Goal: Task Accomplishment & Management: Complete application form

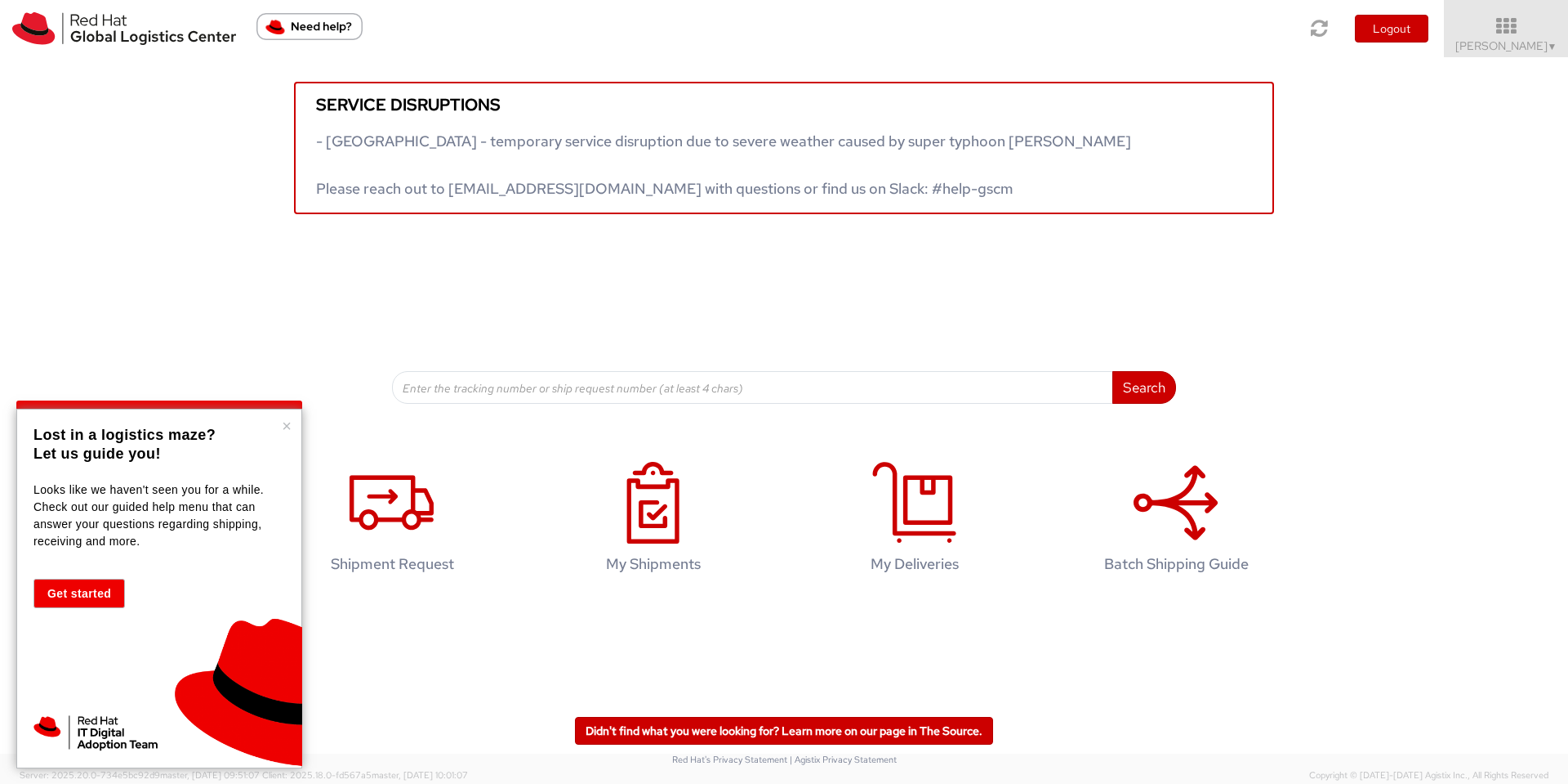
click at [1335, 306] on div "Service disruptions - South East Asia - temporary service disruption due to sev…" at bounding box center [784, 230] width 1568 height 347
click at [287, 424] on button "×" at bounding box center [287, 426] width 10 height 16
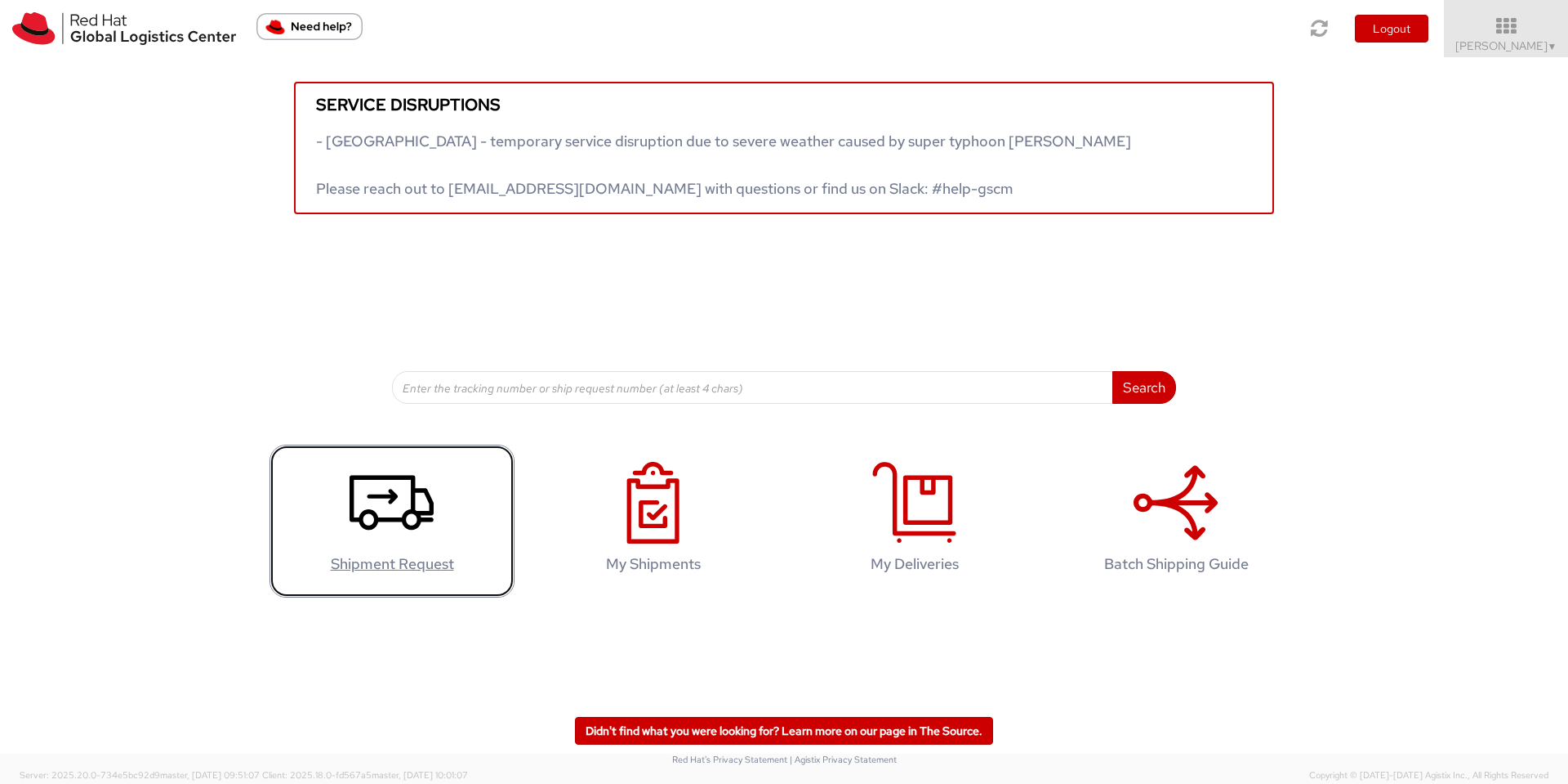
click at [360, 493] on icon at bounding box center [391, 503] width 84 height 82
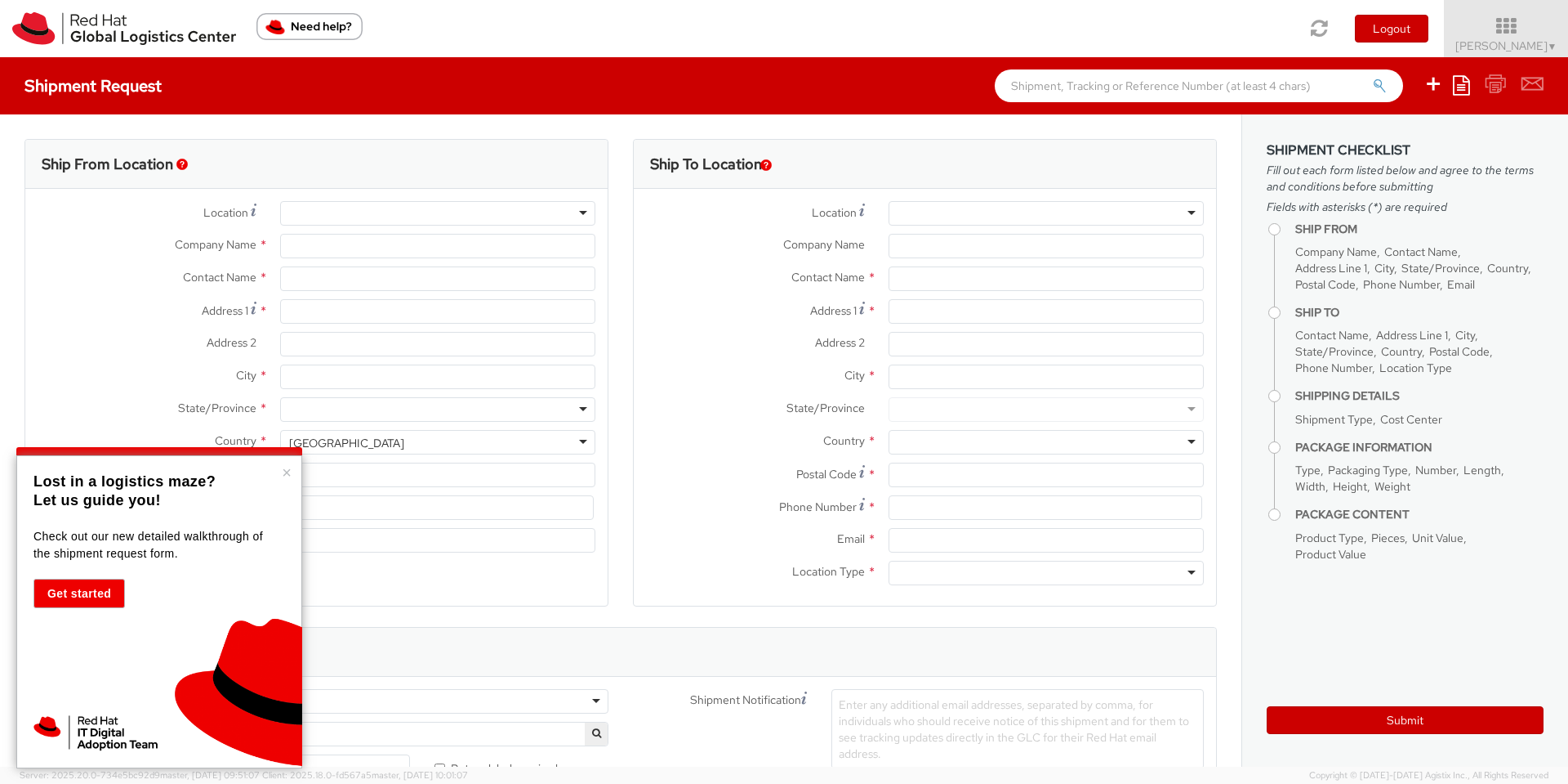
select select "656"
select select
type input "Red Hat"
type input "[PERSON_NAME]"
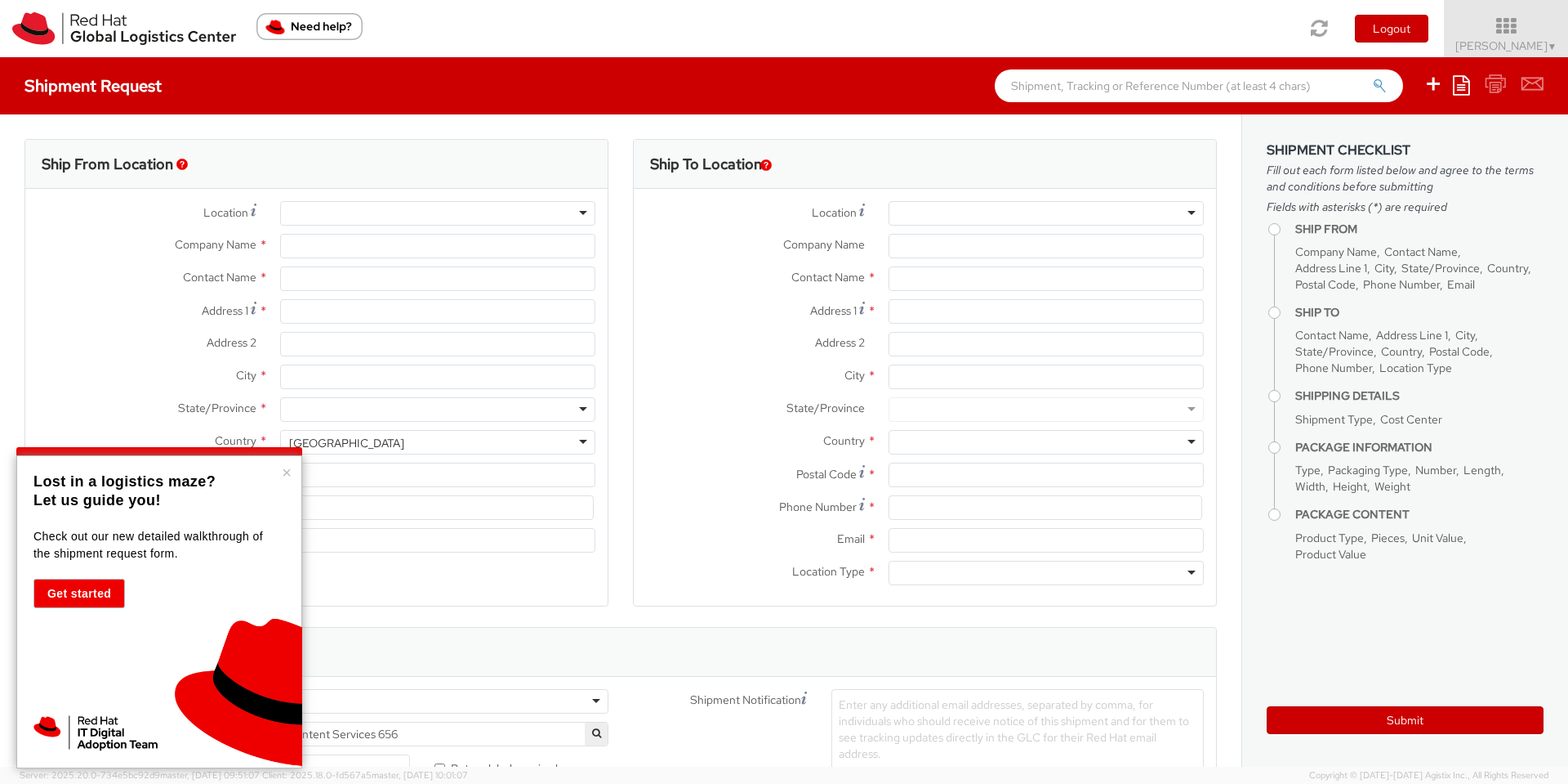
type input "[EMAIL_ADDRESS][DOMAIN_NAME]"
click at [285, 472] on button "×" at bounding box center [287, 472] width 10 height 16
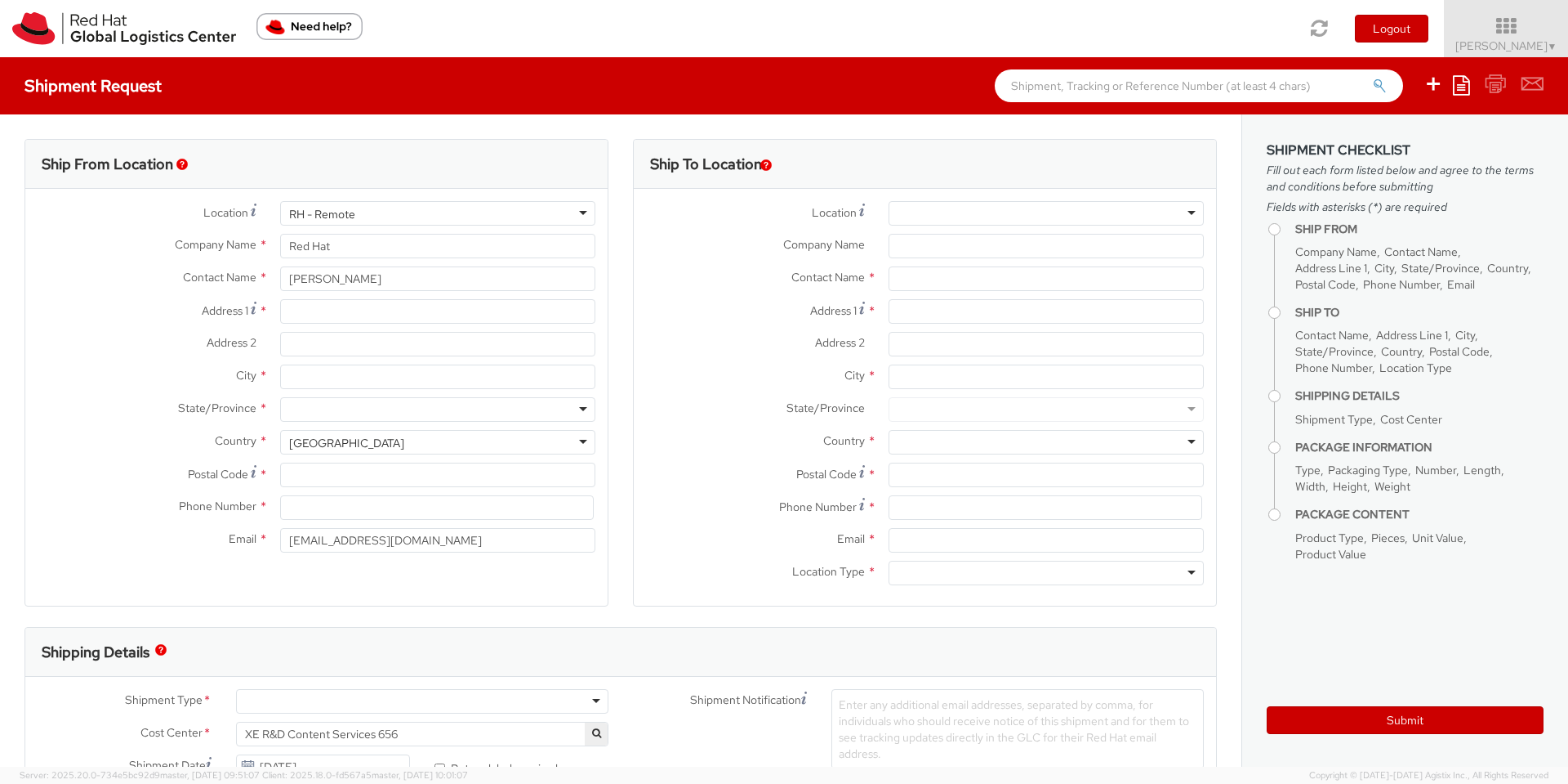
click at [387, 217] on div "RH - Remote" at bounding box center [437, 213] width 315 height 25
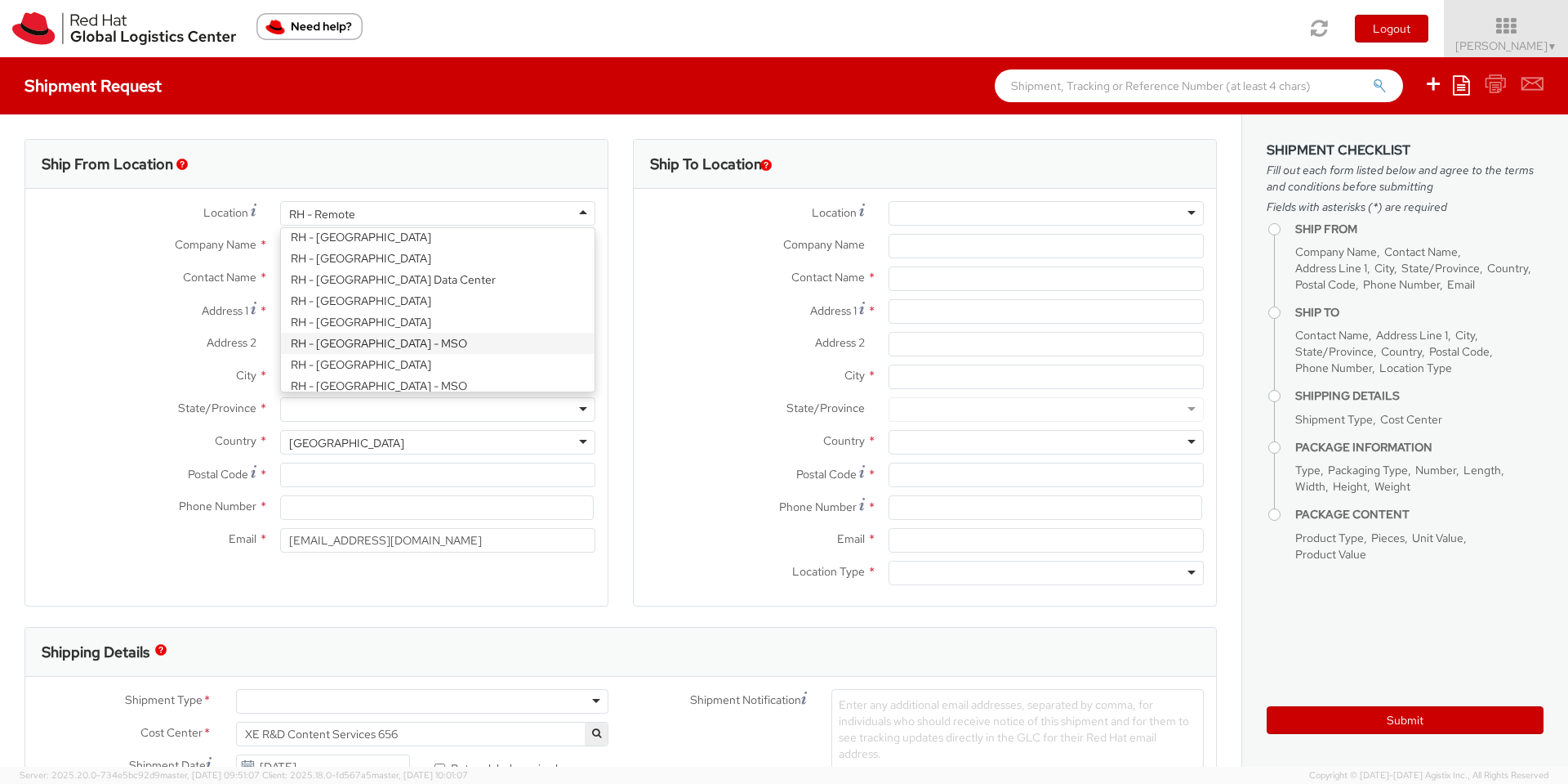
scroll to position [2613, 0]
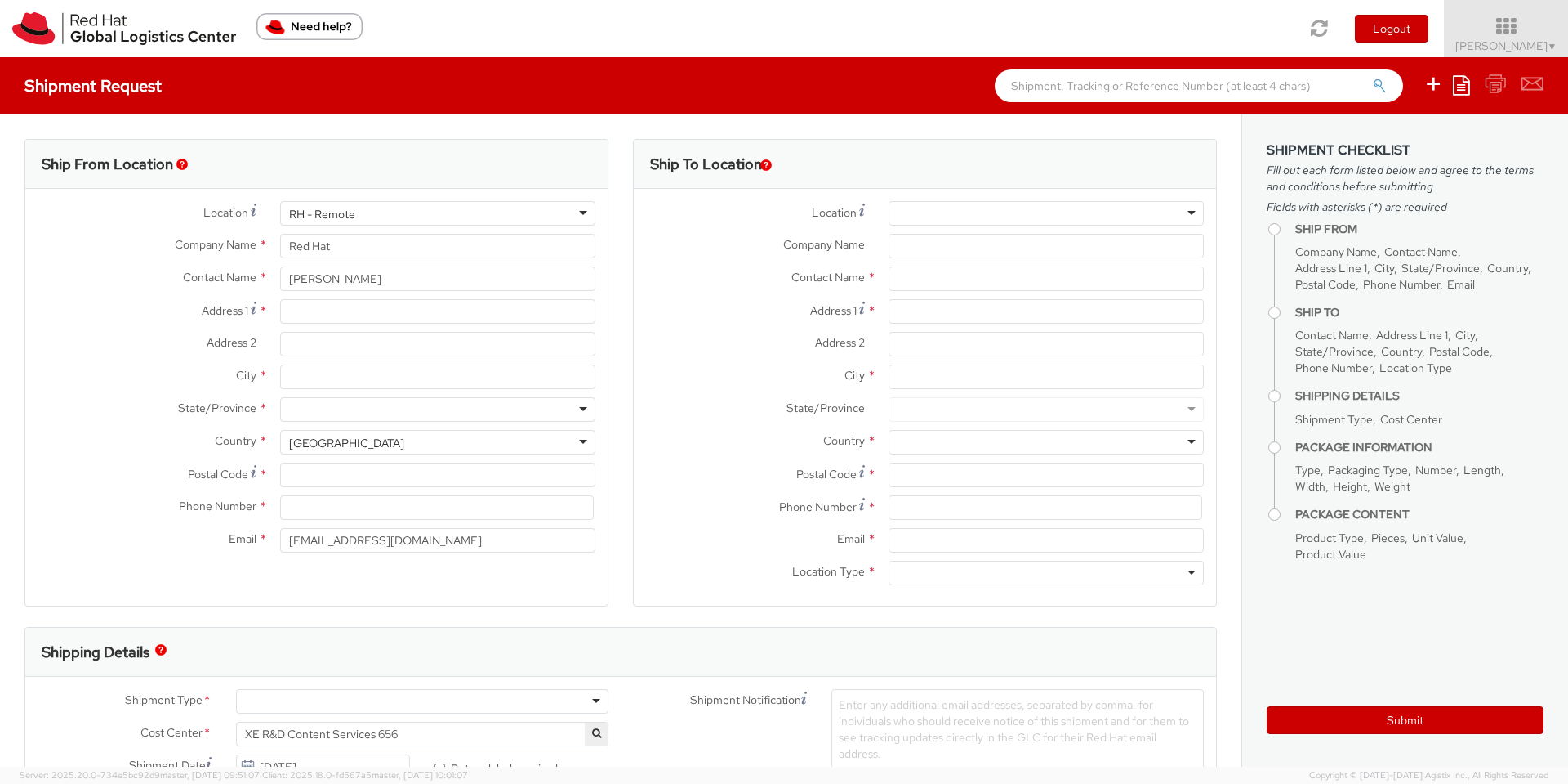
click at [102, 175] on div "Ship From Location" at bounding box center [317, 165] width 582 height 49
click at [321, 307] on input "Address 1 *" at bounding box center [437, 311] width 315 height 25
type input "[STREET_ADDRESS][PERSON_NAME][PERSON_NAME]"
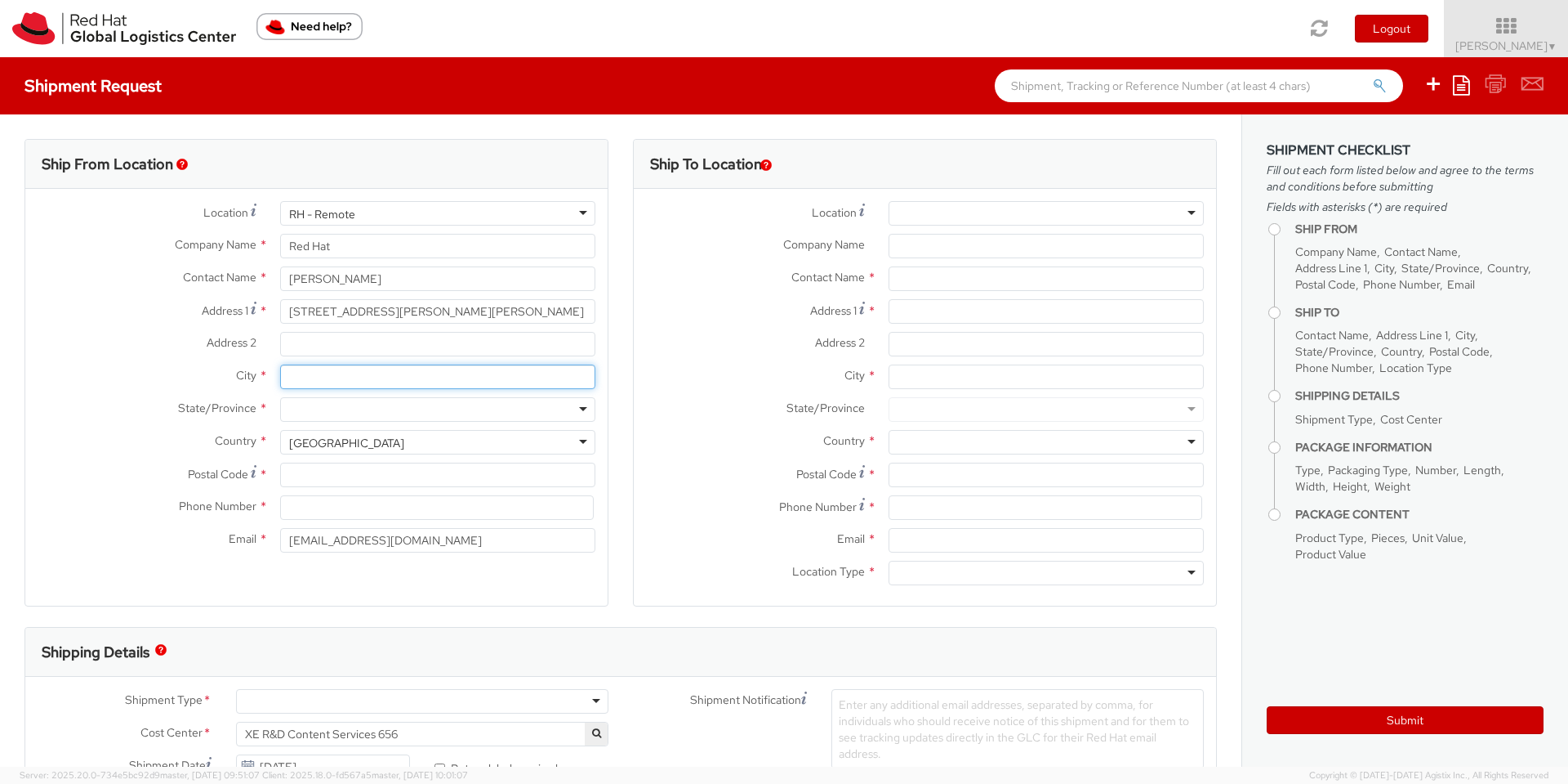
type input "Killarney"
type input "V93N8C2"
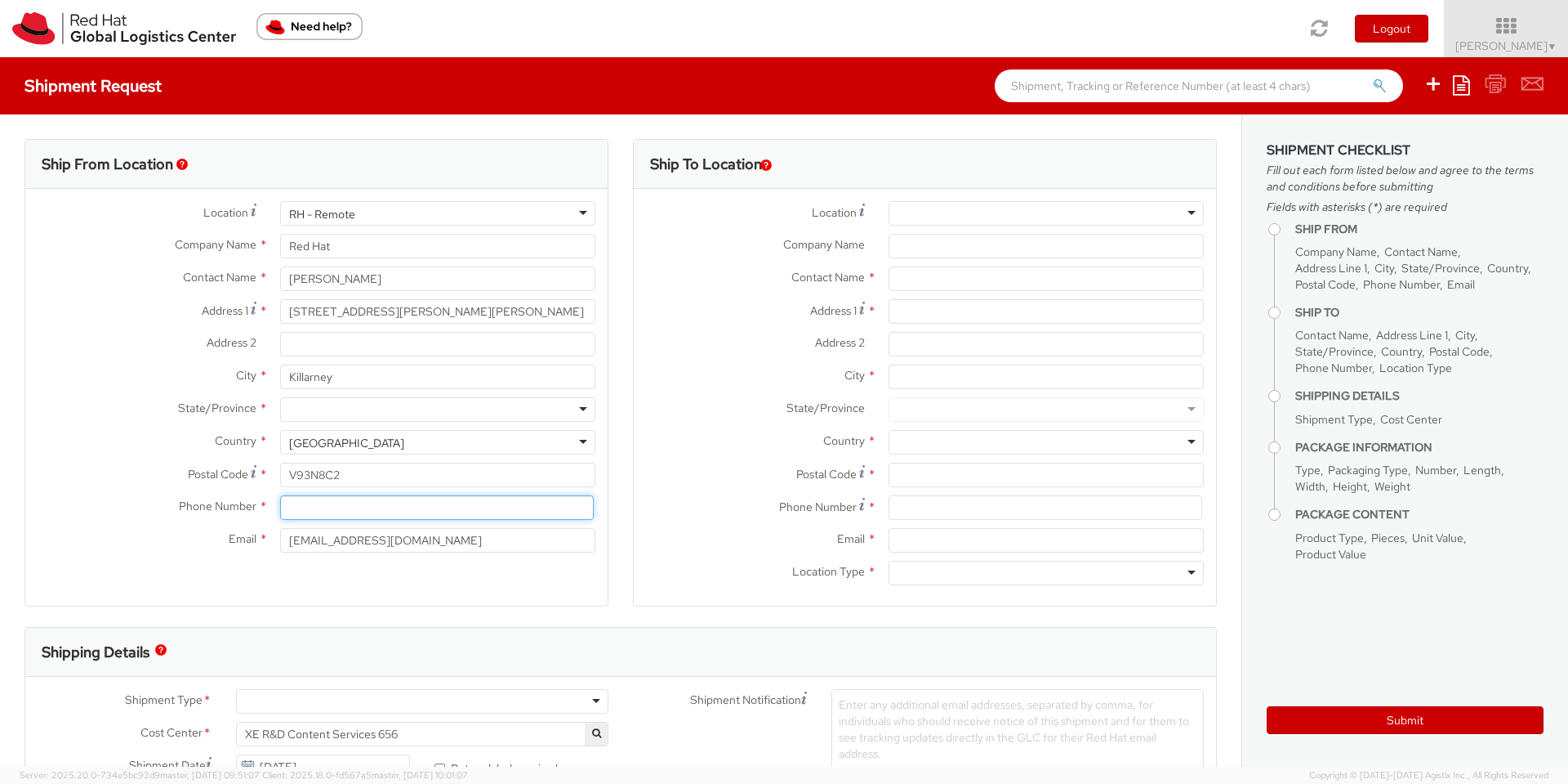
type input "0877708115"
type input "[EMAIL_ADDRESS][DOMAIN_NAME]"
click at [379, 433] on div "[GEOGRAPHIC_DATA]" at bounding box center [437, 442] width 315 height 25
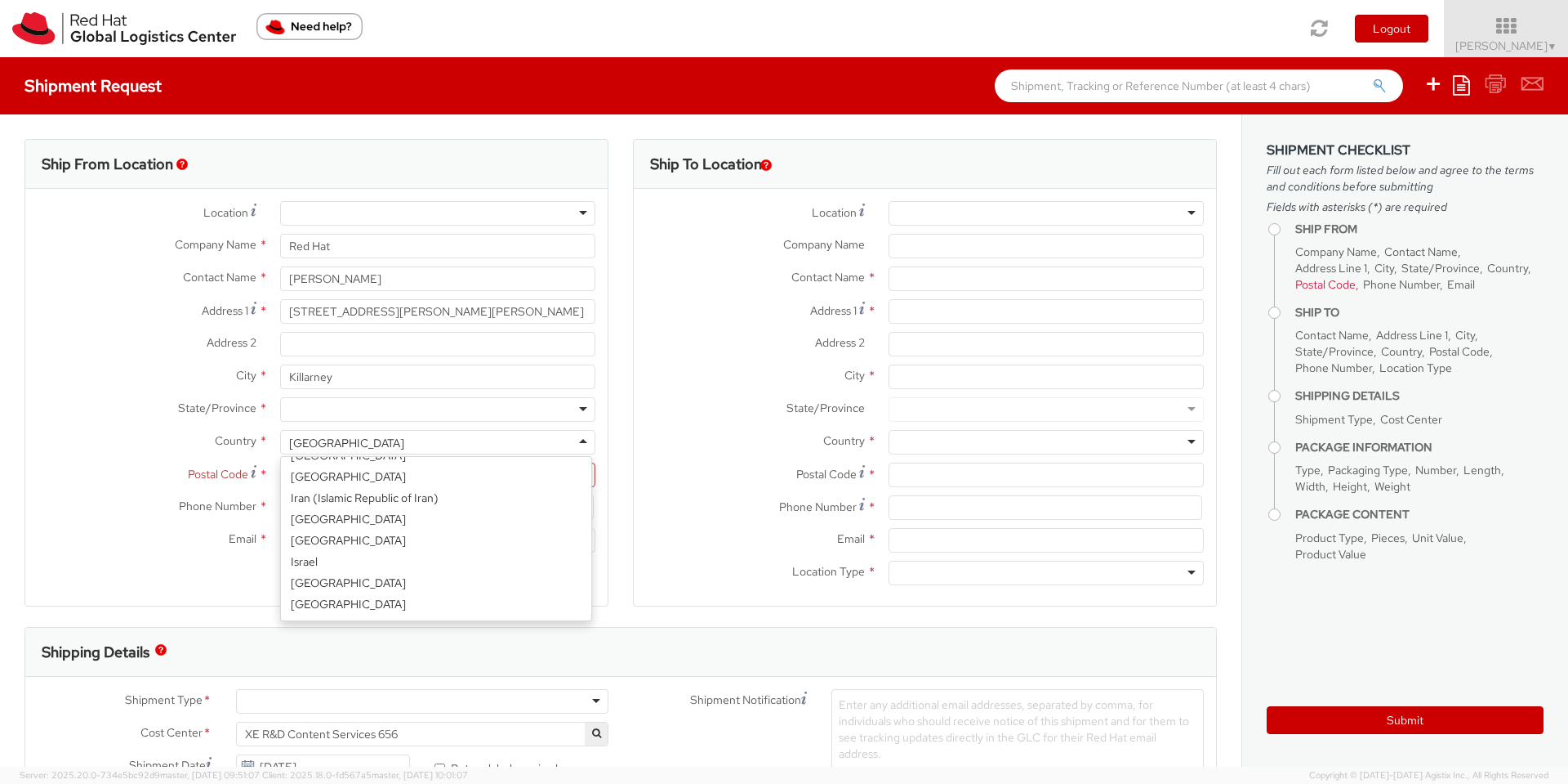
scroll to position [1853, 0]
select select "CM"
select select "KGS"
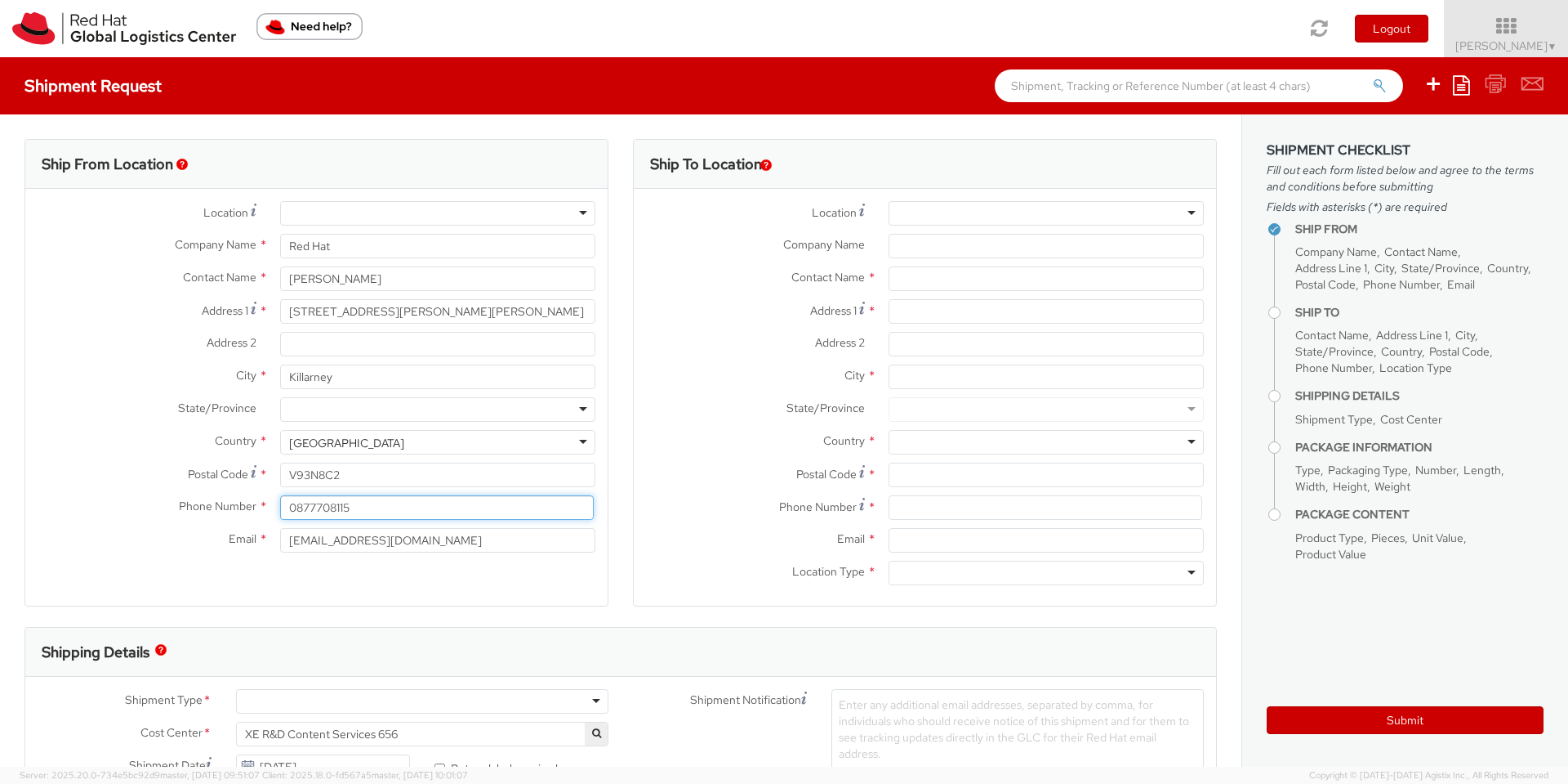
click at [289, 509] on input "0877708115" at bounding box center [436, 507] width 313 height 25
click at [362, 501] on input "0877708115" at bounding box center [436, 507] width 313 height 25
type input "[PHONE_NUMBER]"
click at [355, 532] on input "[EMAIL_ADDRESS][DOMAIN_NAME]" at bounding box center [437, 540] width 315 height 25
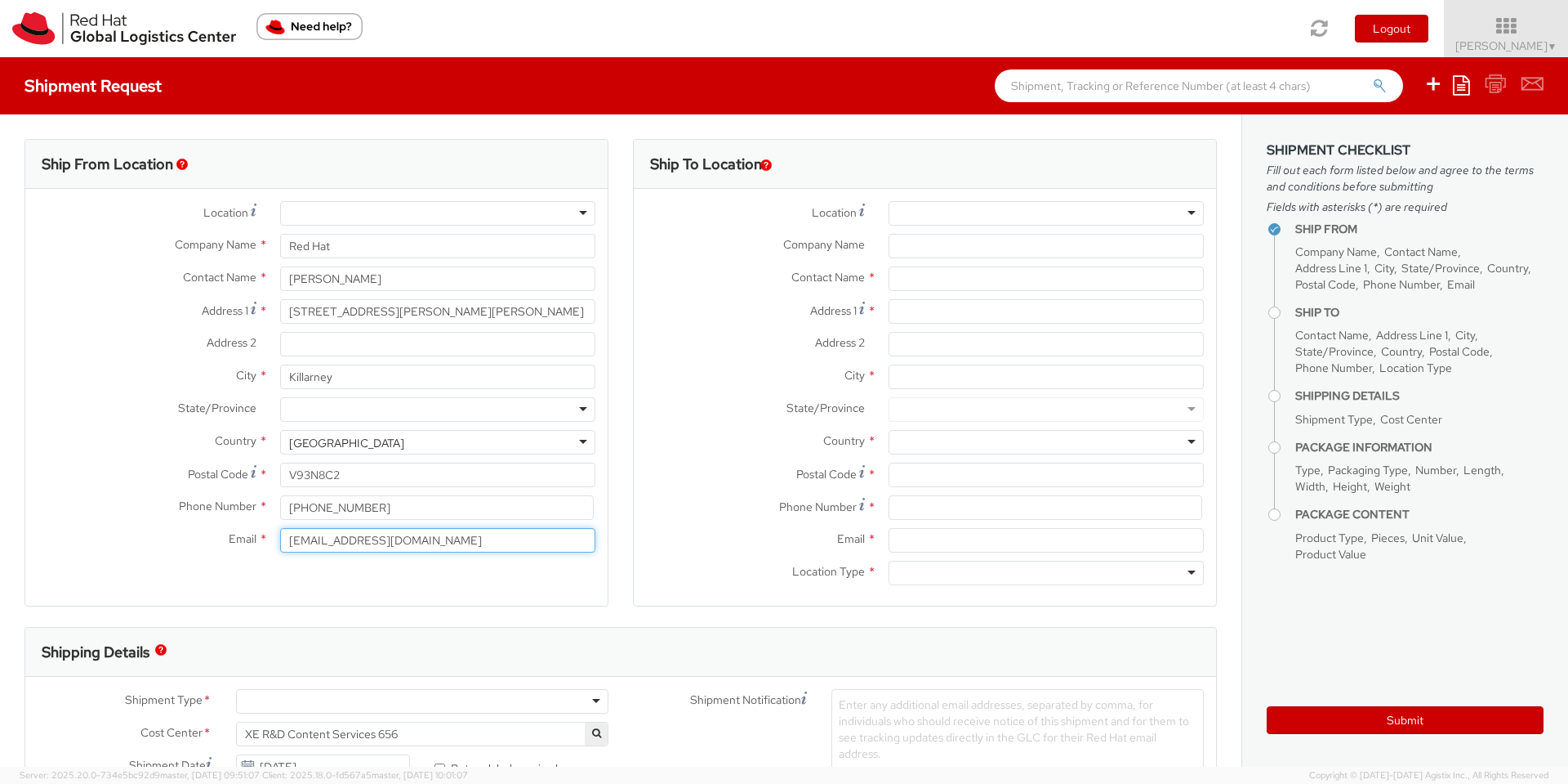
click at [355, 532] on input "[EMAIL_ADDRESS][DOMAIN_NAME]" at bounding box center [437, 540] width 315 height 25
type input "[EMAIL_ADDRESS][DOMAIN_NAME]"
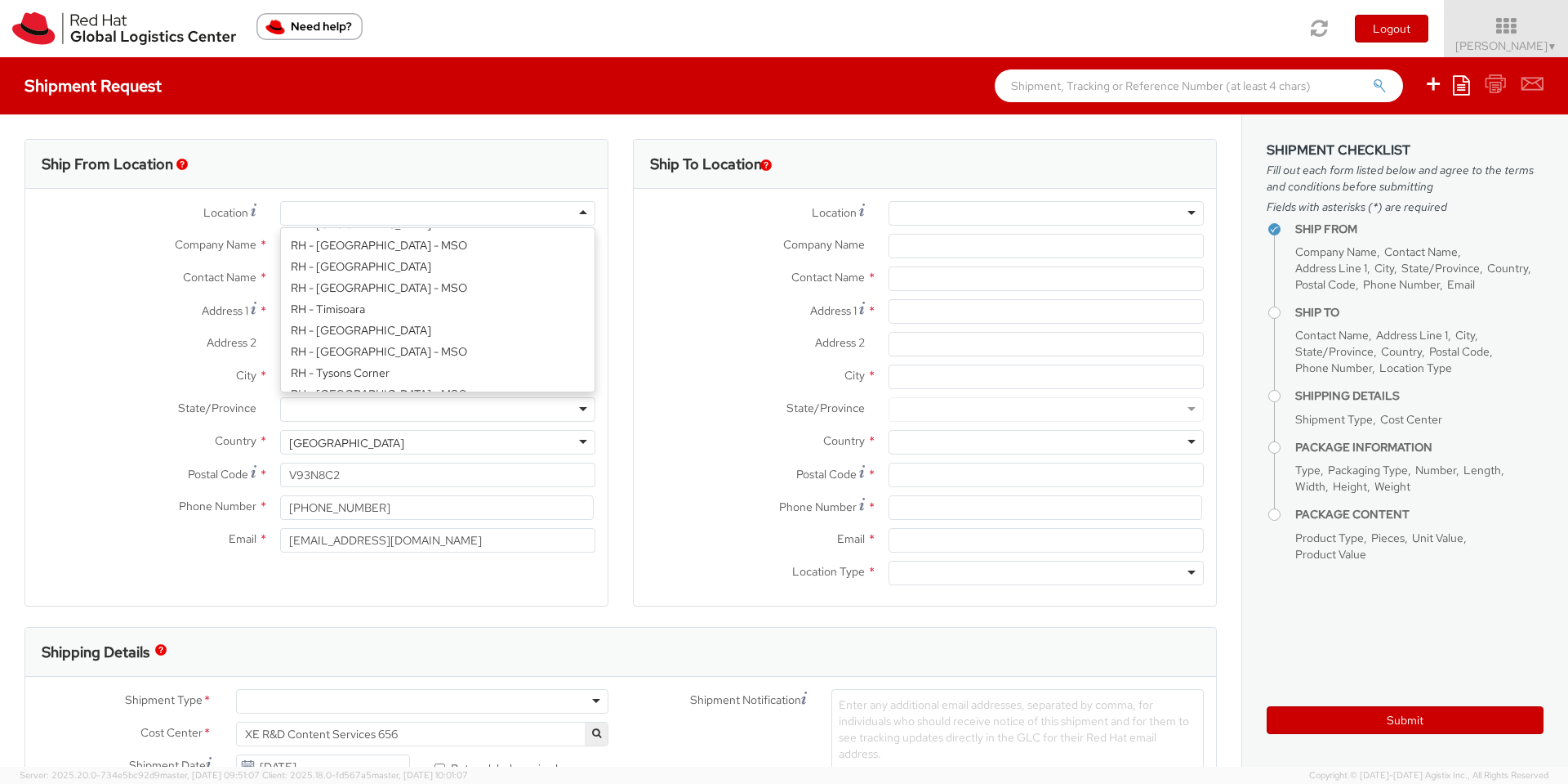
scroll to position [4, 0]
click at [367, 211] on div at bounding box center [437, 213] width 315 height 25
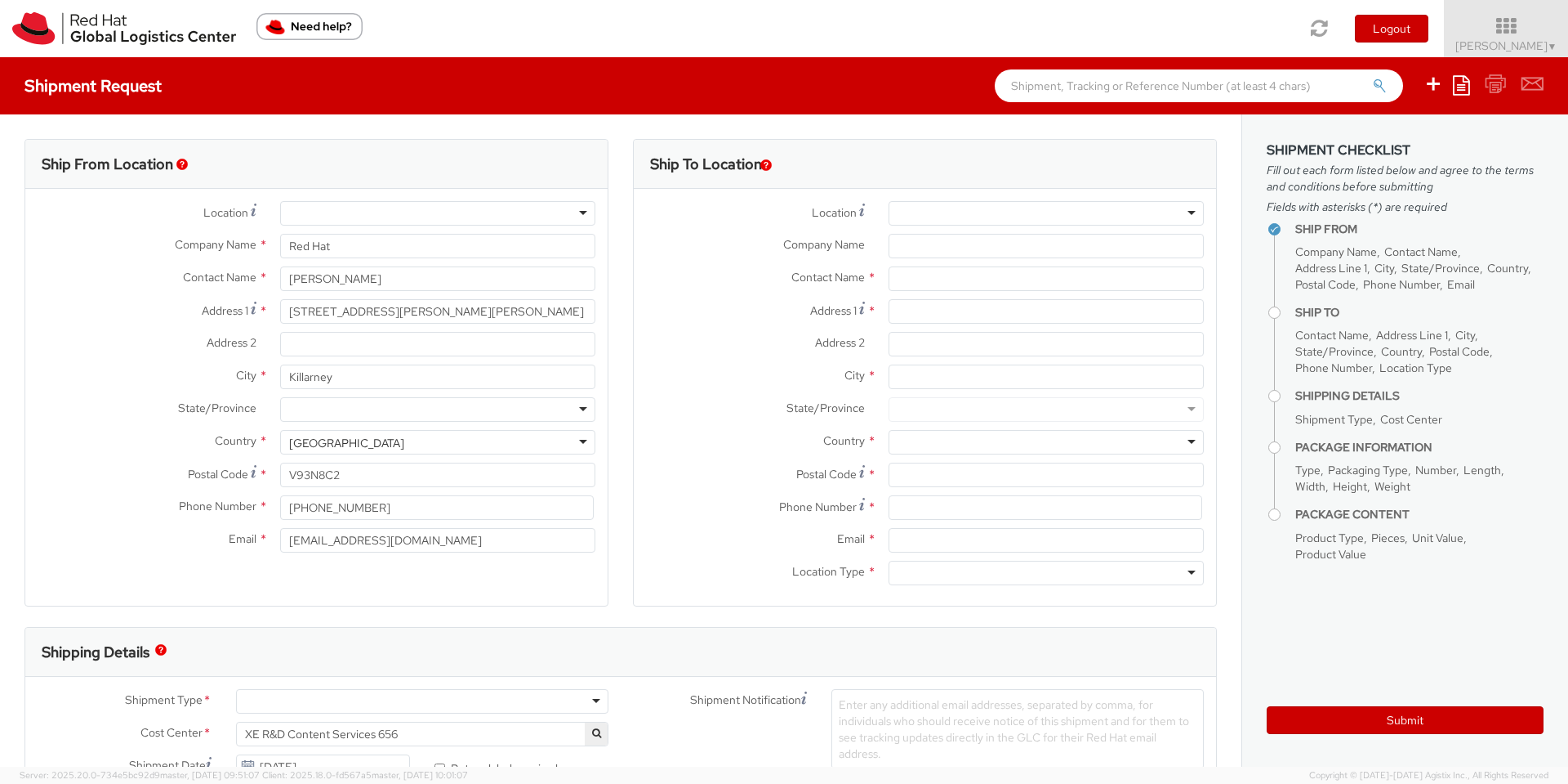
click at [334, 144] on div "Ship From Location" at bounding box center [317, 165] width 582 height 49
click at [378, 414] on div at bounding box center [437, 409] width 315 height 25
click at [934, 206] on div at bounding box center [1046, 213] width 315 height 25
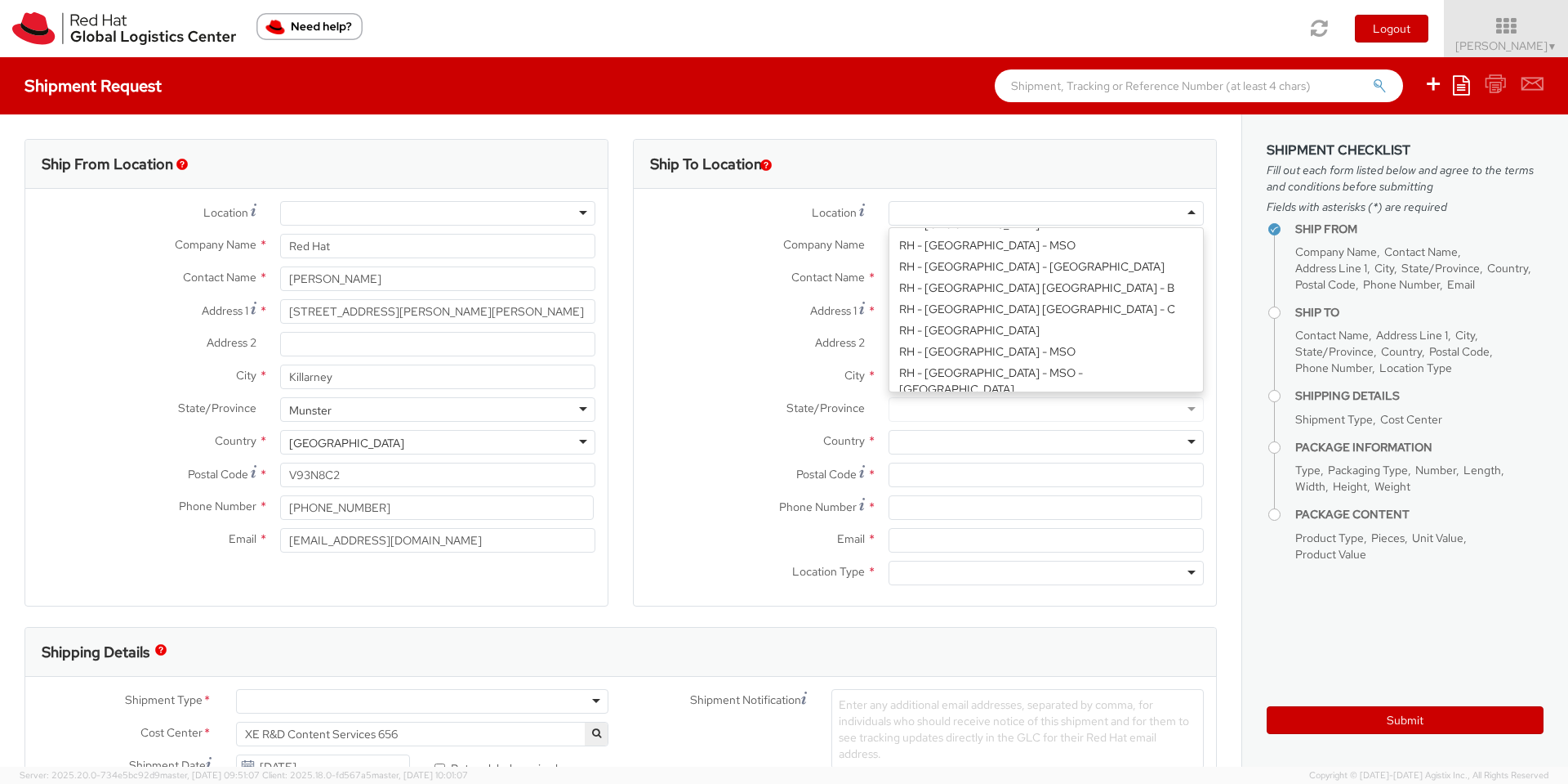
scroll to position [494, 0]
type input "Red Hat Czech s.r.o."
type input "Purkynova 647/111"
type input "[GEOGRAPHIC_DATA]"
type input "621 00"
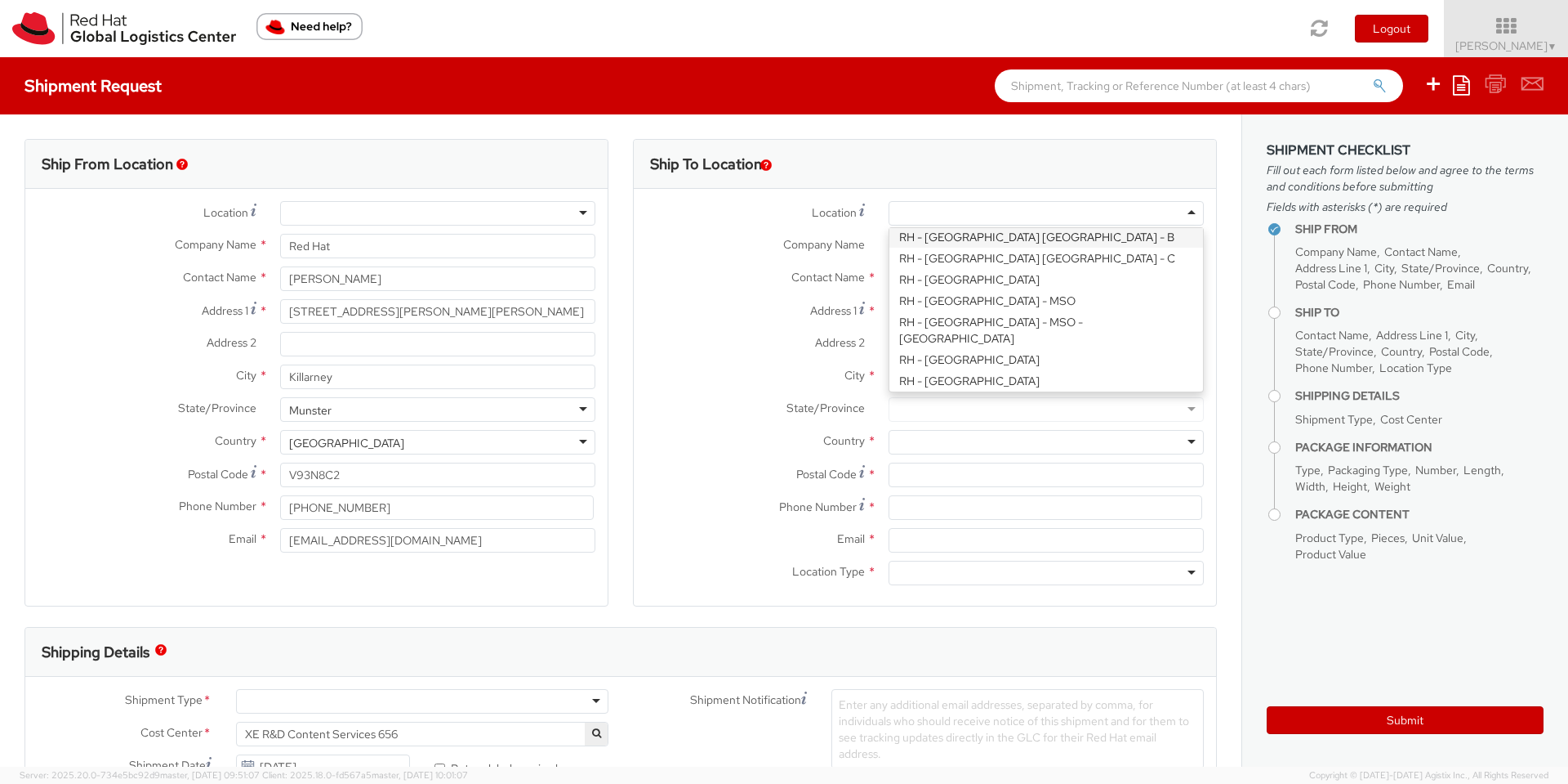
type input "420 532 294 555"
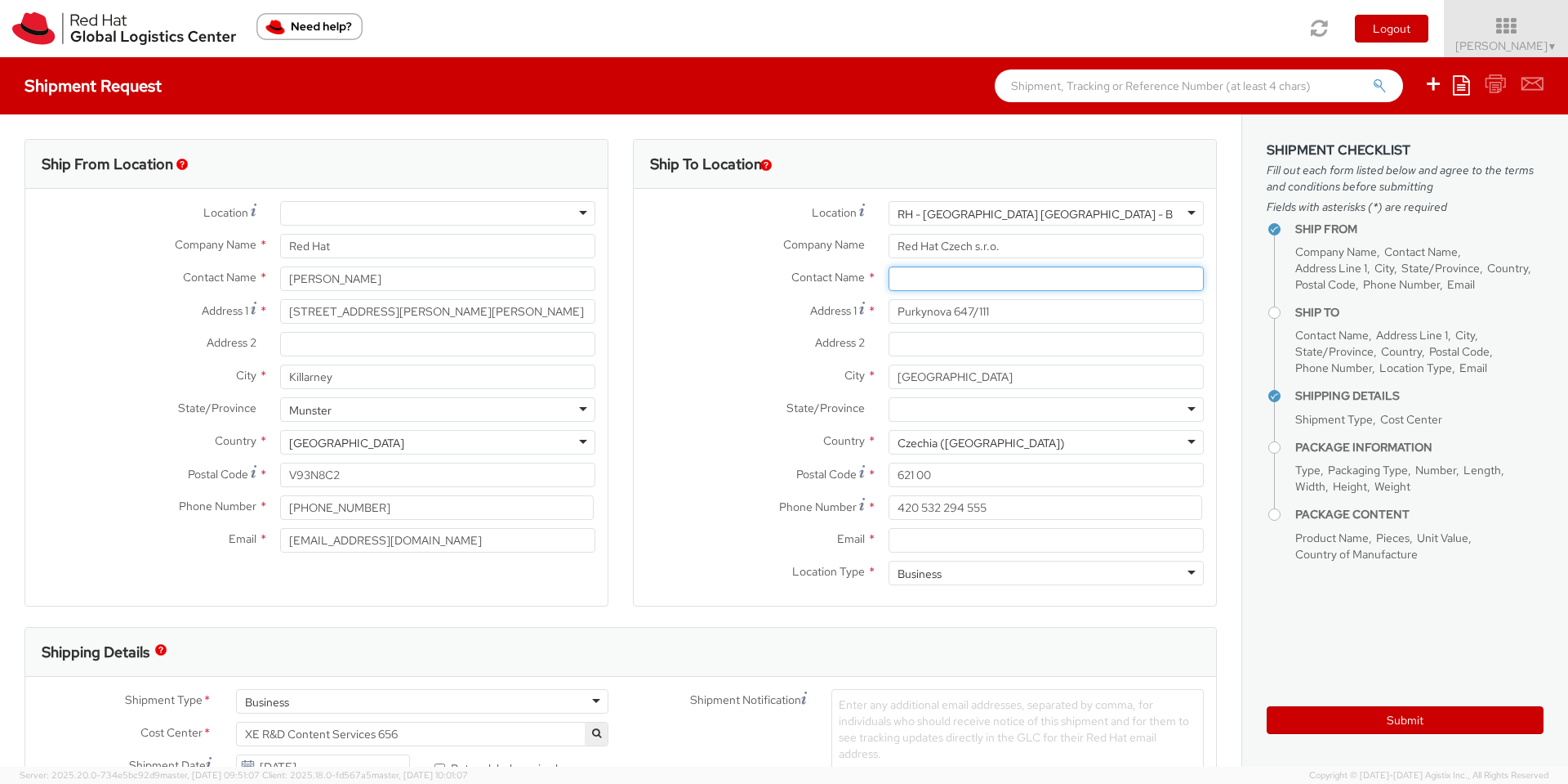
click at [893, 270] on input "text" at bounding box center [1046, 279] width 315 height 25
paste input "Attn: Red Hat IT - Endpoint Systems"
type input "Attn: Red Hat IT - Endpoint Systems"
click at [913, 537] on input "Email *" at bounding box center [1046, 540] width 315 height 25
paste input "[EMAIL_ADDRESS][DOMAIN_NAME]"
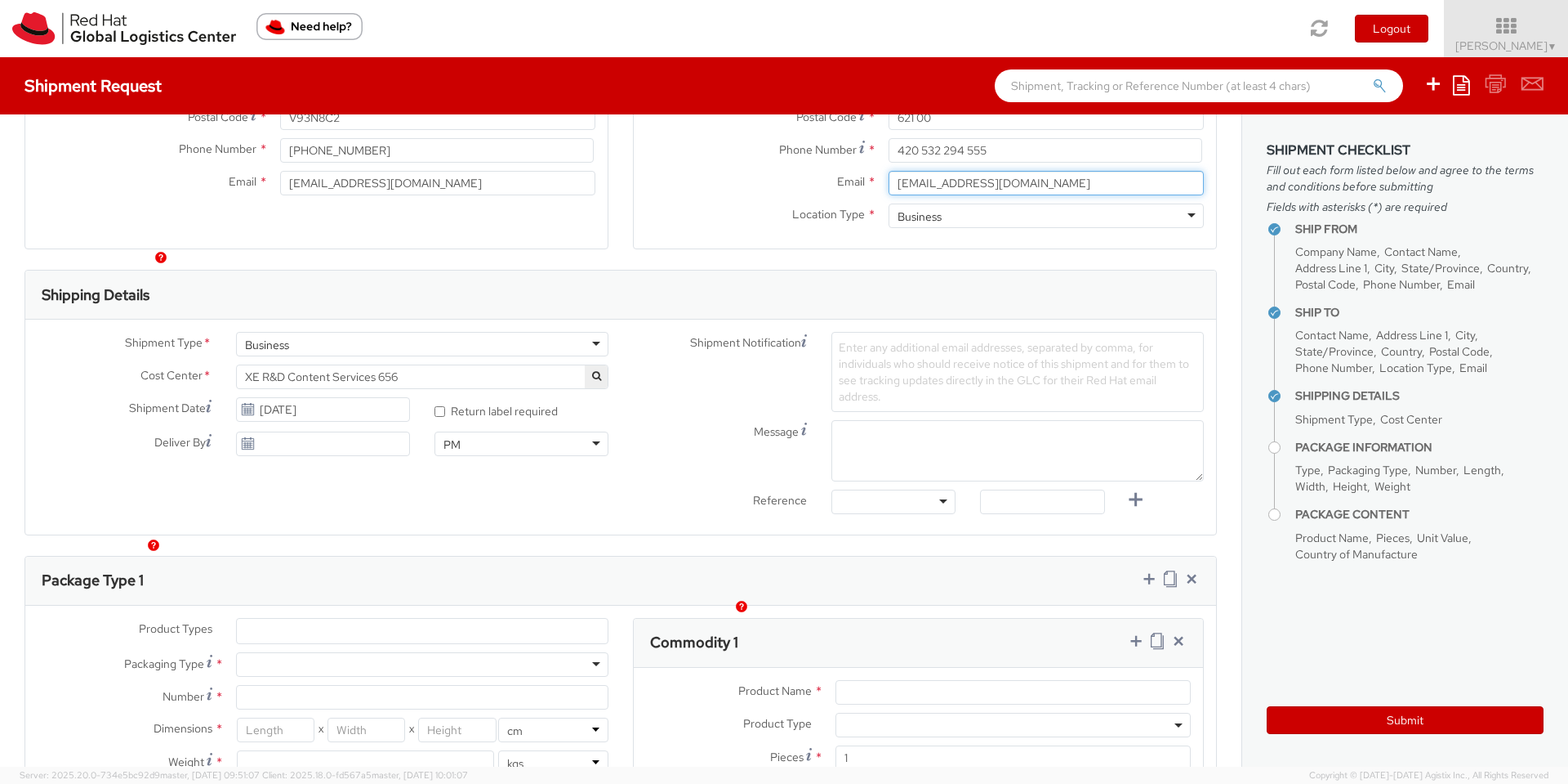
scroll to position [392, 0]
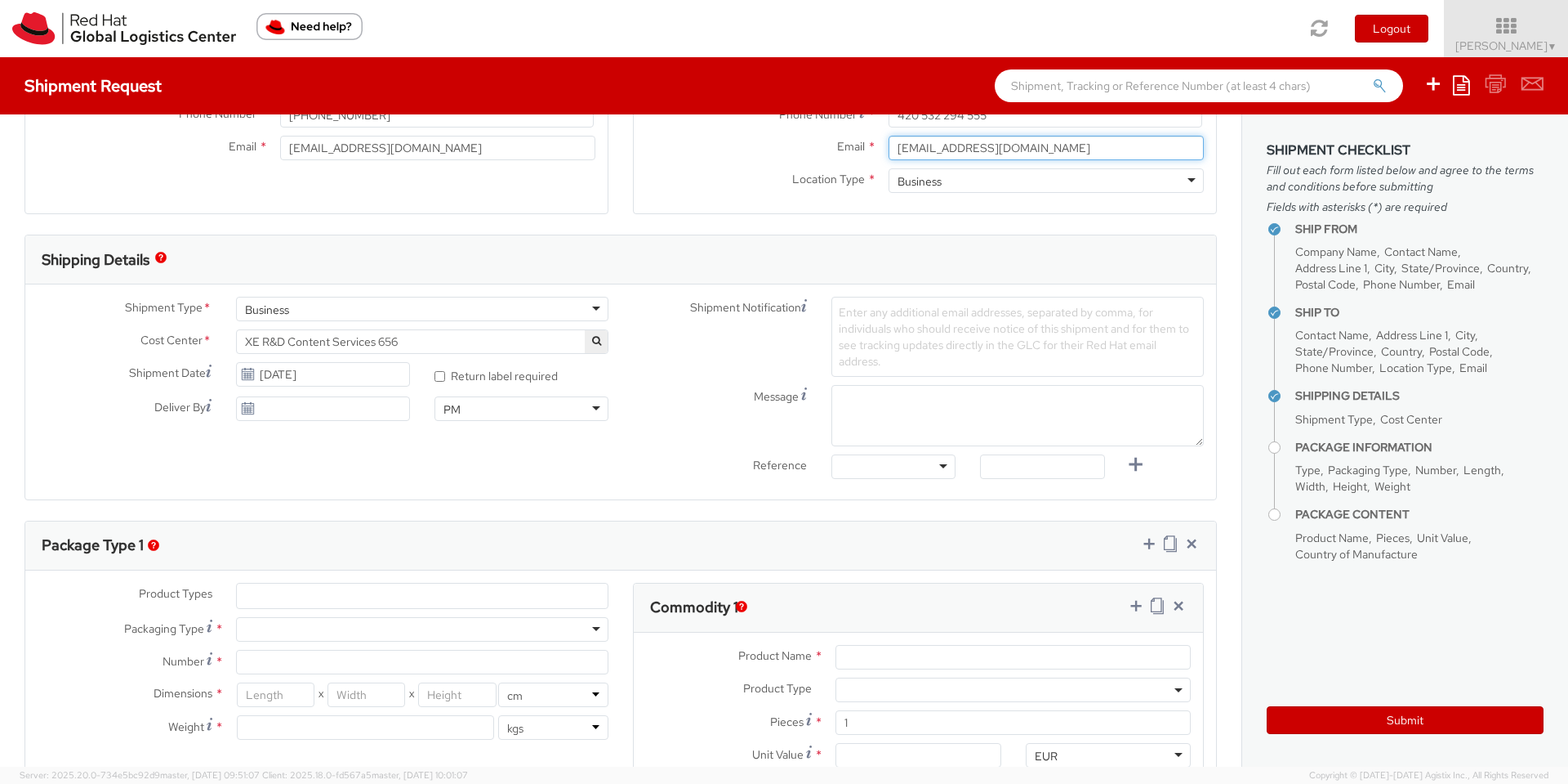
type input "[EMAIL_ADDRESS][DOMAIN_NAME]"
click at [596, 342] on button "button" at bounding box center [596, 341] width 23 height 23
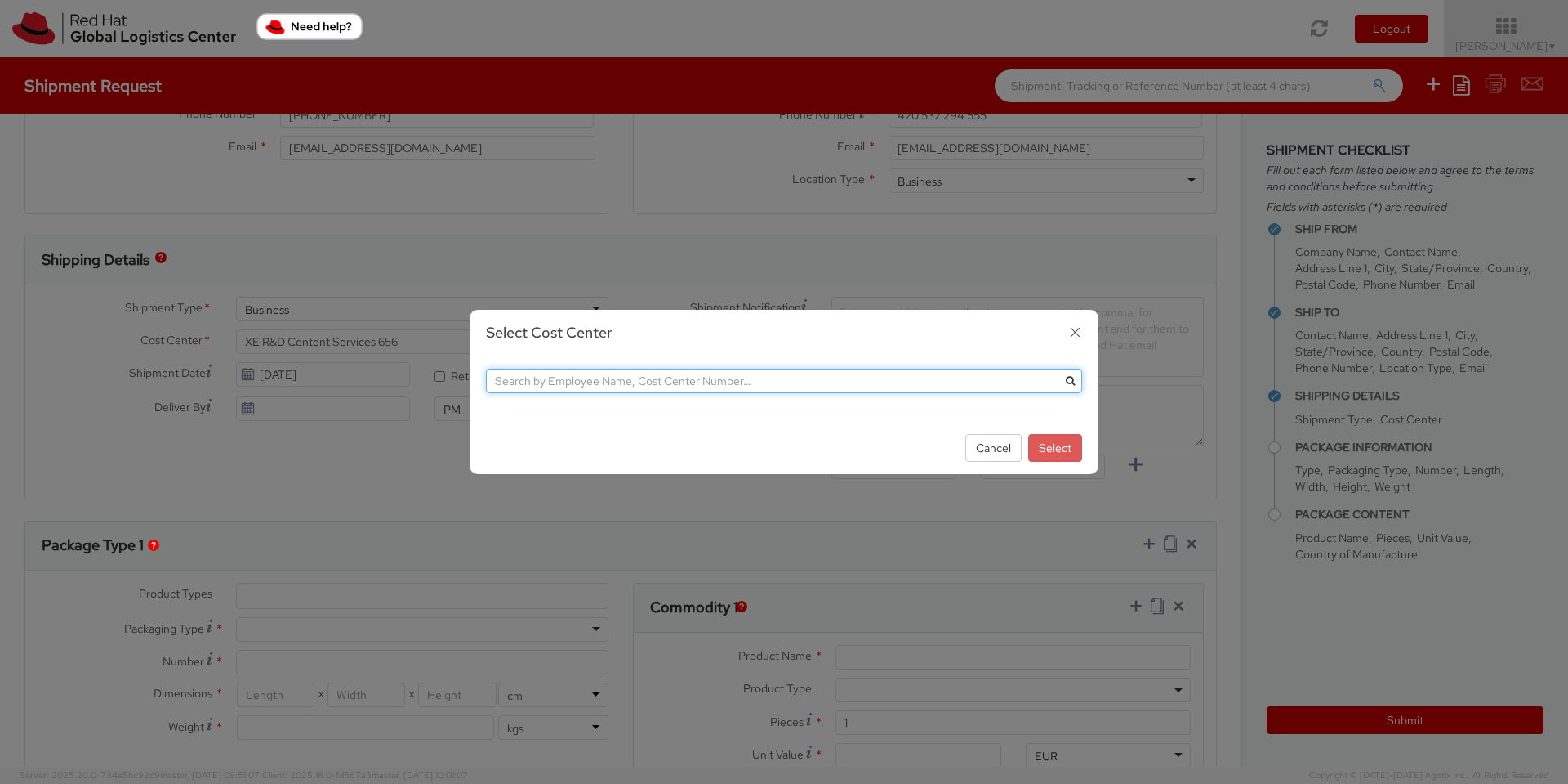
click at [568, 381] on input "text" at bounding box center [784, 381] width 596 height 25
type input "it fixed ass"
click at [1076, 379] on button "submit" at bounding box center [1070, 381] width 25 height 25
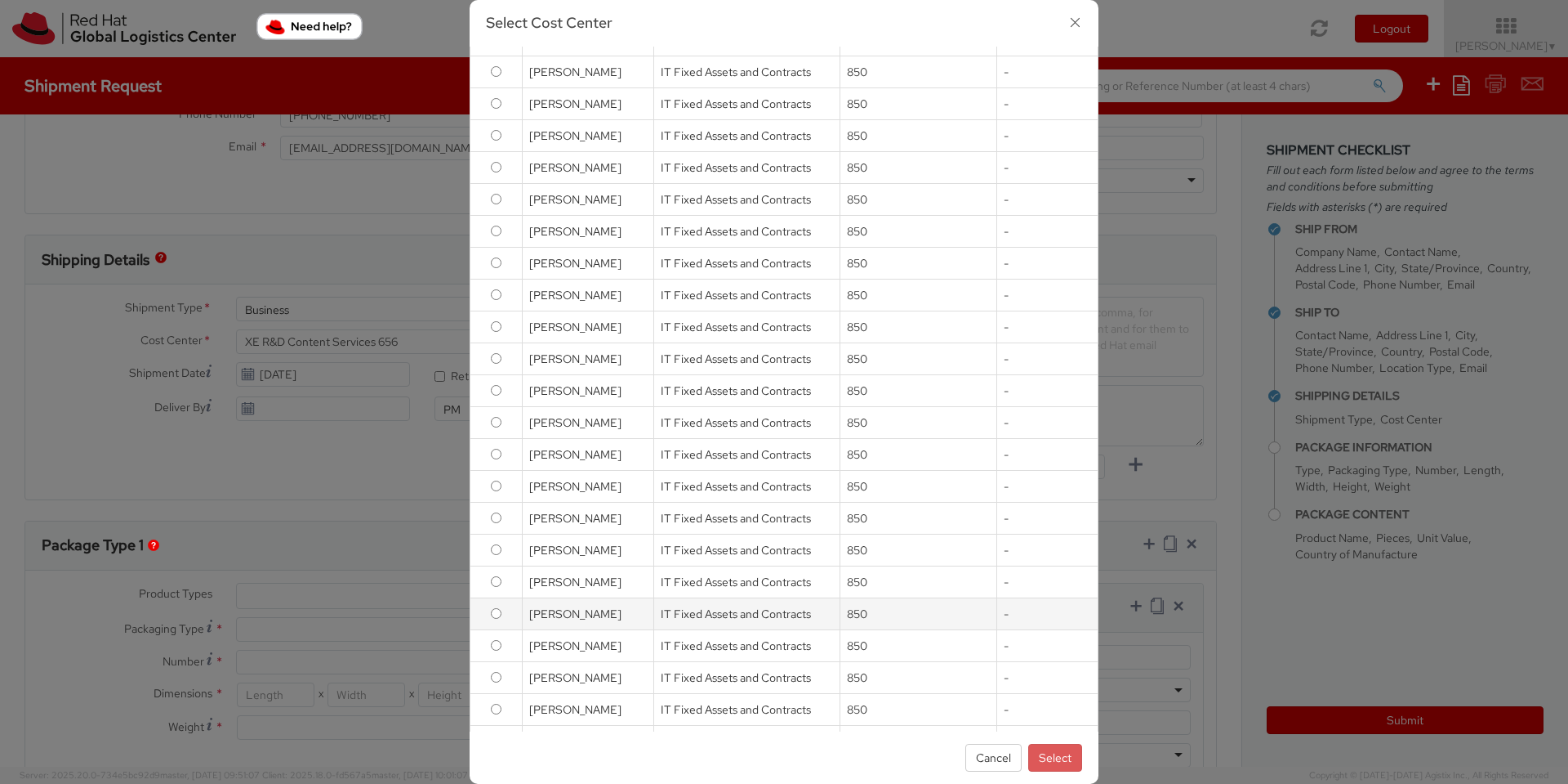
scroll to position [177, 0]
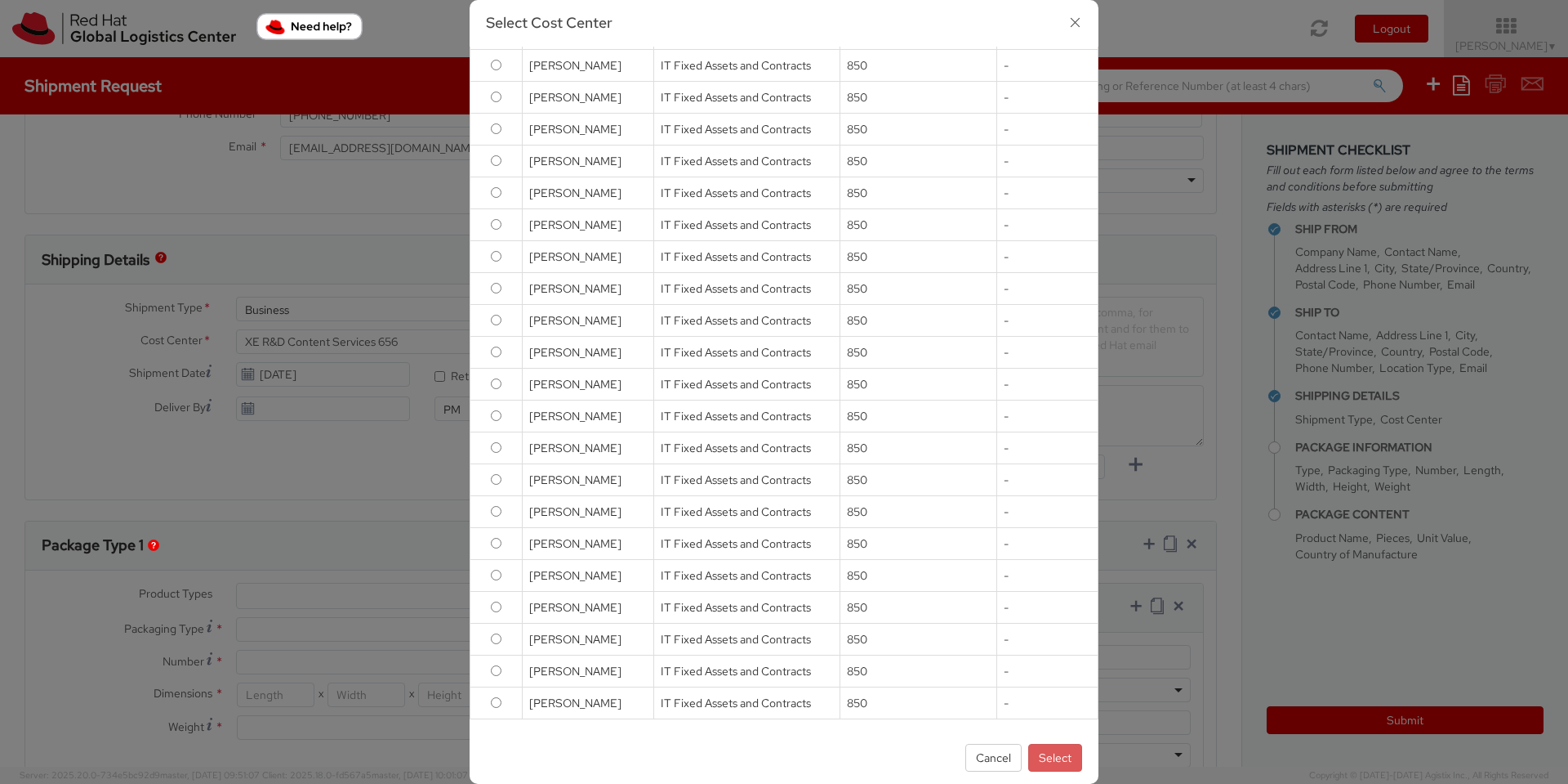
click at [1071, 31] on icon "button" at bounding box center [1076, 23] width 24 height 24
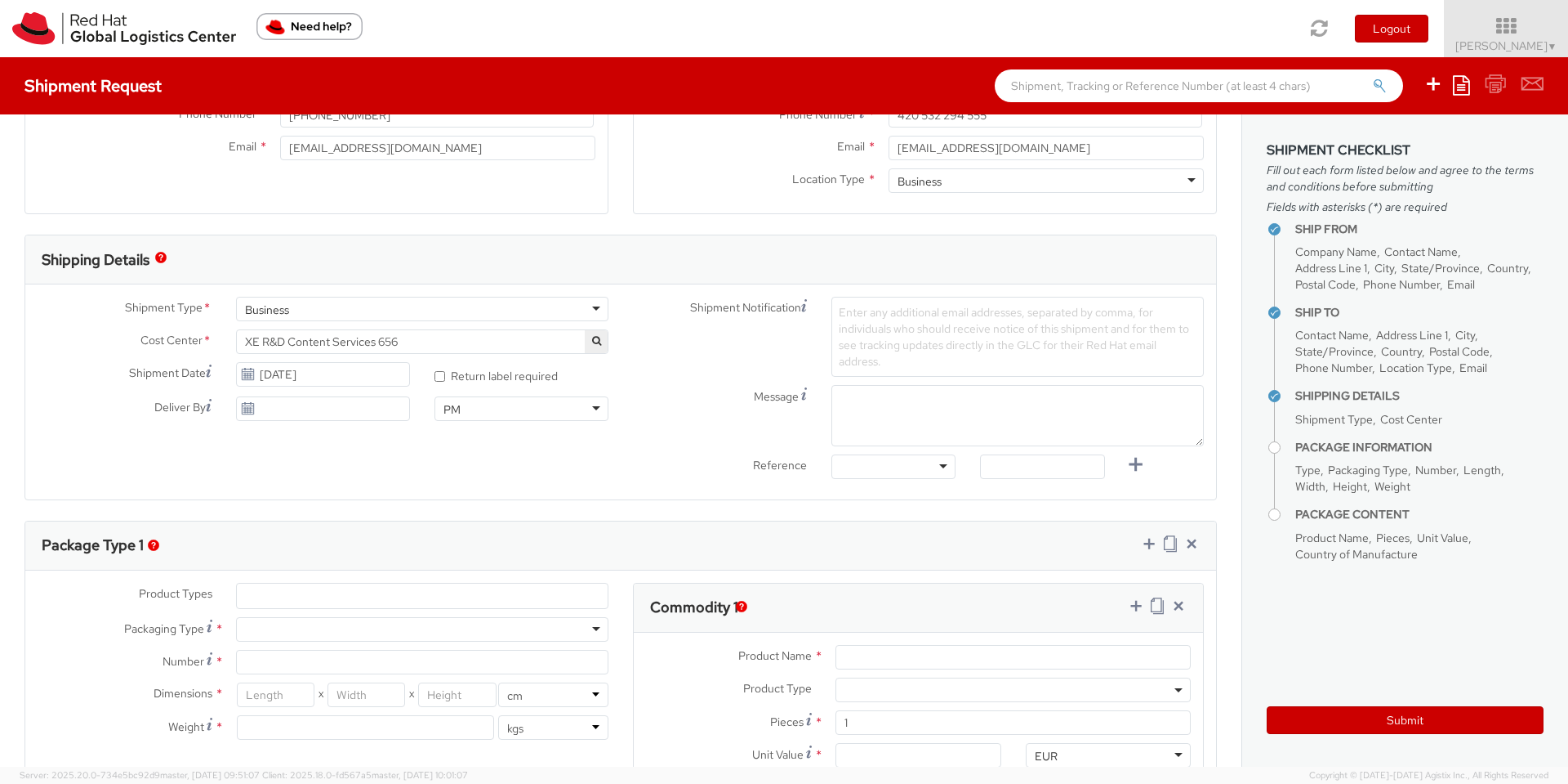
click at [585, 339] on button "button" at bounding box center [596, 341] width 23 height 23
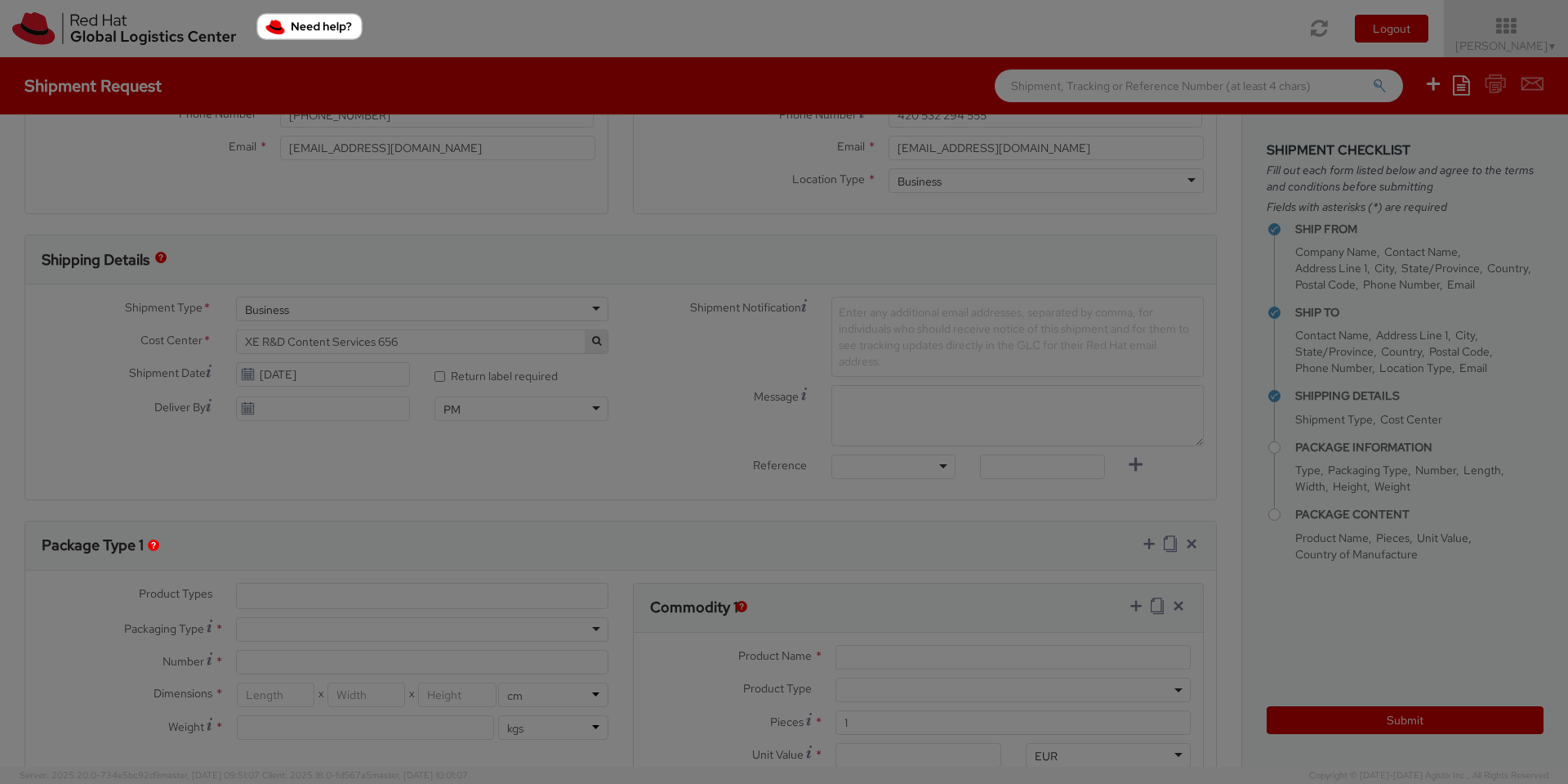
scroll to position [0, 0]
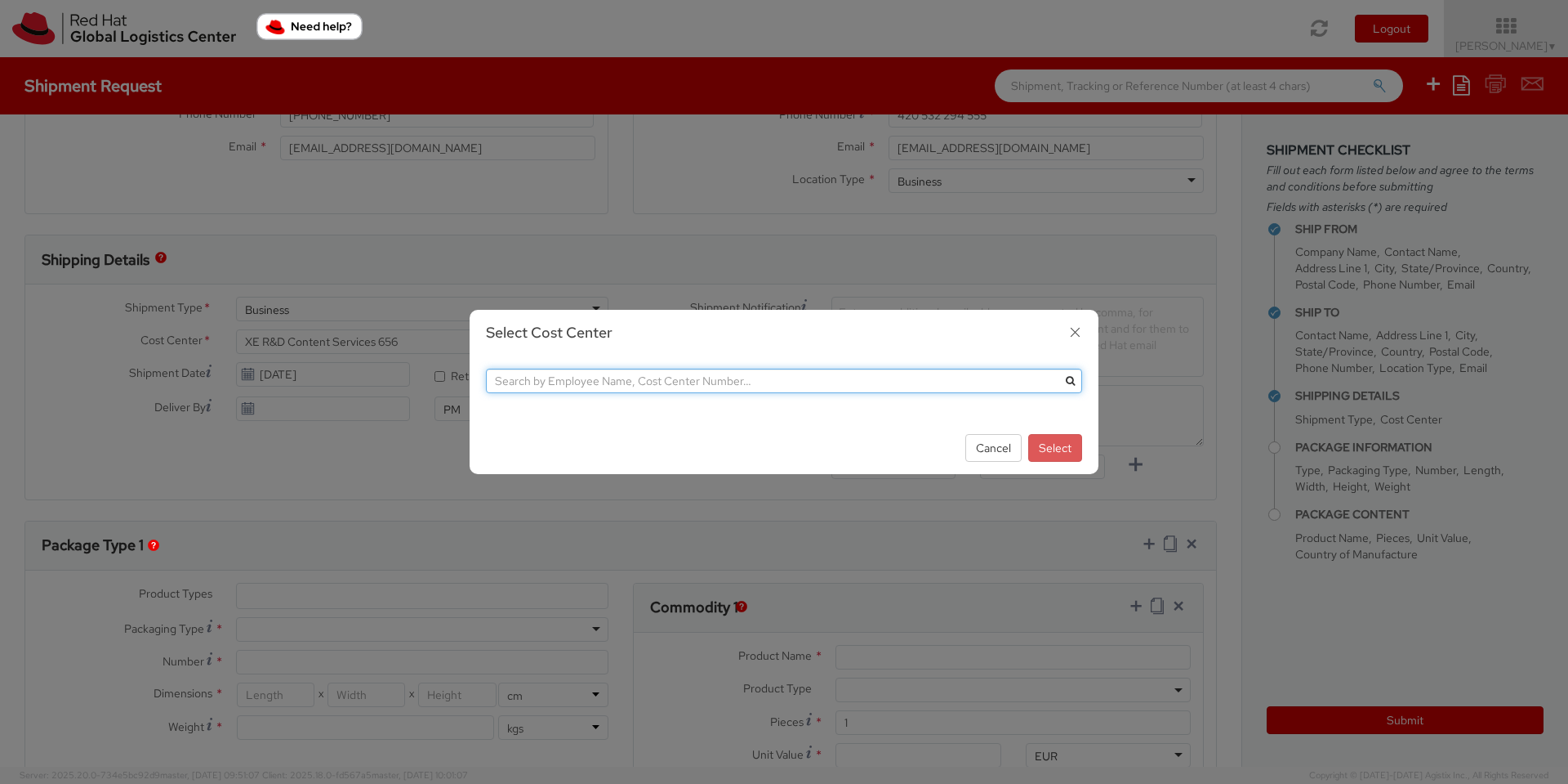
paste input "T Fixed Assets and Contracts 850"
click at [494, 384] on input "T Fixed Assets and Contracts 850" at bounding box center [784, 381] width 596 height 25
click at [1071, 385] on icon "submit" at bounding box center [1071, 381] width 9 height 10
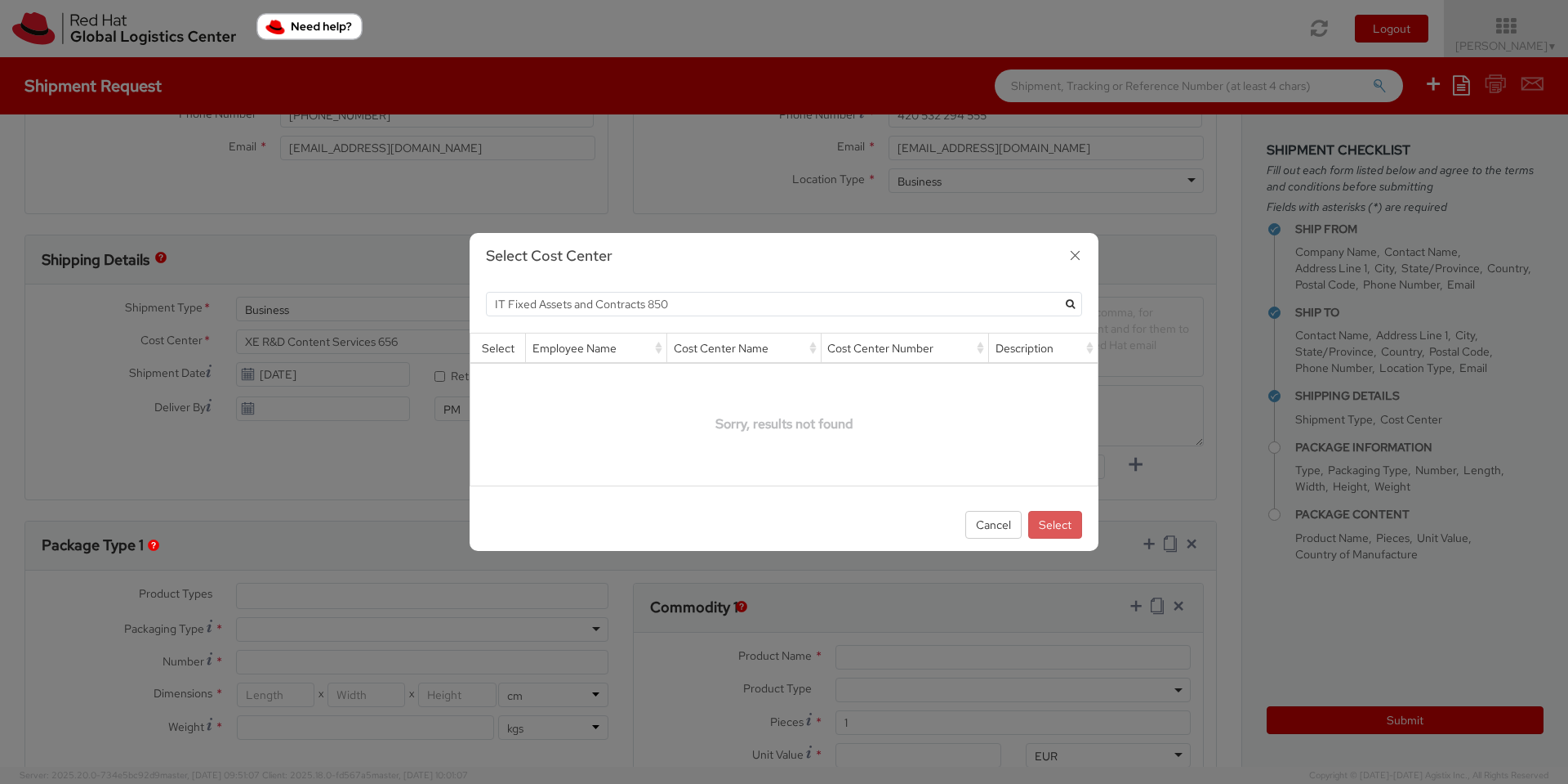
click at [1070, 305] on icon "submit" at bounding box center [1071, 304] width 9 height 10
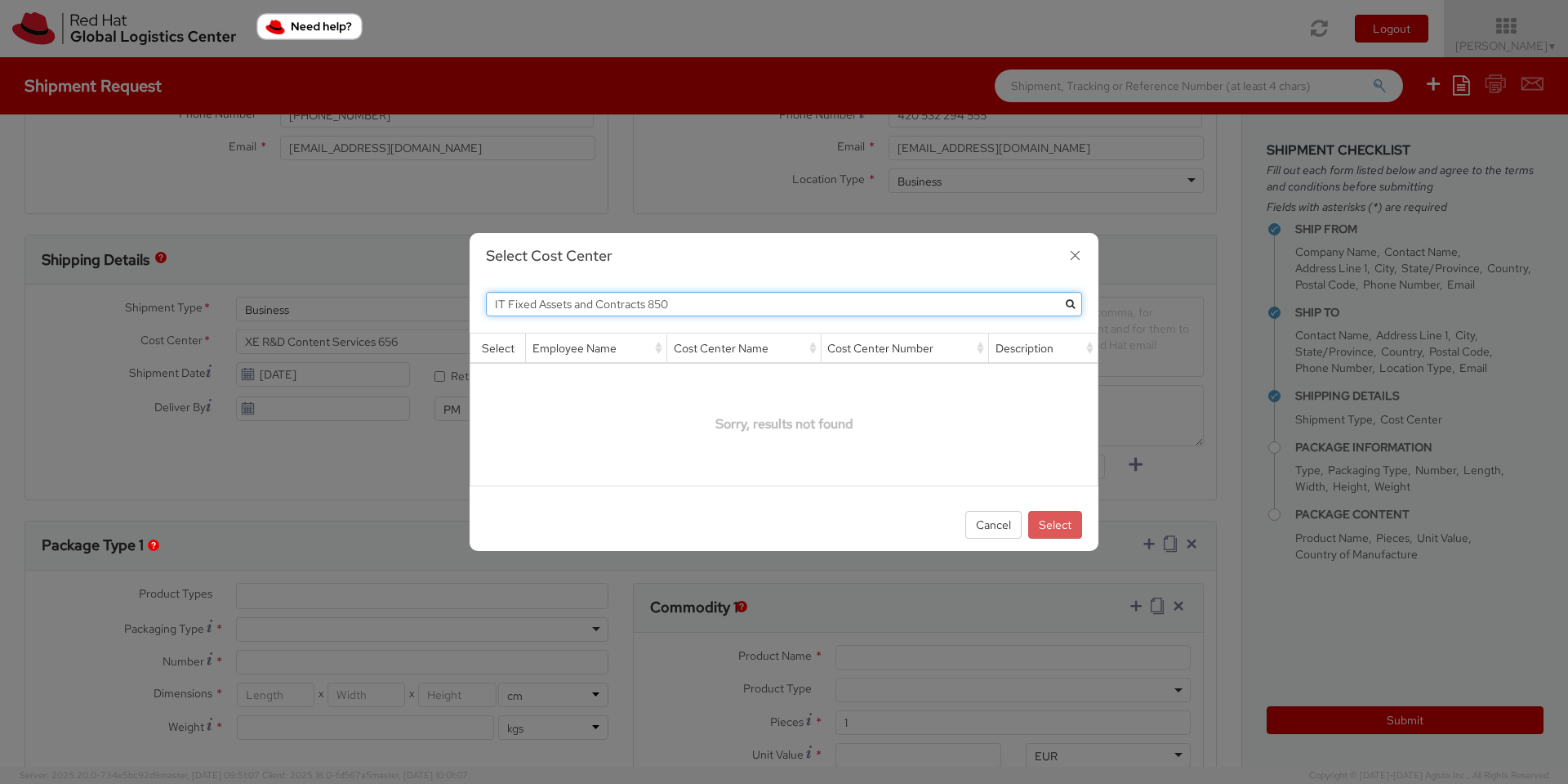
click at [727, 306] on input "IT Fixed Assets and Contracts 850" at bounding box center [784, 304] width 596 height 25
type input "IT Fixed Assets and Contracts"
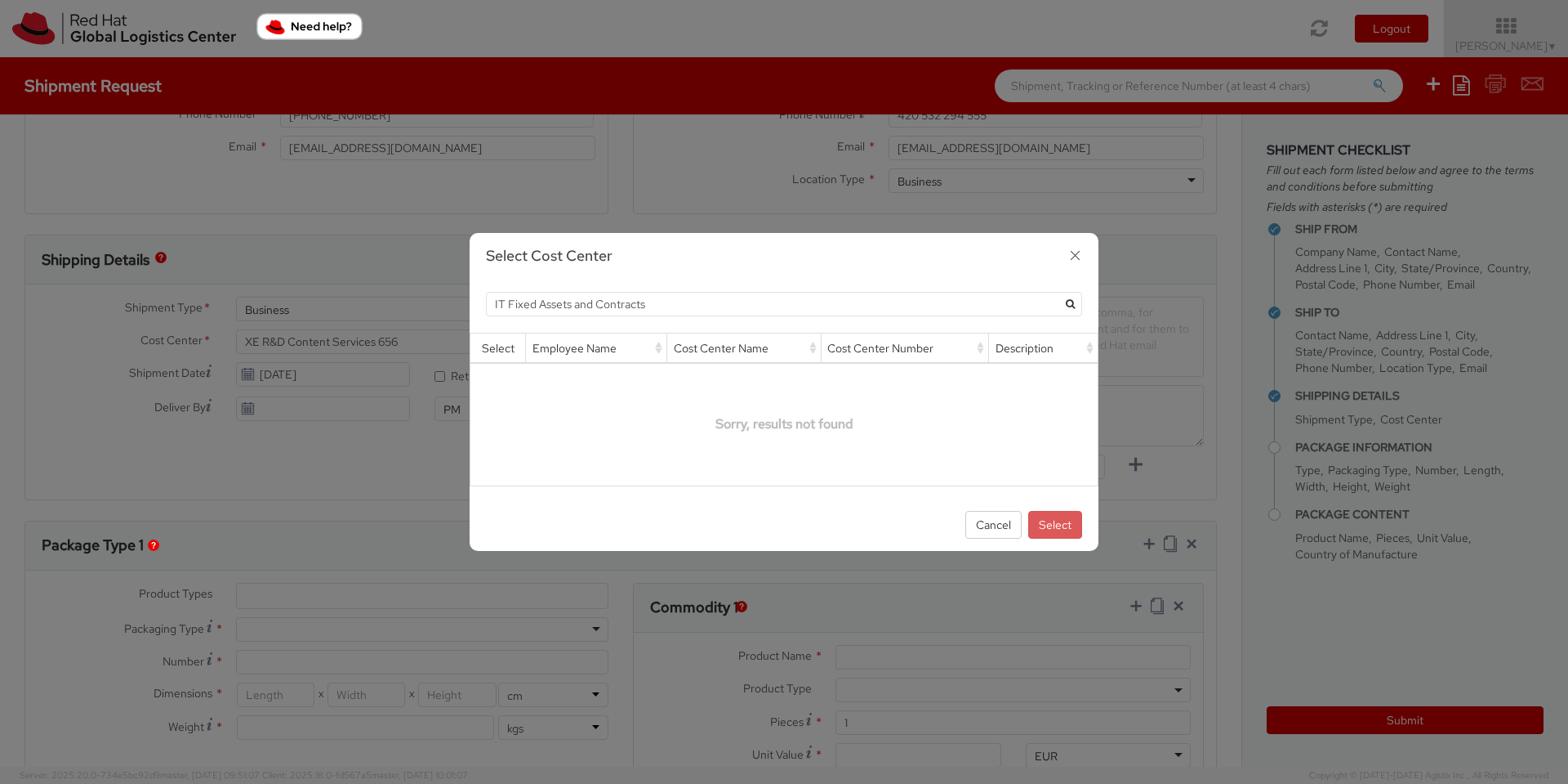
click at [1074, 303] on icon "submit" at bounding box center [1071, 304] width 9 height 10
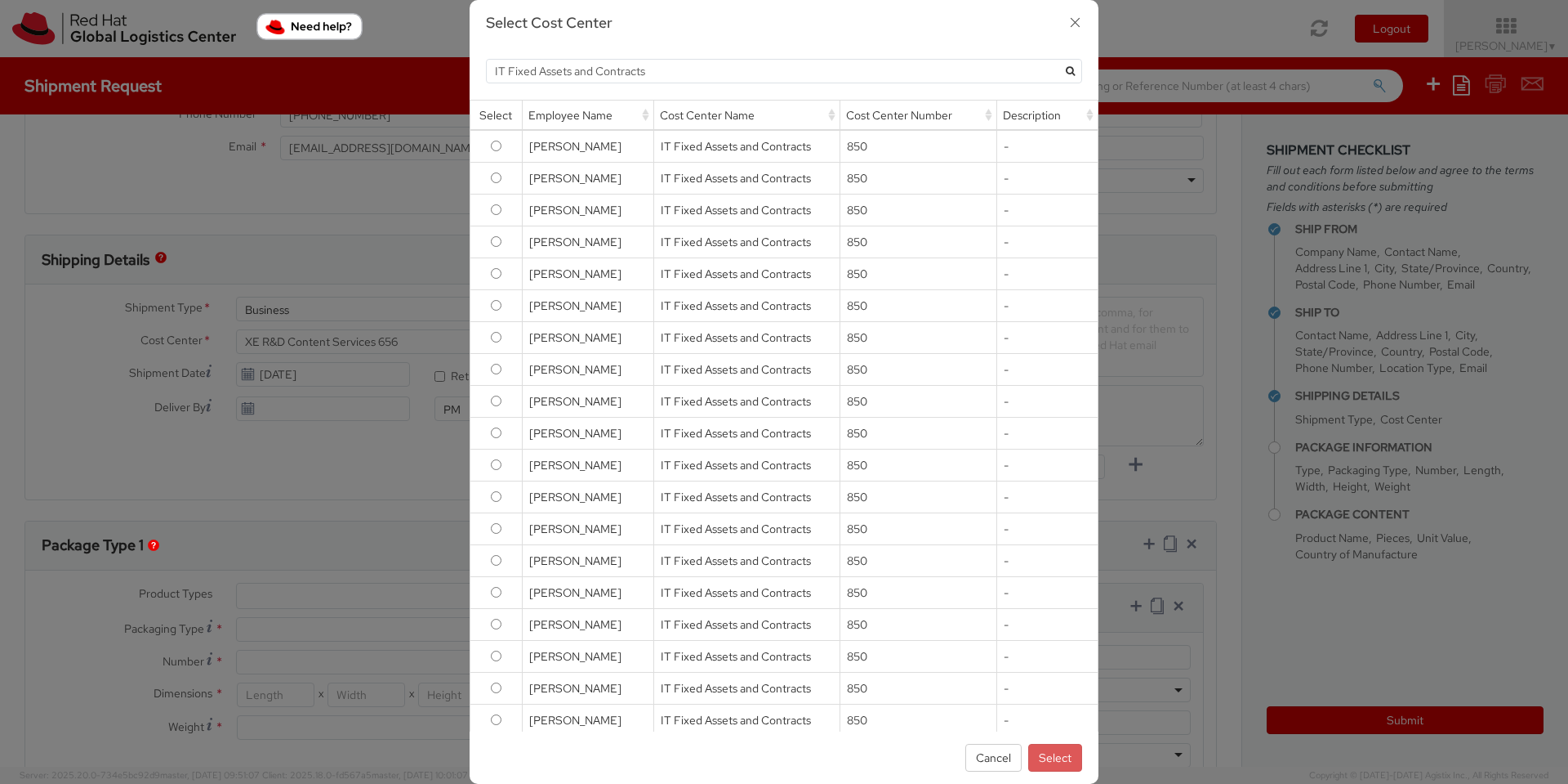
click at [1078, 28] on icon "button" at bounding box center [1076, 23] width 24 height 24
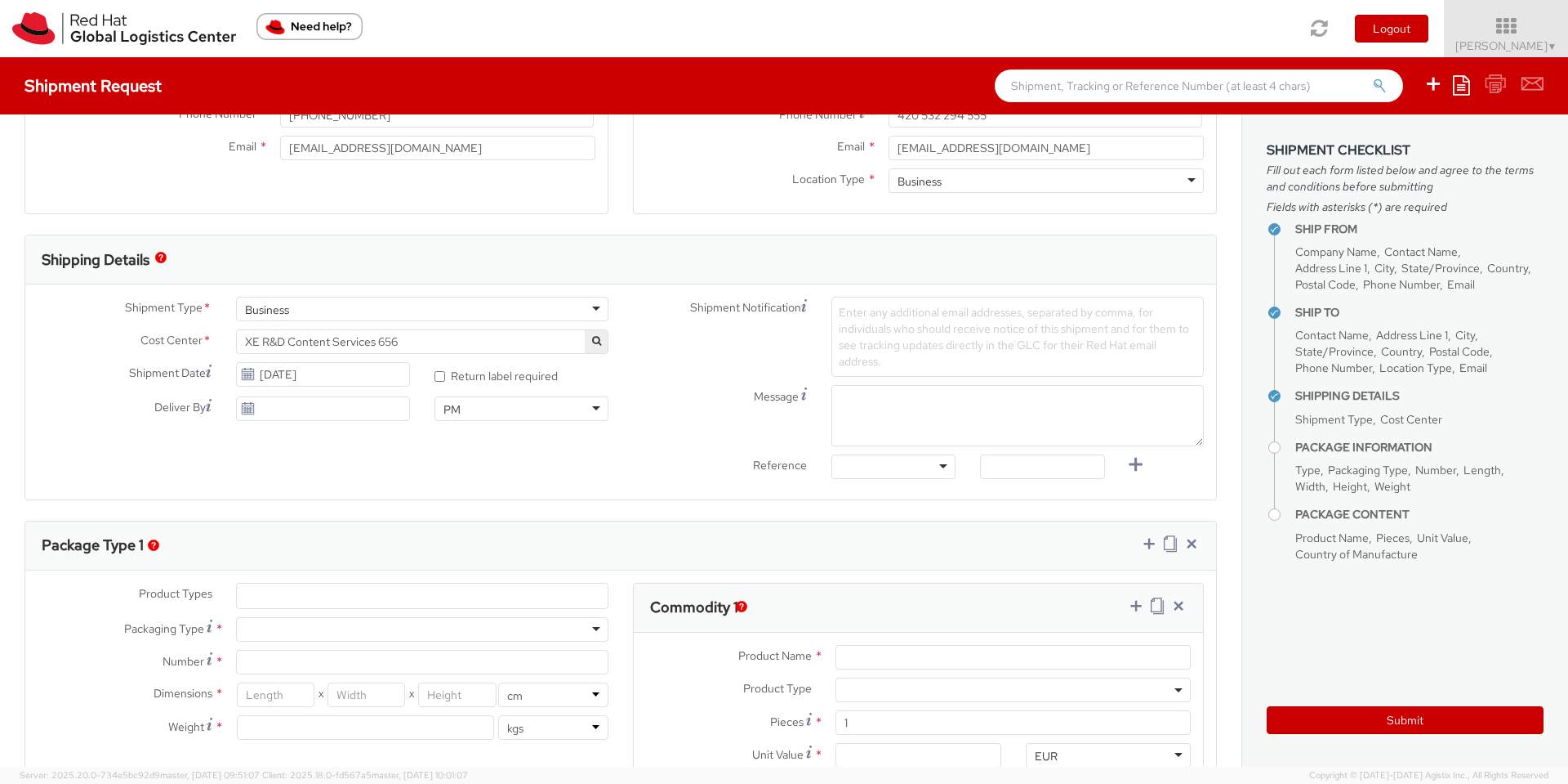
click at [402, 338] on span "XE R&D Content Services 656" at bounding box center [423, 341] width 355 height 14
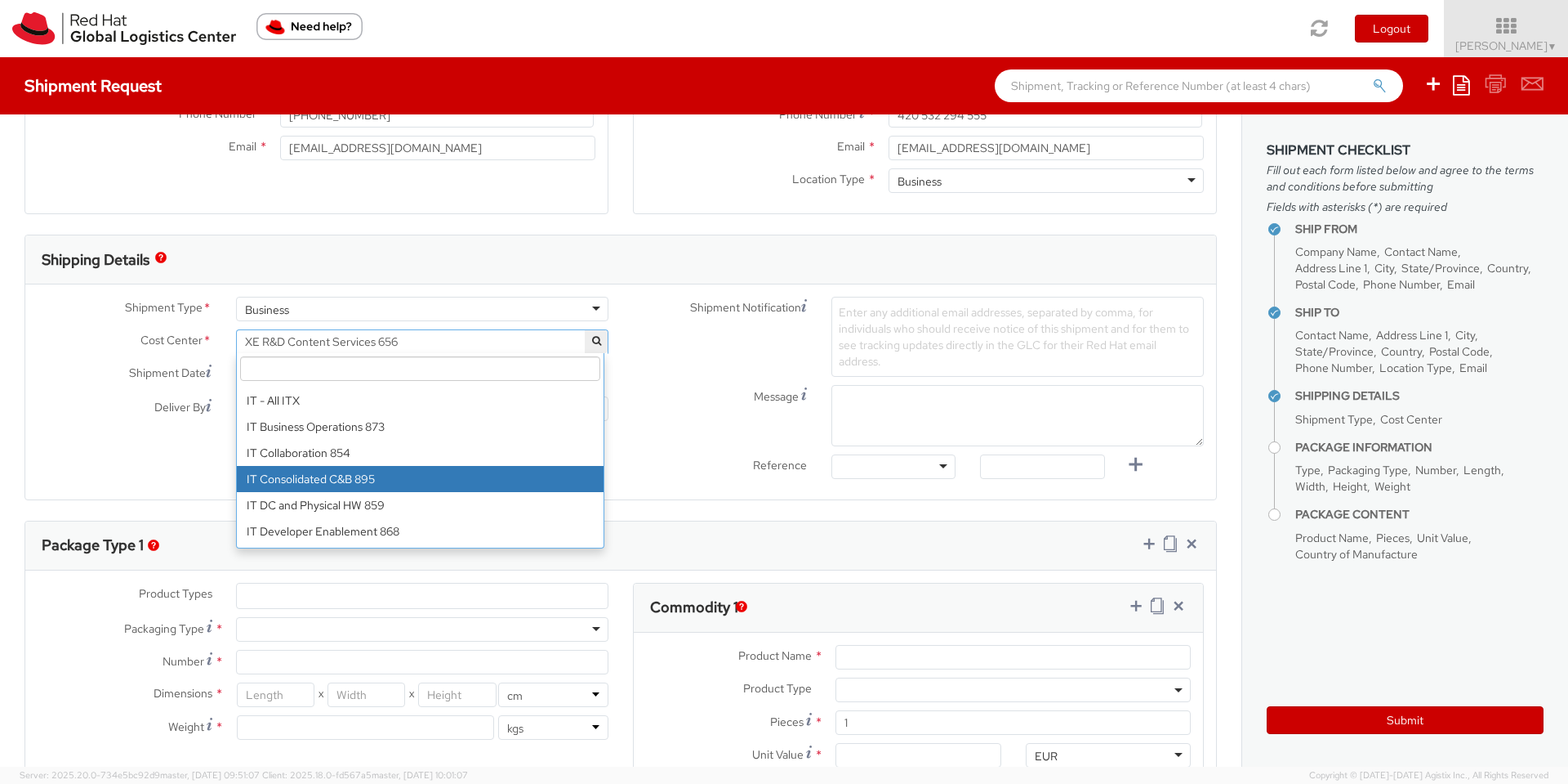
scroll to position [9710, 0]
select select "850"
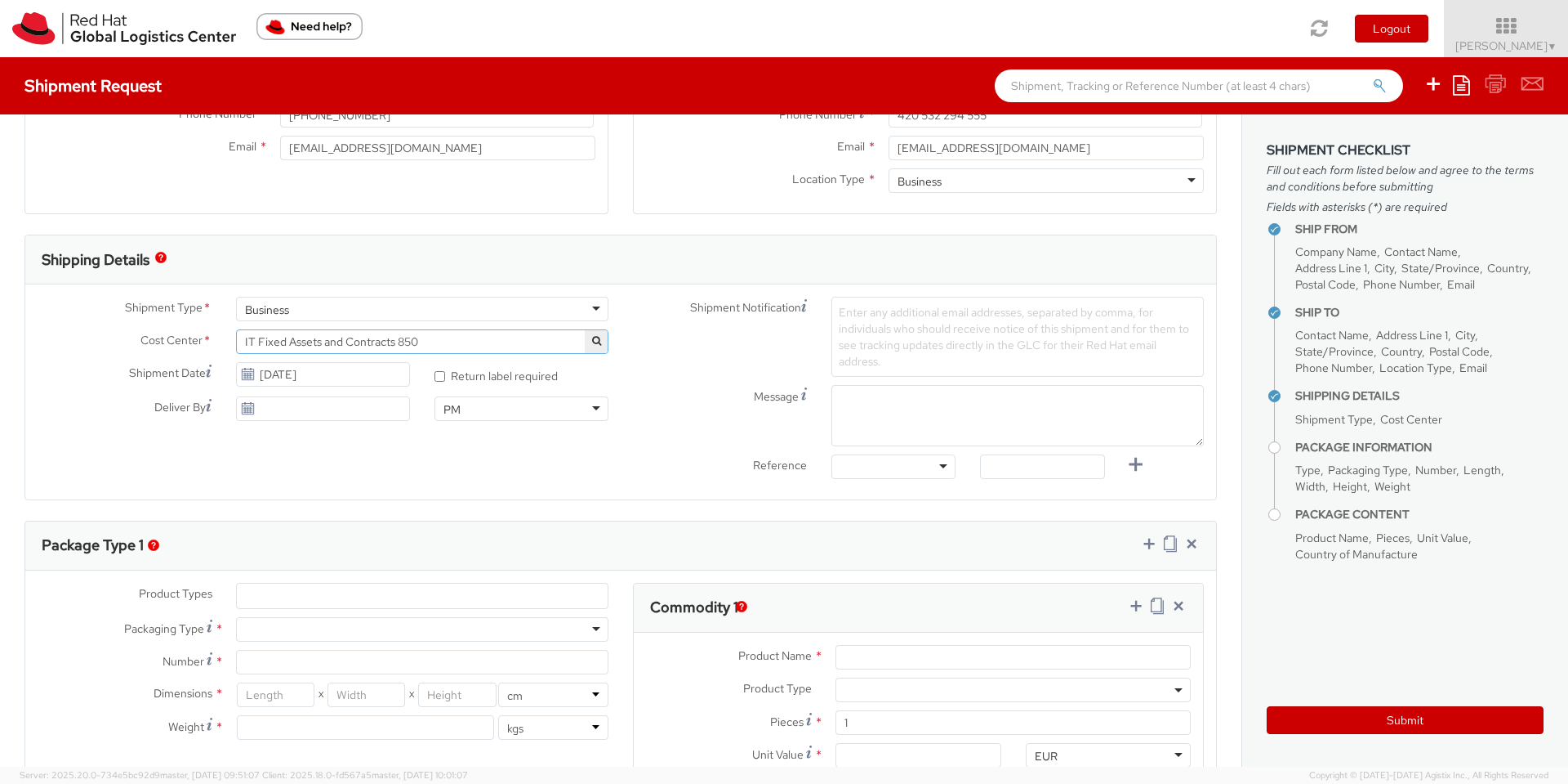
click at [246, 371] on icon at bounding box center [248, 374] width 14 height 13
click at [273, 374] on input "[DATE]" at bounding box center [323, 374] width 174 height 25
click at [284, 504] on td "13" at bounding box center [285, 502] width 32 height 25
type input "[DATE]"
click at [919, 471] on div at bounding box center [894, 466] width 124 height 25
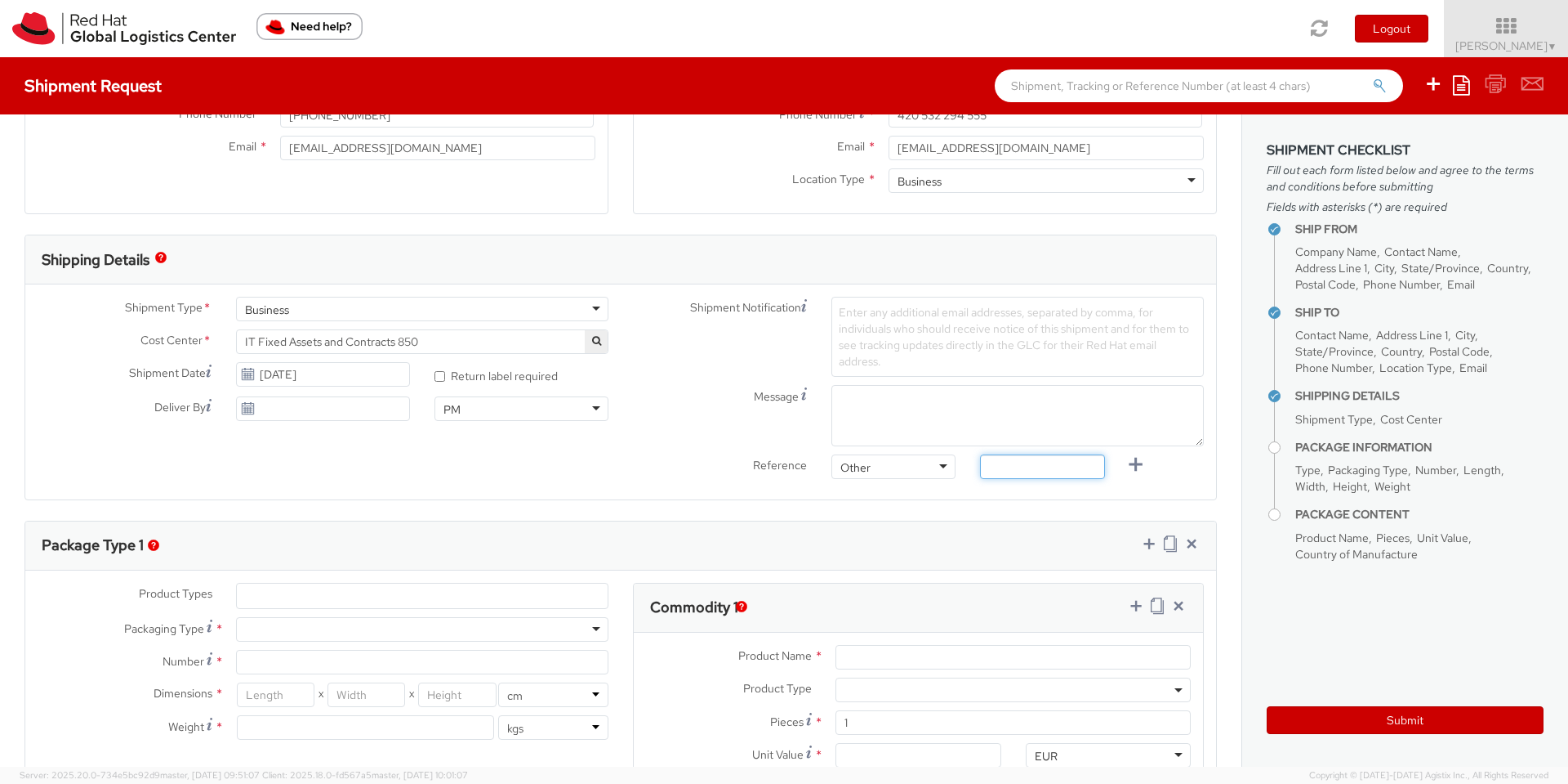
click at [1058, 465] on input "text" at bounding box center [1043, 466] width 124 height 25
paste input "RPCI, RITM, TASK or INC#"
type input "RPCI, RITM, TASK or INC#"
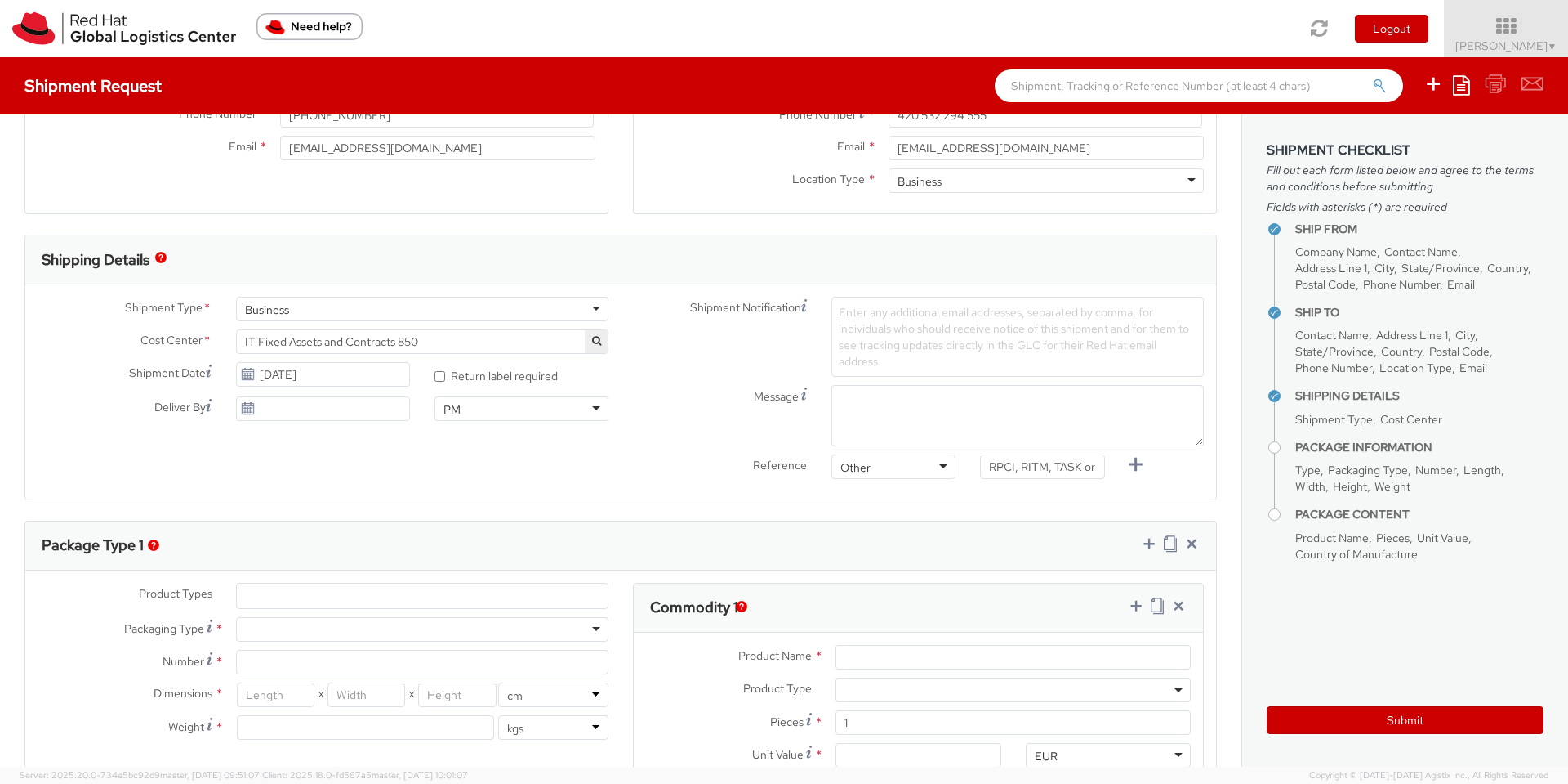
click at [879, 333] on span "Enter any additional email addresses, separated by comma, for individuals who s…" at bounding box center [1014, 336] width 351 height 64
click at [863, 316] on span "Enter any additional email addresses, separated by comma, for individuals who s…" at bounding box center [1014, 336] width 351 height 64
click at [850, 307] on span "Enter any additional email addresses, separated by comma, for individuals who s…" at bounding box center [1014, 336] width 351 height 64
drag, startPoint x: 846, startPoint y: 312, endPoint x: 830, endPoint y: 322, distance: 18.9
click at [839, 324] on span "Enter any additional email addresses, separated by comma, for individuals who s…" at bounding box center [1014, 336] width 351 height 64
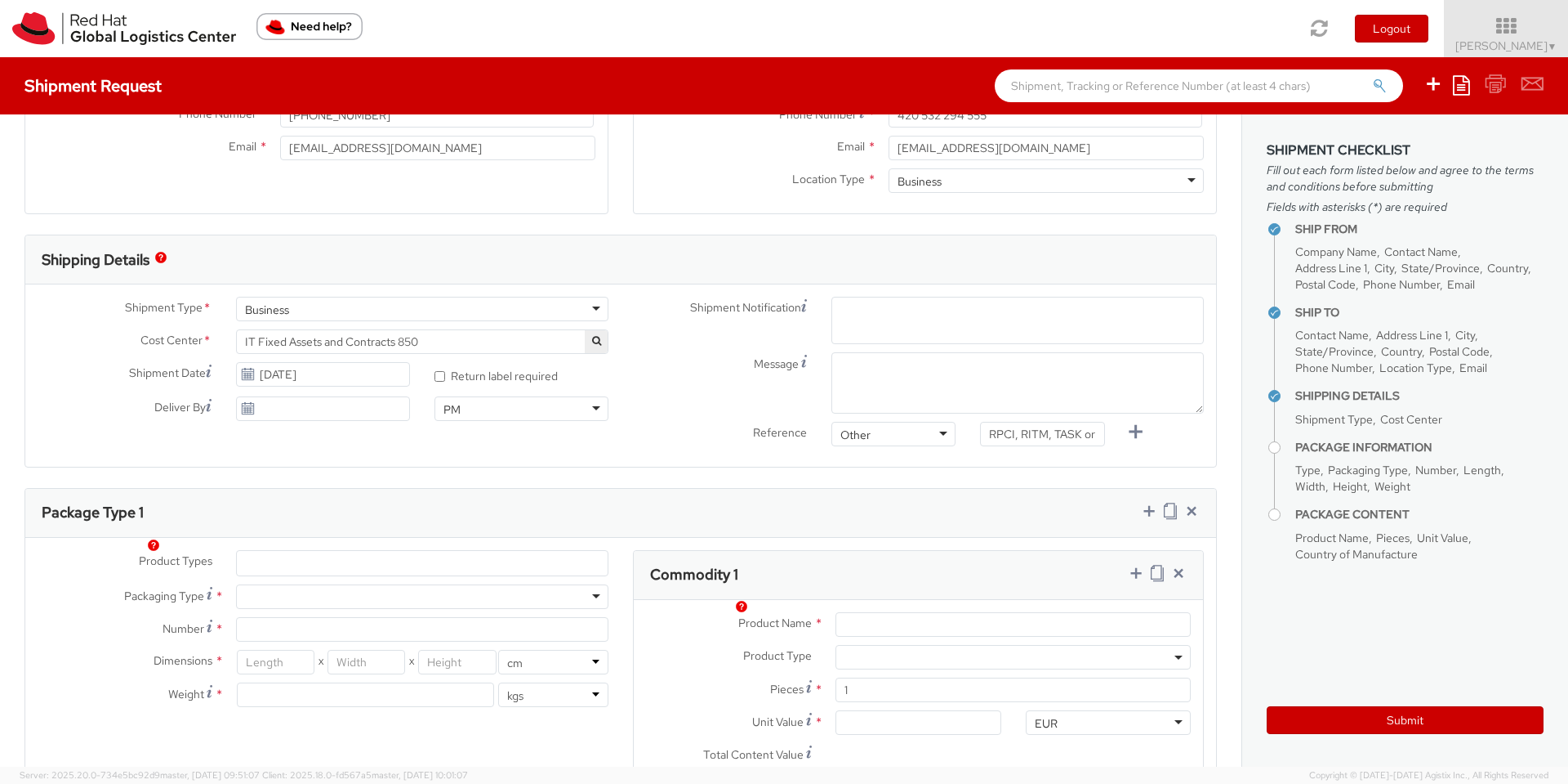
click at [841, 316] on span "Enter any additional email addresses, separated by comma, for individuals who s…" at bounding box center [1017, 340] width 357 height 65
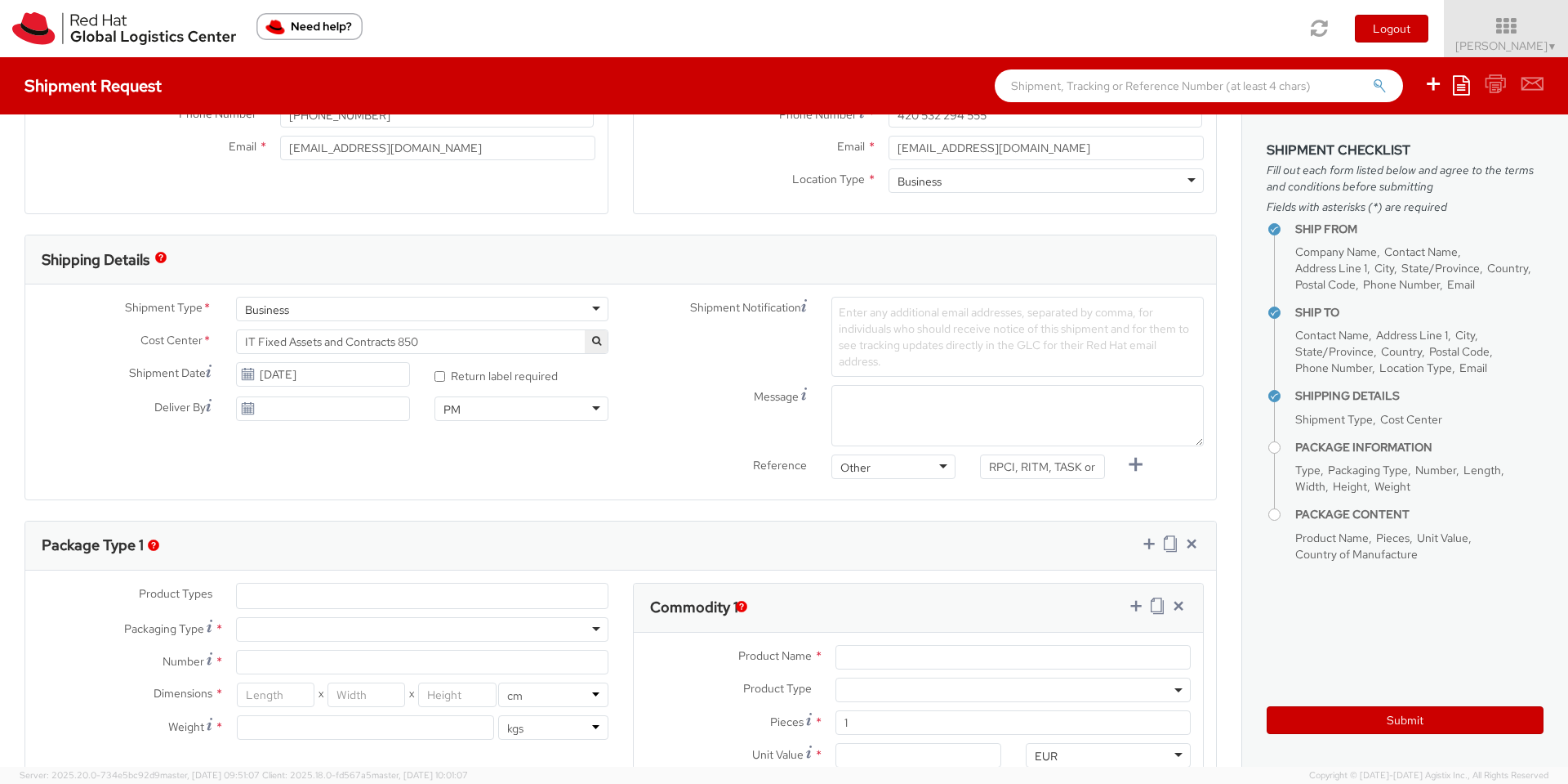
click at [847, 313] on span "Enter any additional email addresses, separated by comma, for individuals who s…" at bounding box center [1014, 336] width 351 height 64
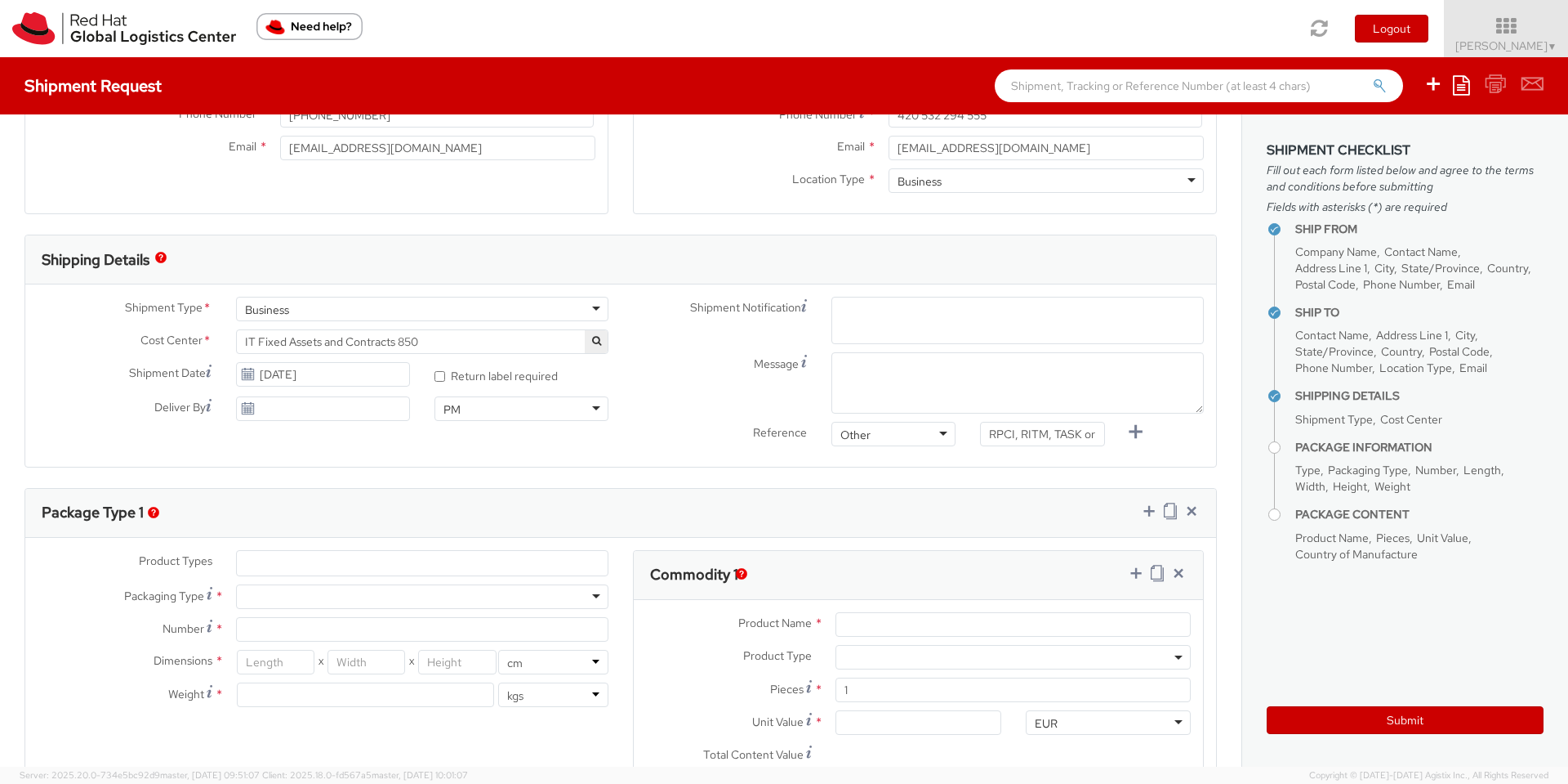
paste input "[EMAIL_ADDRESS][DOMAIN_NAME]"
type input "[EMAIL_ADDRESS][DOMAIN_NAME]"
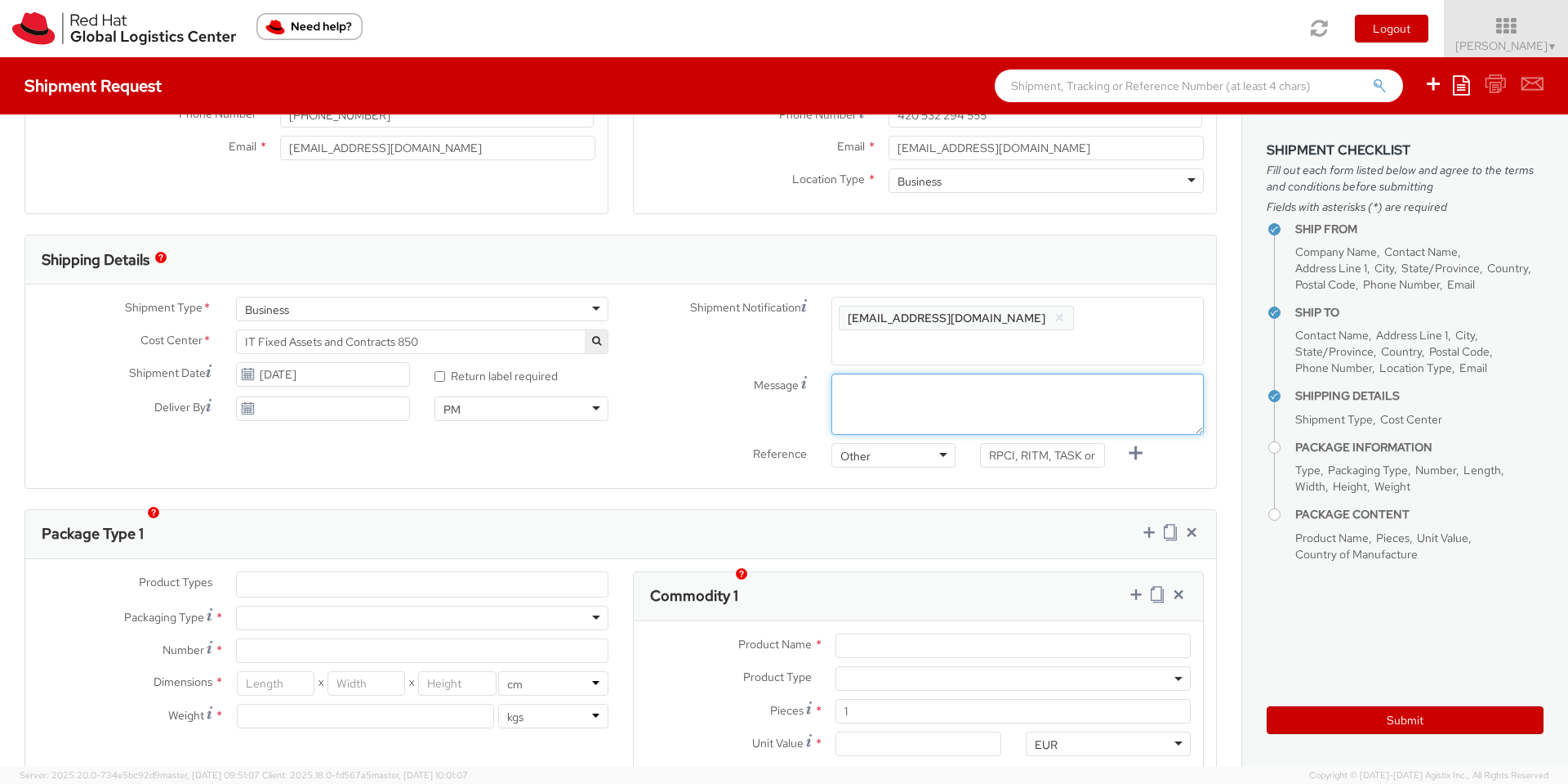
click at [869, 374] on textarea "Message" at bounding box center [1018, 404] width 373 height 61
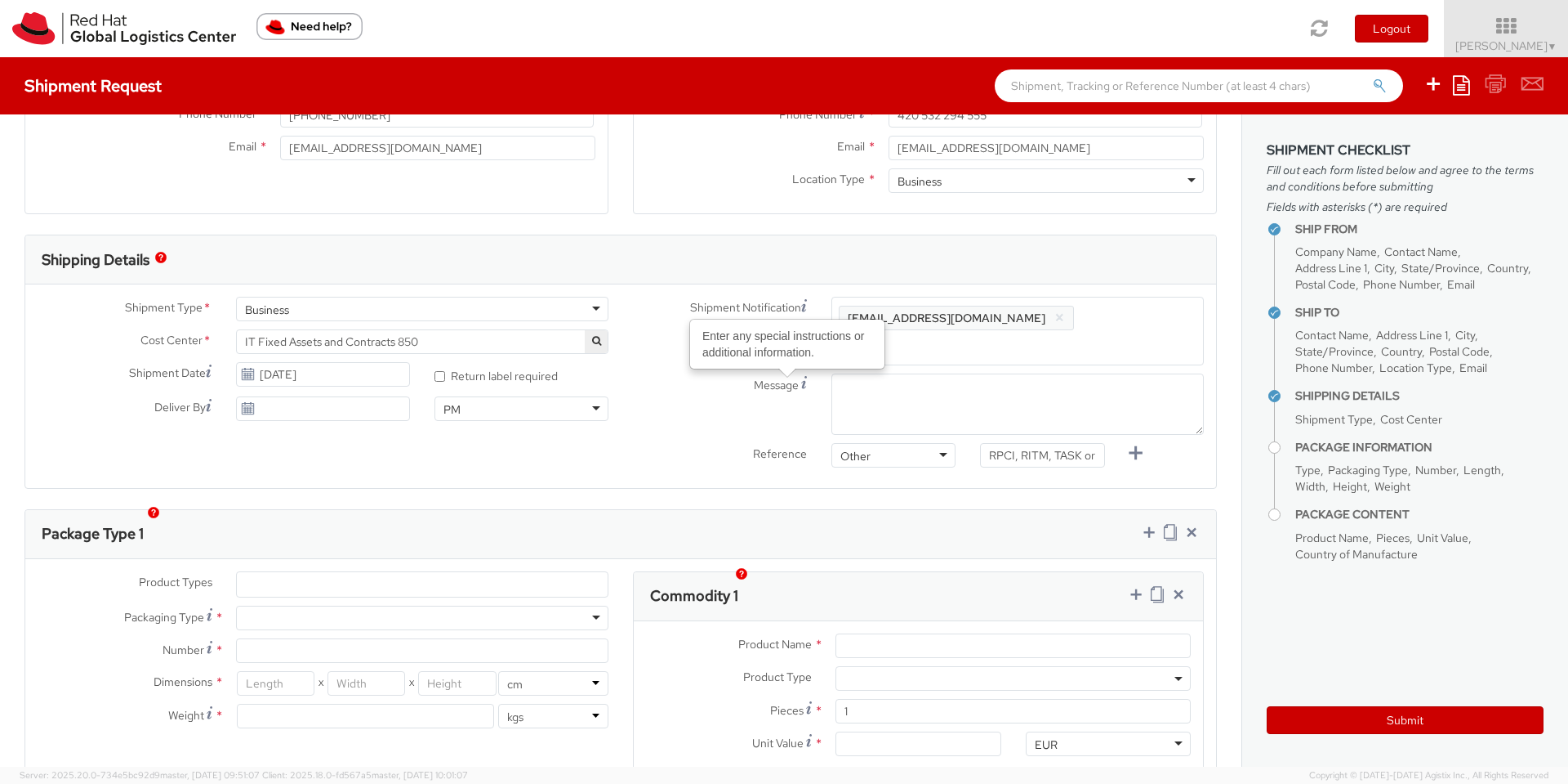
click at [801, 376] on icon at bounding box center [804, 382] width 6 height 13
click at [832, 374] on textarea "Message Enter any special instructions or additional information." at bounding box center [1018, 404] width 373 height 61
click at [881, 374] on textarea "Message Enter any special instructions or additional information." at bounding box center [1018, 404] width 373 height 61
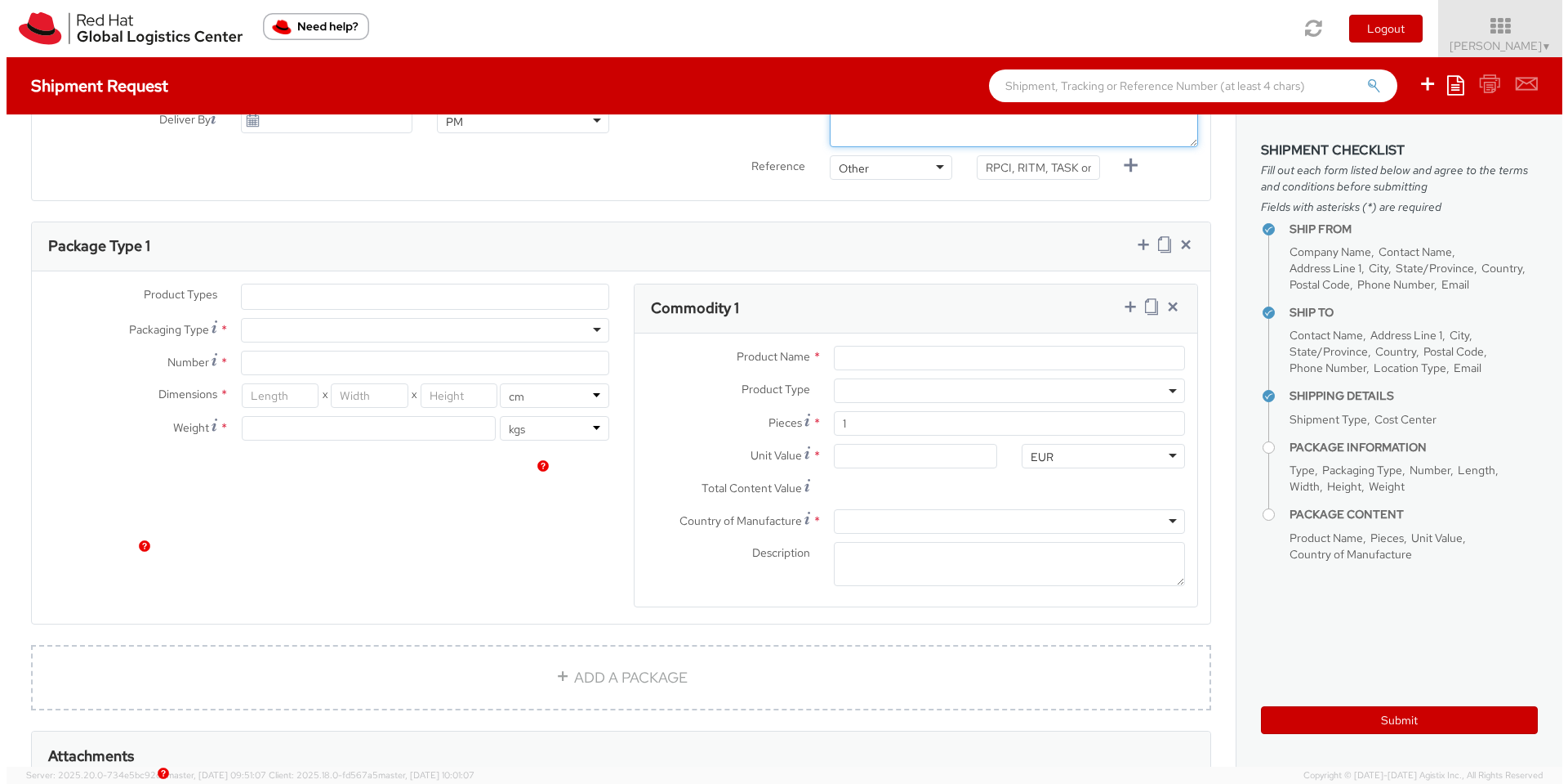
scroll to position [589, 0]
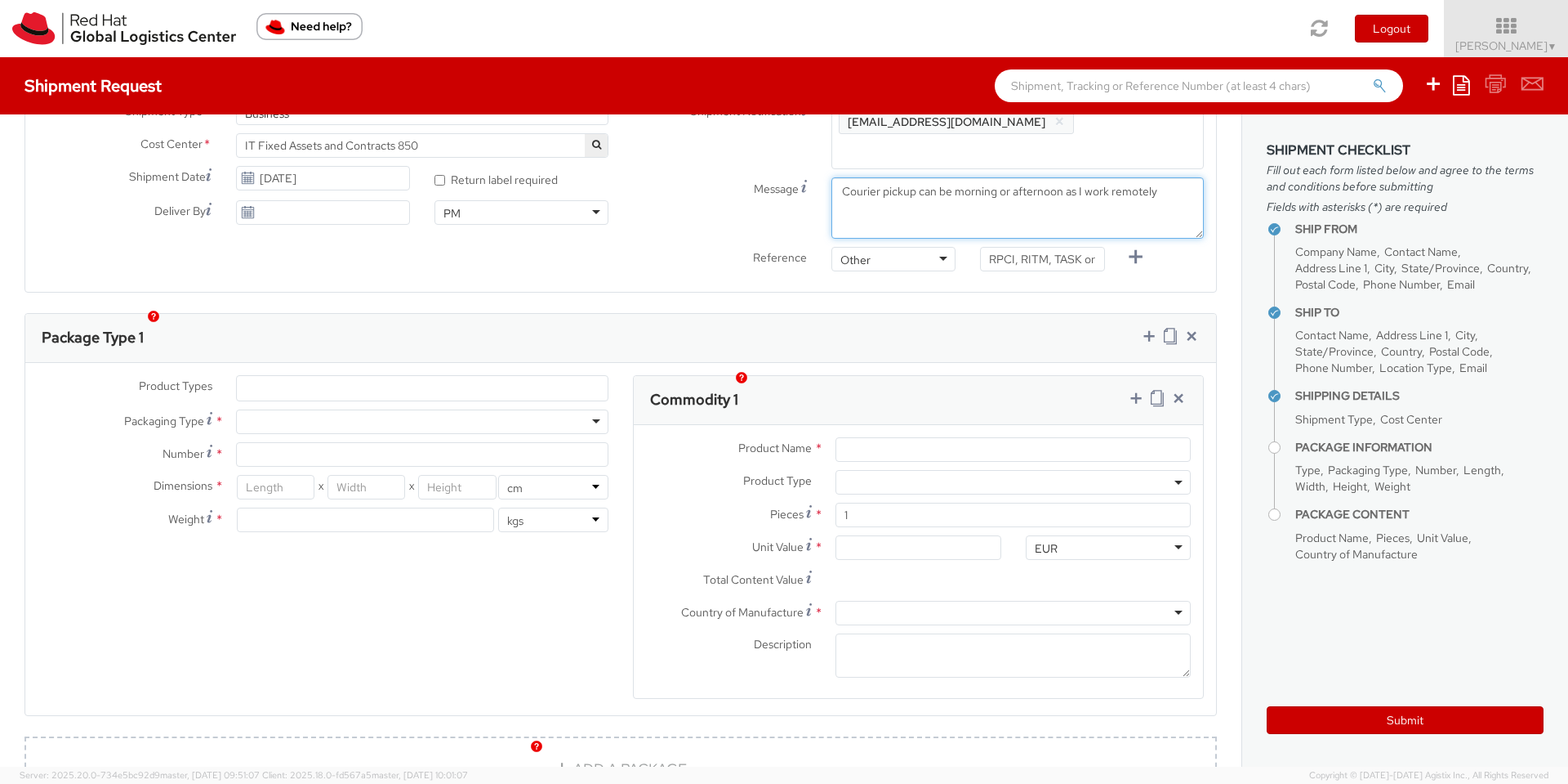
type textarea "Courier pickup can be morning or afternoon as I work remotely"
click at [249, 380] on input "search" at bounding box center [250, 387] width 9 height 16
click at [254, 376] on li at bounding box center [250, 388] width 25 height 25
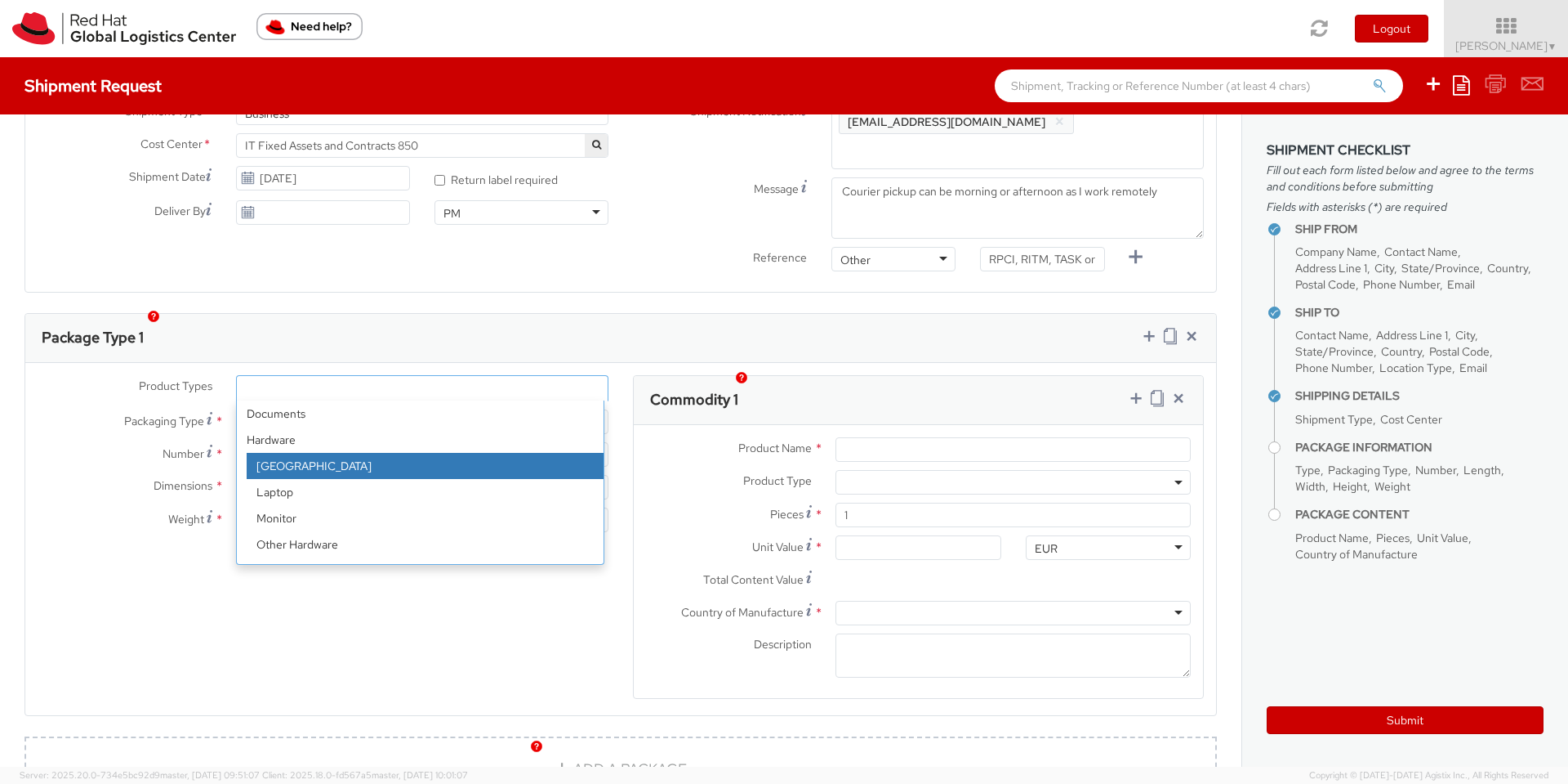
select select "DOC_STATION"
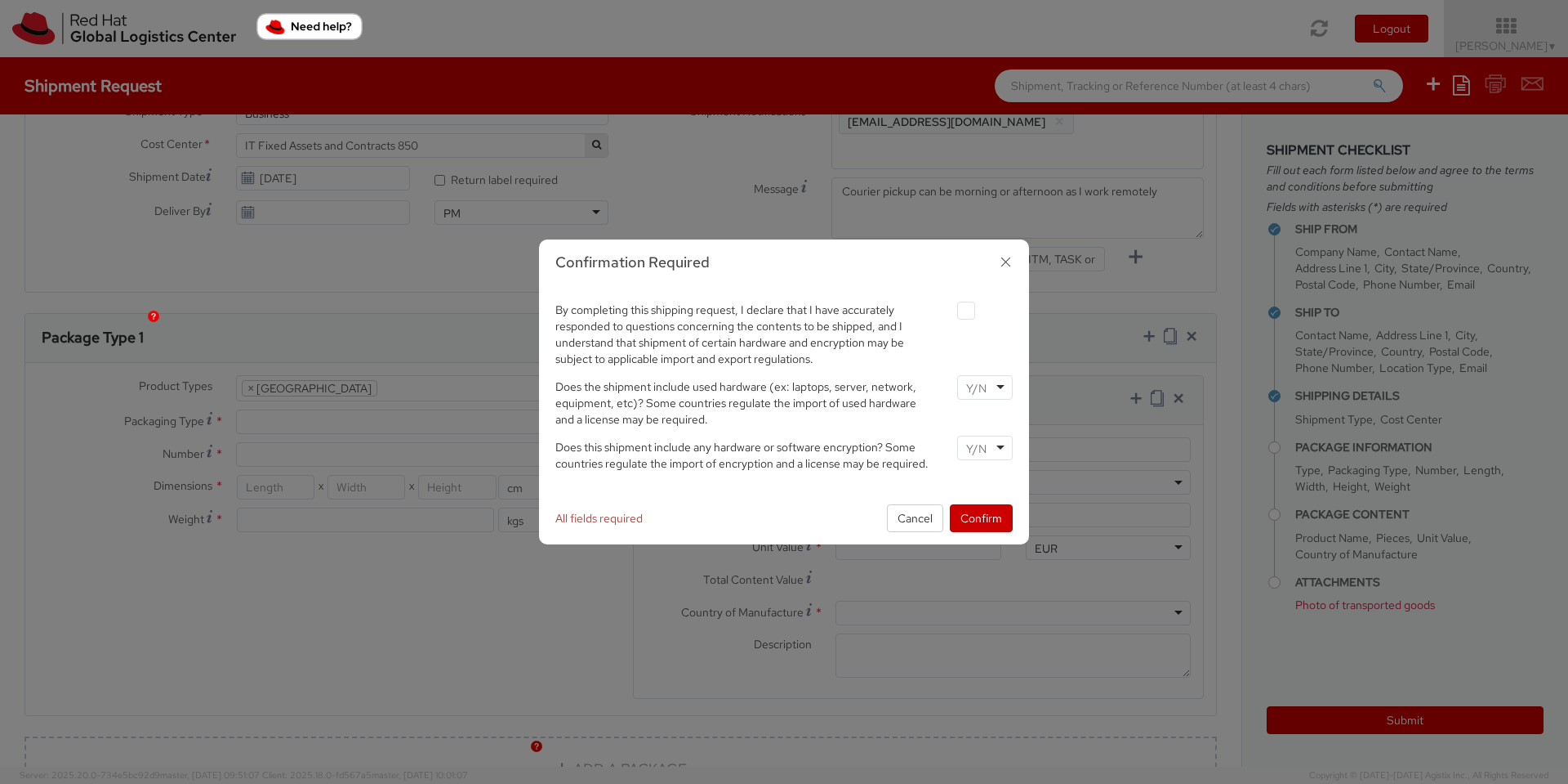
click at [980, 387] on input "select-one" at bounding box center [978, 387] width 24 height 16
click at [995, 446] on div at bounding box center [985, 448] width 55 height 25
click at [969, 310] on label at bounding box center [966, 310] width 18 height 18
click at [953, 310] on input "checkbox" at bounding box center [947, 311] width 11 height 11
checkbox input "true"
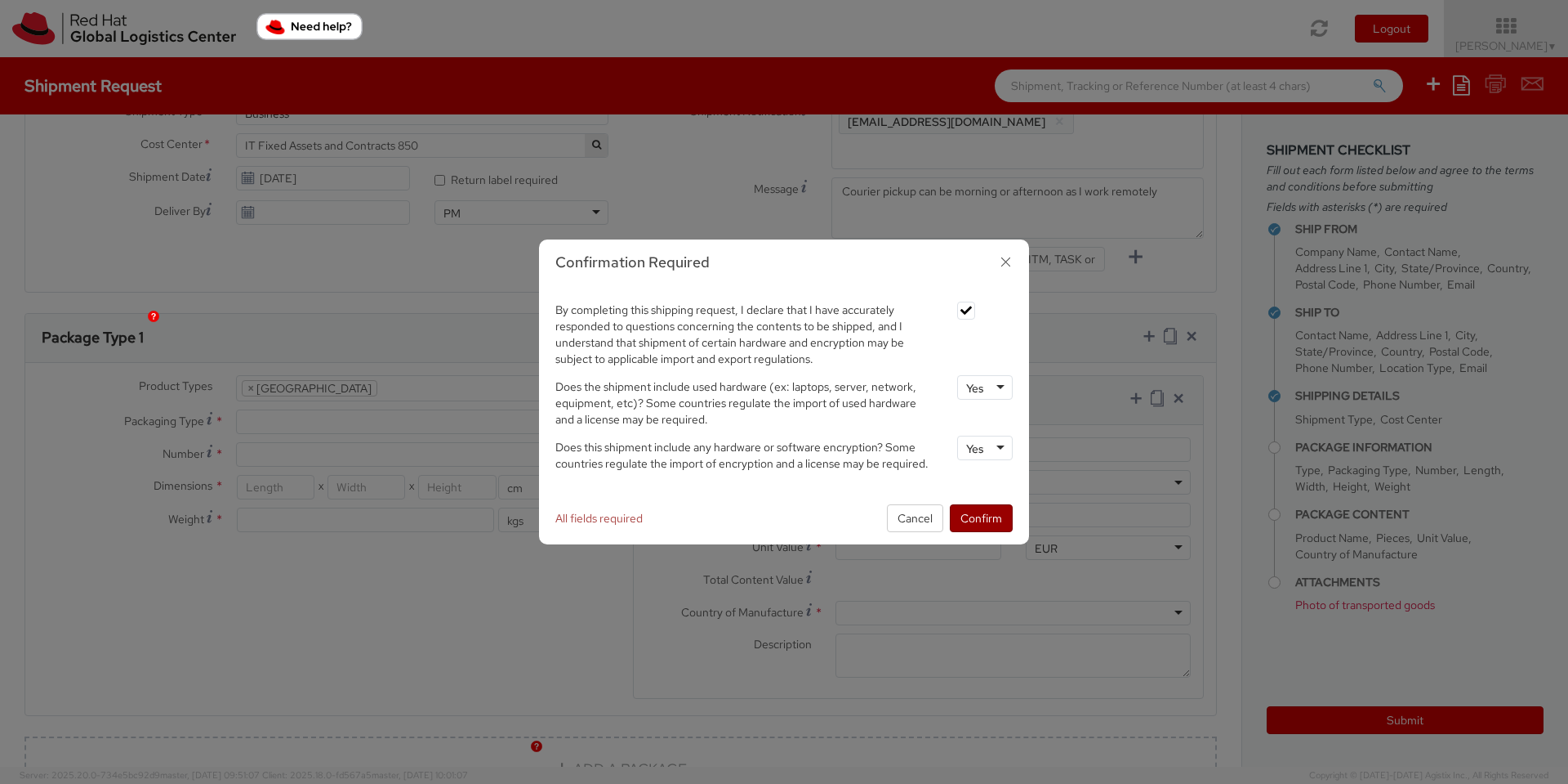
click at [974, 515] on button "Confirm" at bounding box center [981, 518] width 63 height 28
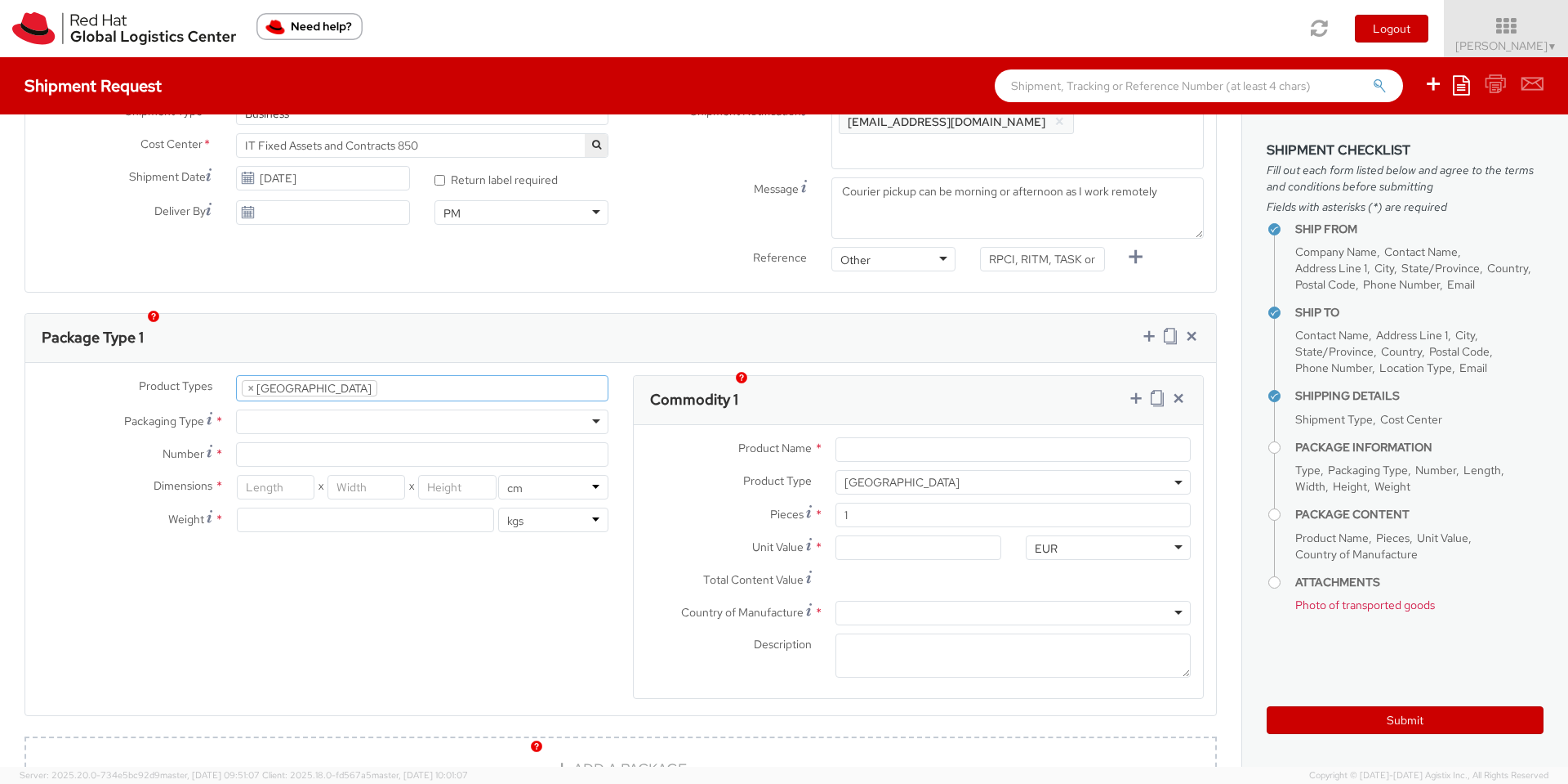
click at [368, 376] on ul "× Docking Station" at bounding box center [422, 388] width 371 height 25
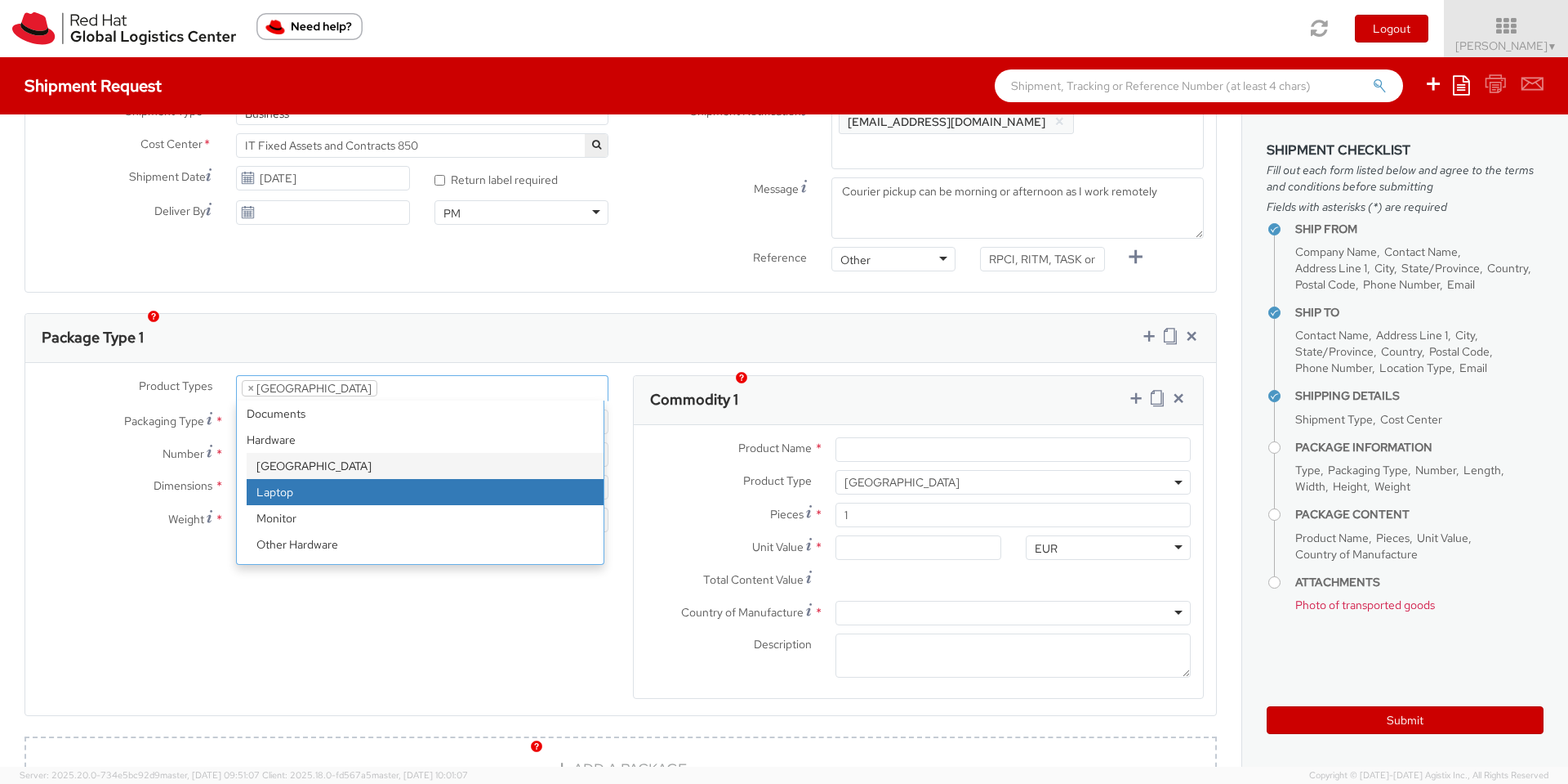
select select "LAPTOP"
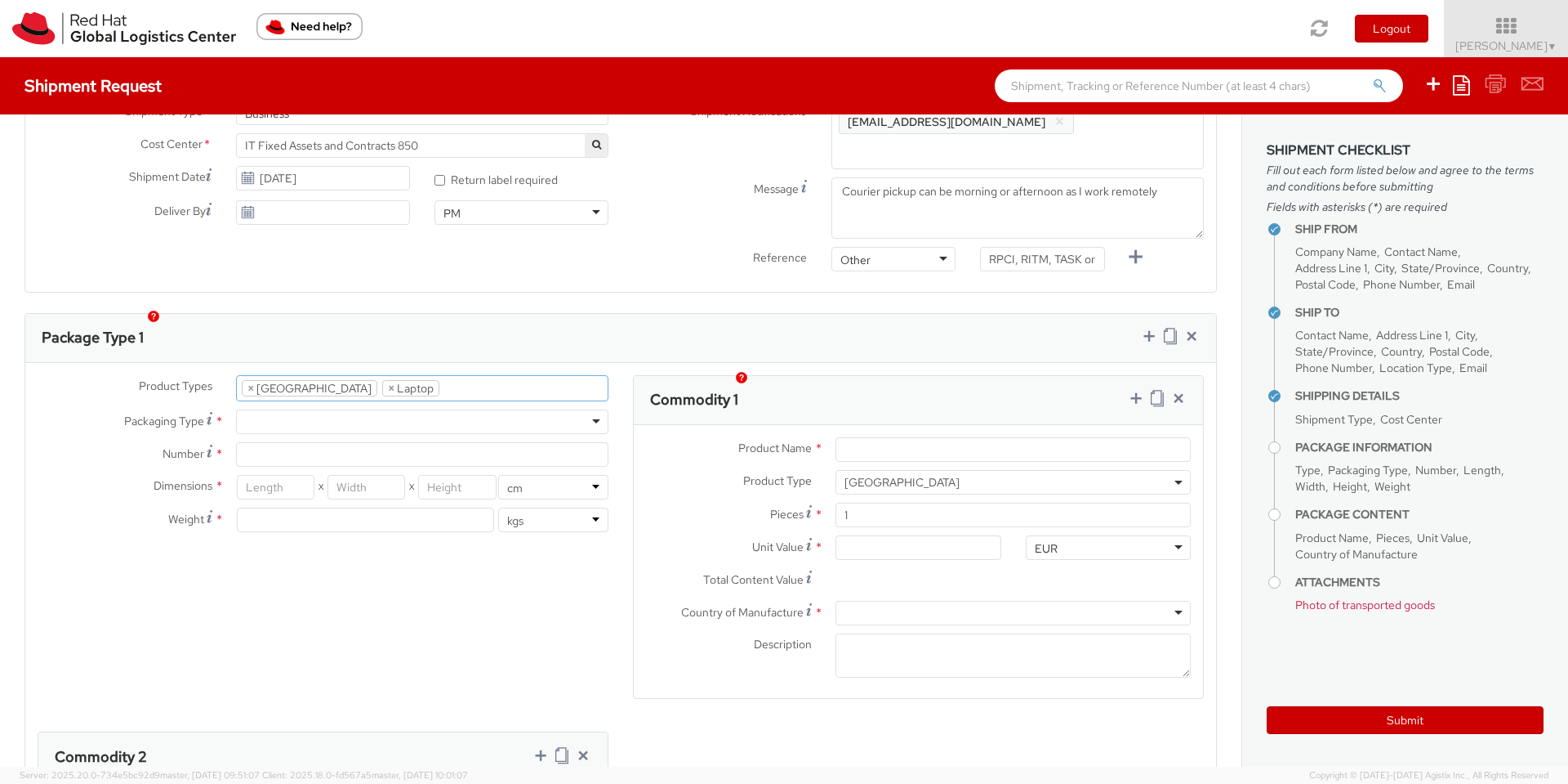
click at [301, 409] on div at bounding box center [422, 421] width 373 height 25
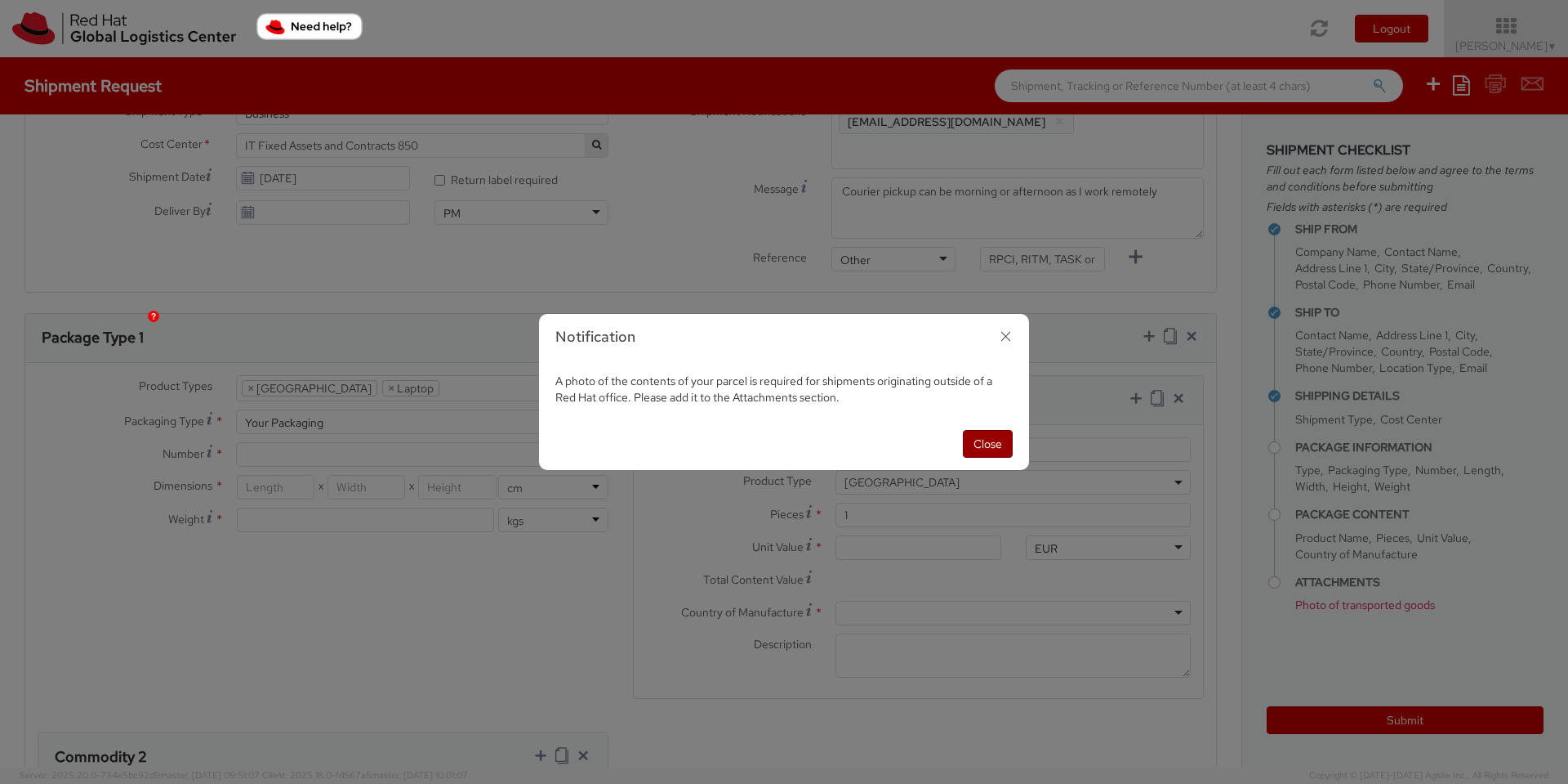
click at [982, 448] on button "Close" at bounding box center [987, 443] width 50 height 28
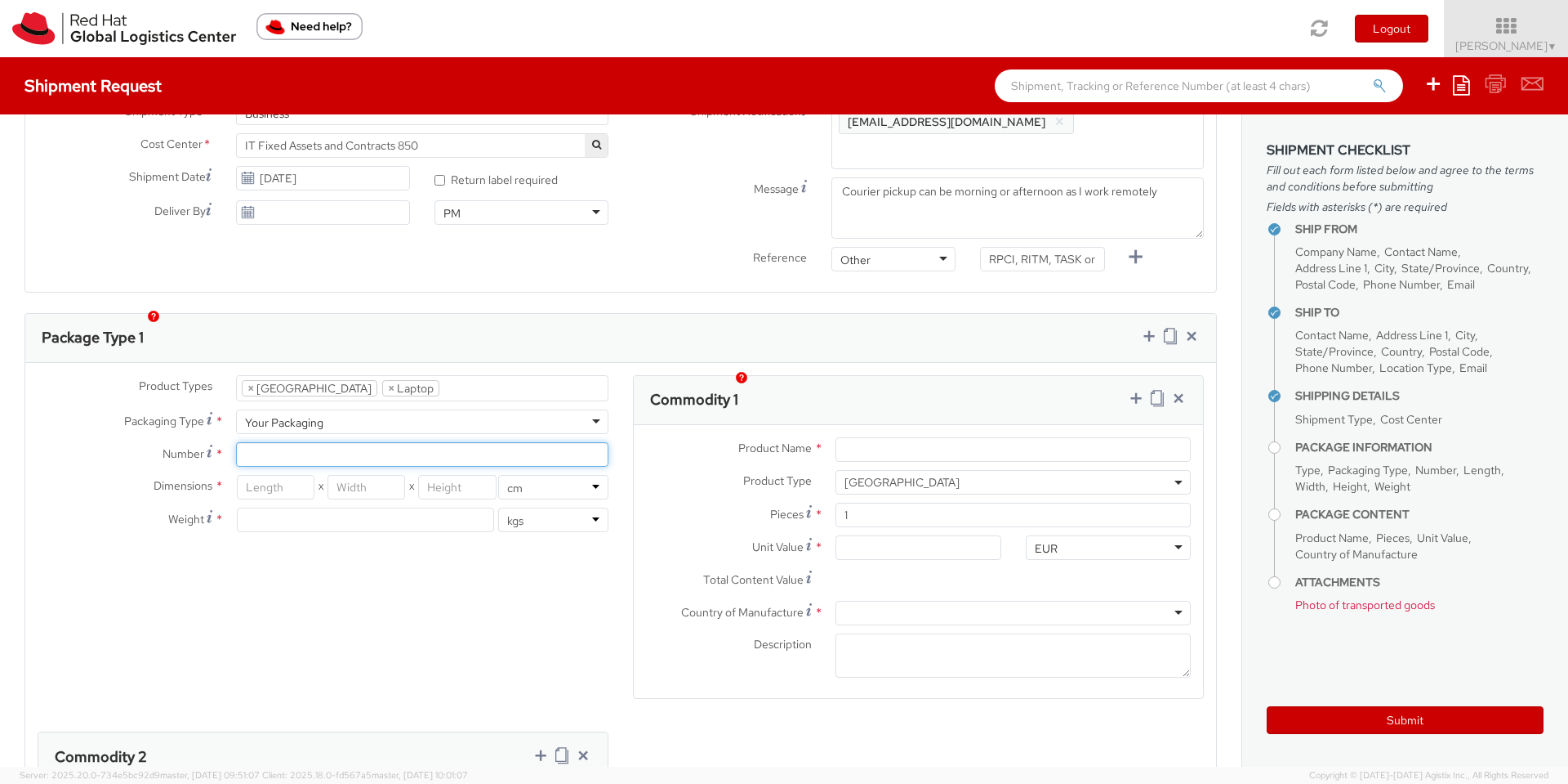
click at [294, 443] on input "Number *" at bounding box center [422, 454] width 373 height 25
type input "1"
click at [247, 475] on input "number" at bounding box center [275, 487] width 77 height 25
type input "46"
click at [382, 475] on input "number" at bounding box center [366, 487] width 77 height 25
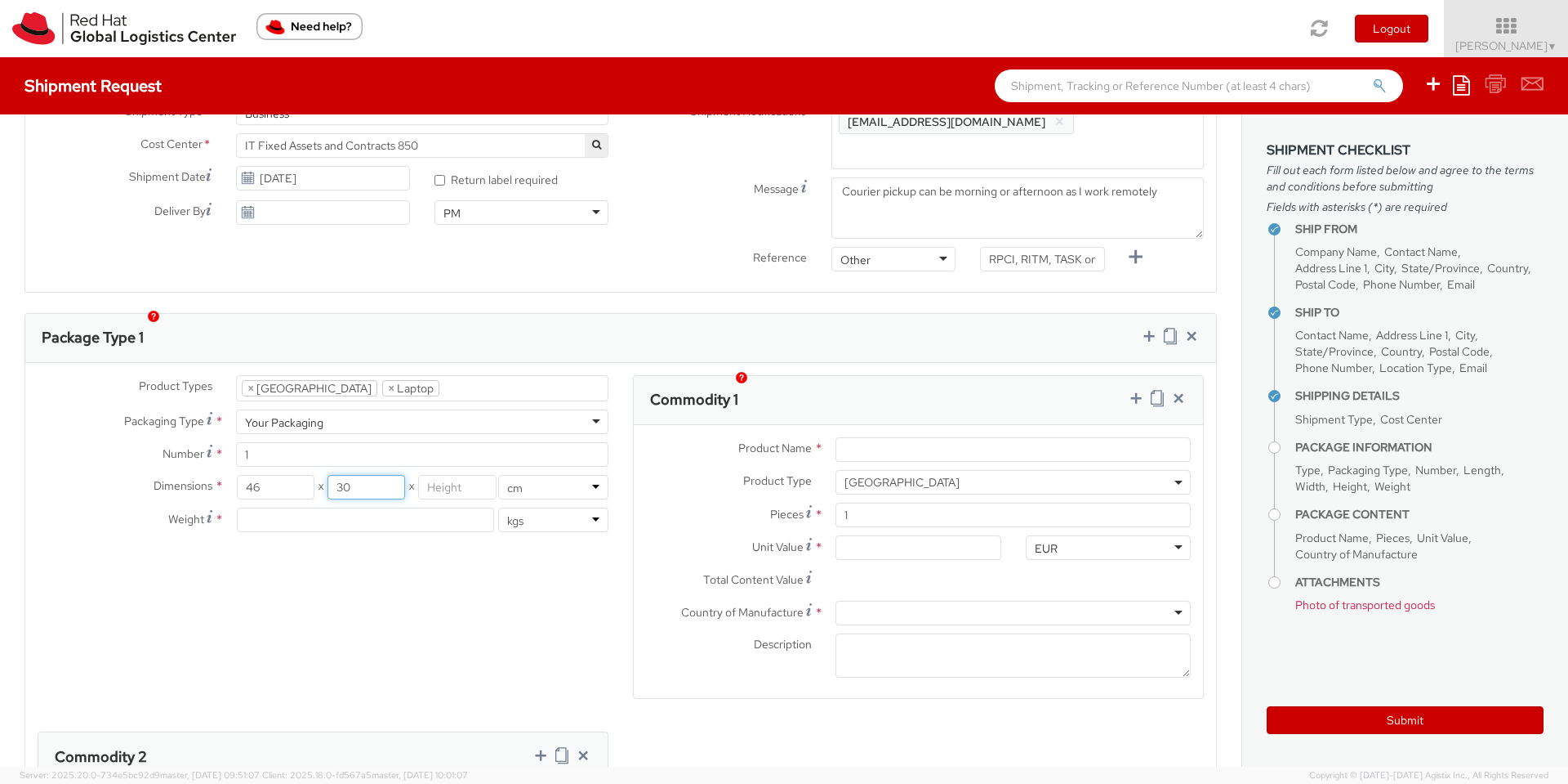
type input "30"
click at [458, 475] on input "number" at bounding box center [457, 487] width 77 height 25
type input "13"
click at [315, 508] on input "number" at bounding box center [365, 520] width 257 height 25
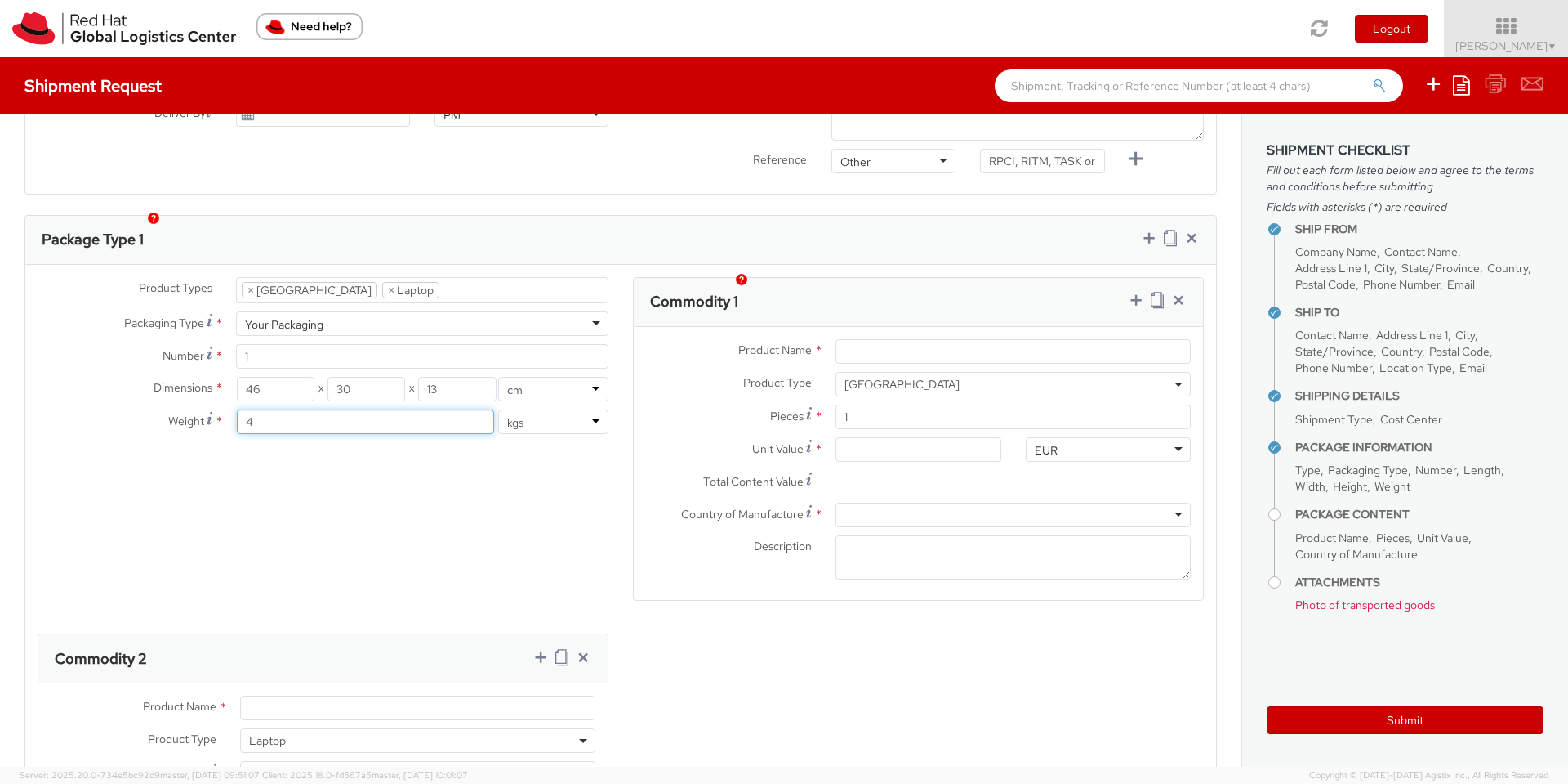
type input "4"
click at [856, 339] on input "Product Name *" at bounding box center [1013, 351] width 356 height 25
type input "Len"
click at [892, 372] on span "[GEOGRAPHIC_DATA]" at bounding box center [1013, 384] width 356 height 25
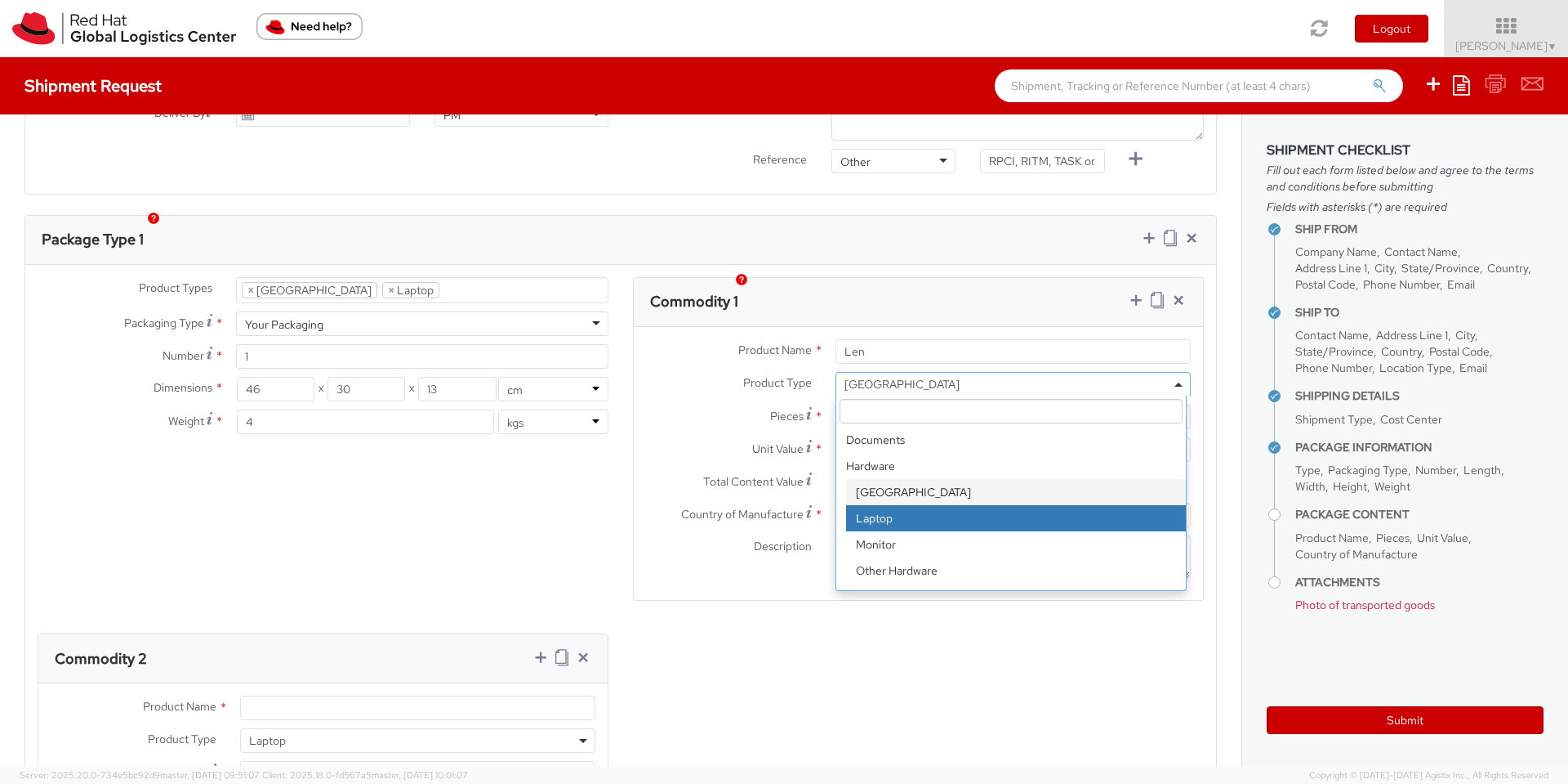
select select "LAPTOP"
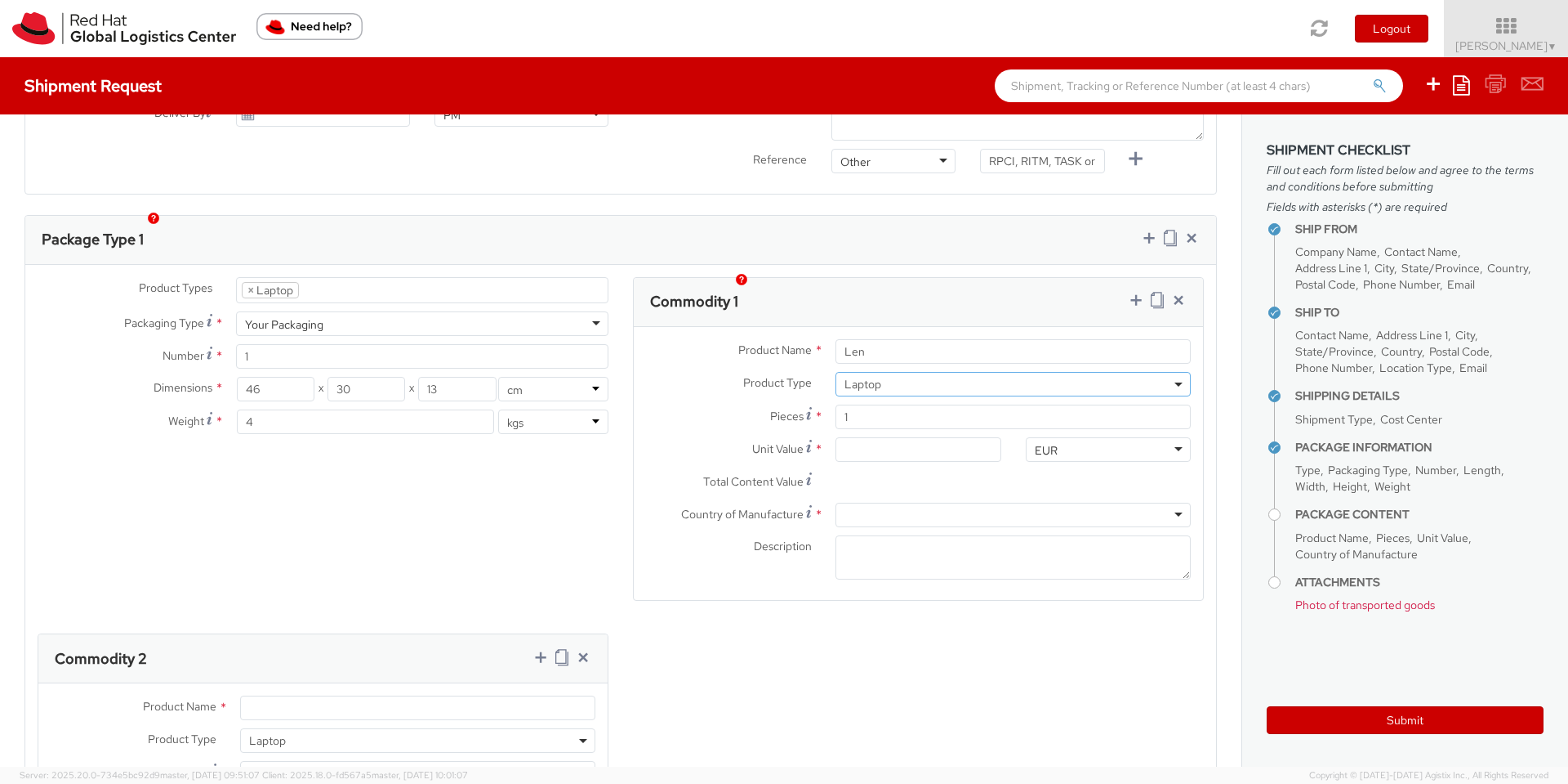
click at [346, 278] on ul "× Laptop" at bounding box center [422, 290] width 371 height 25
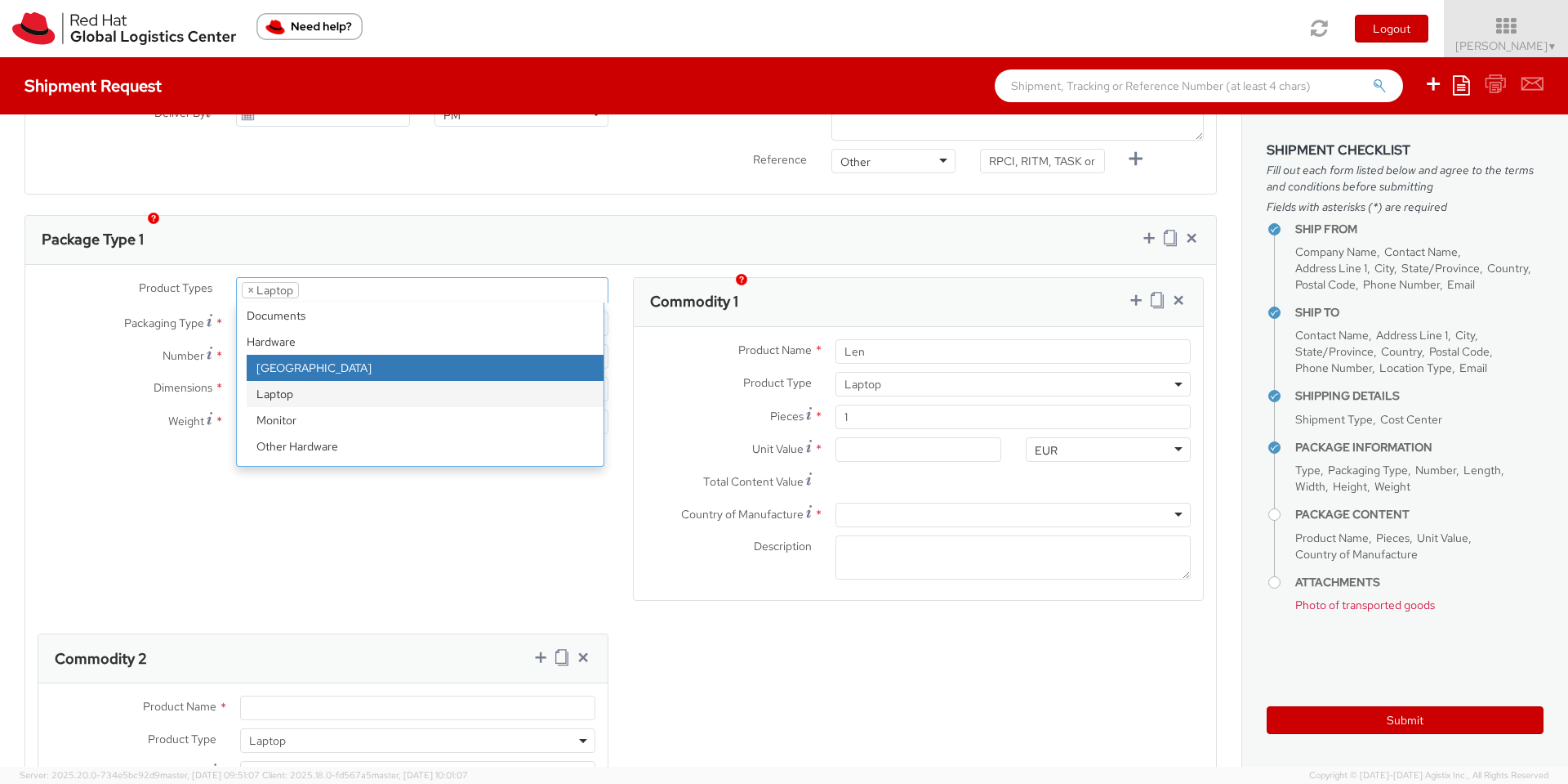
select select "DOC_STATION"
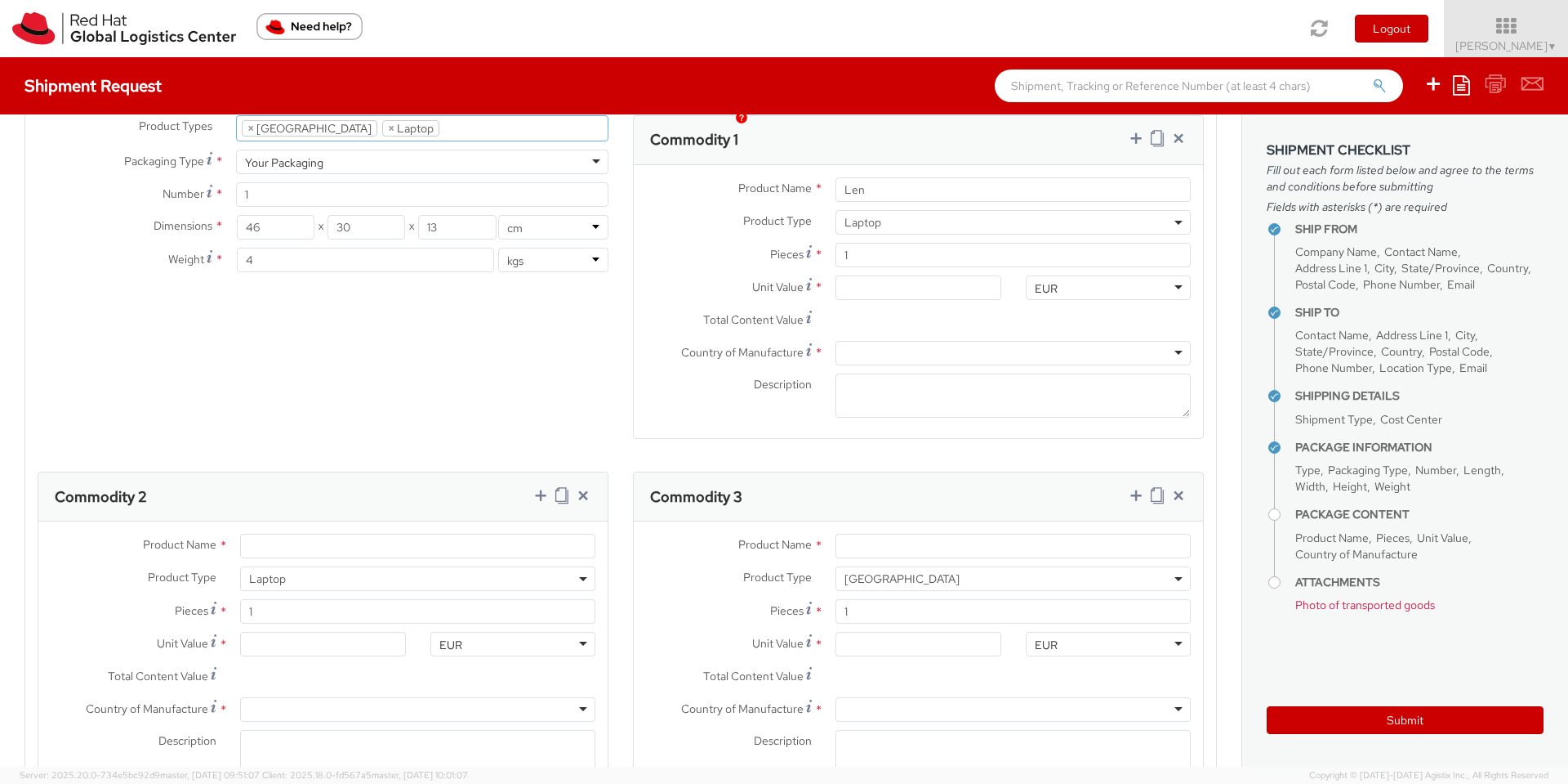
scroll to position [883, 0]
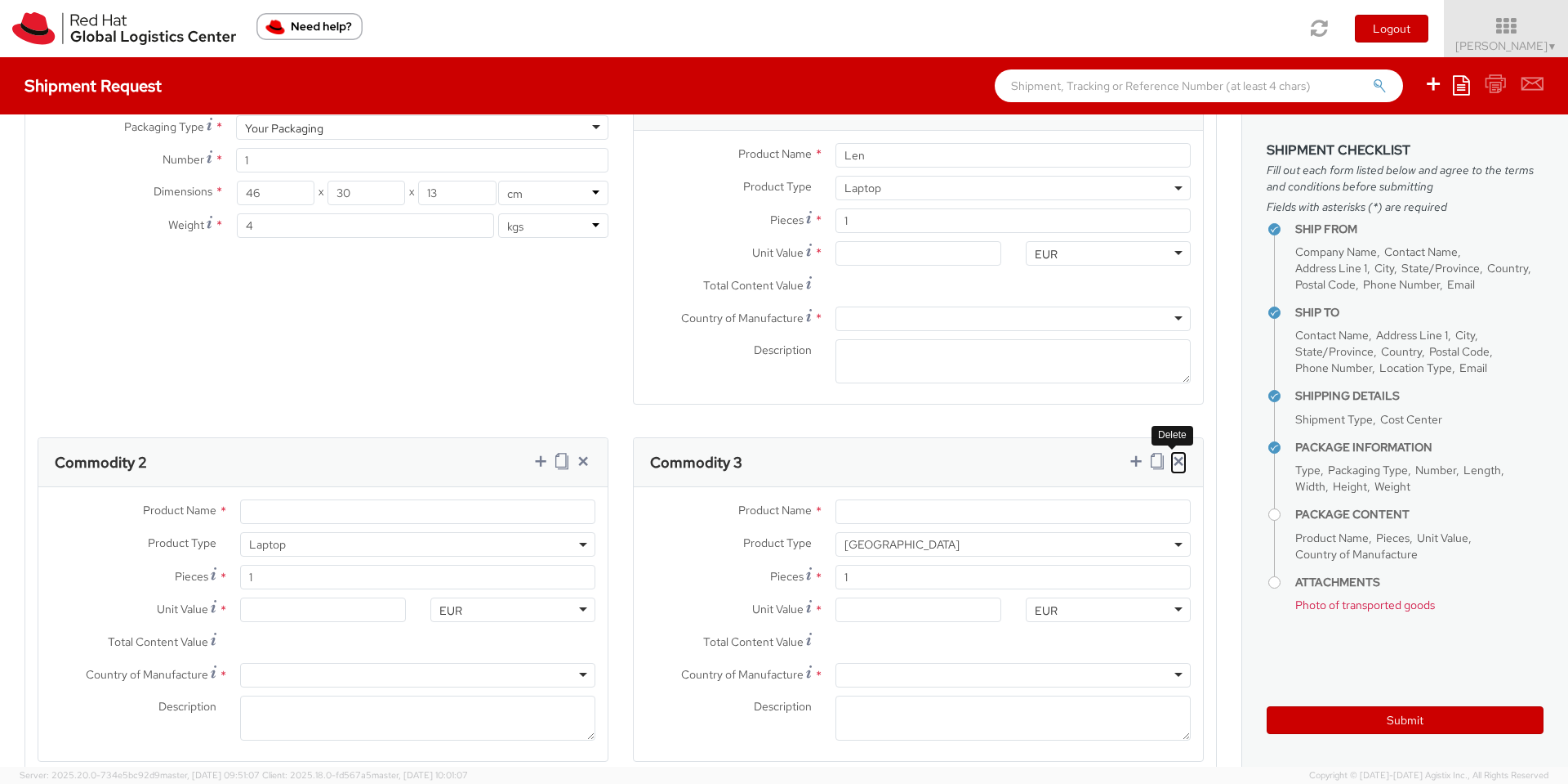
click at [1171, 453] on icon at bounding box center [1178, 460] width 16 height 16
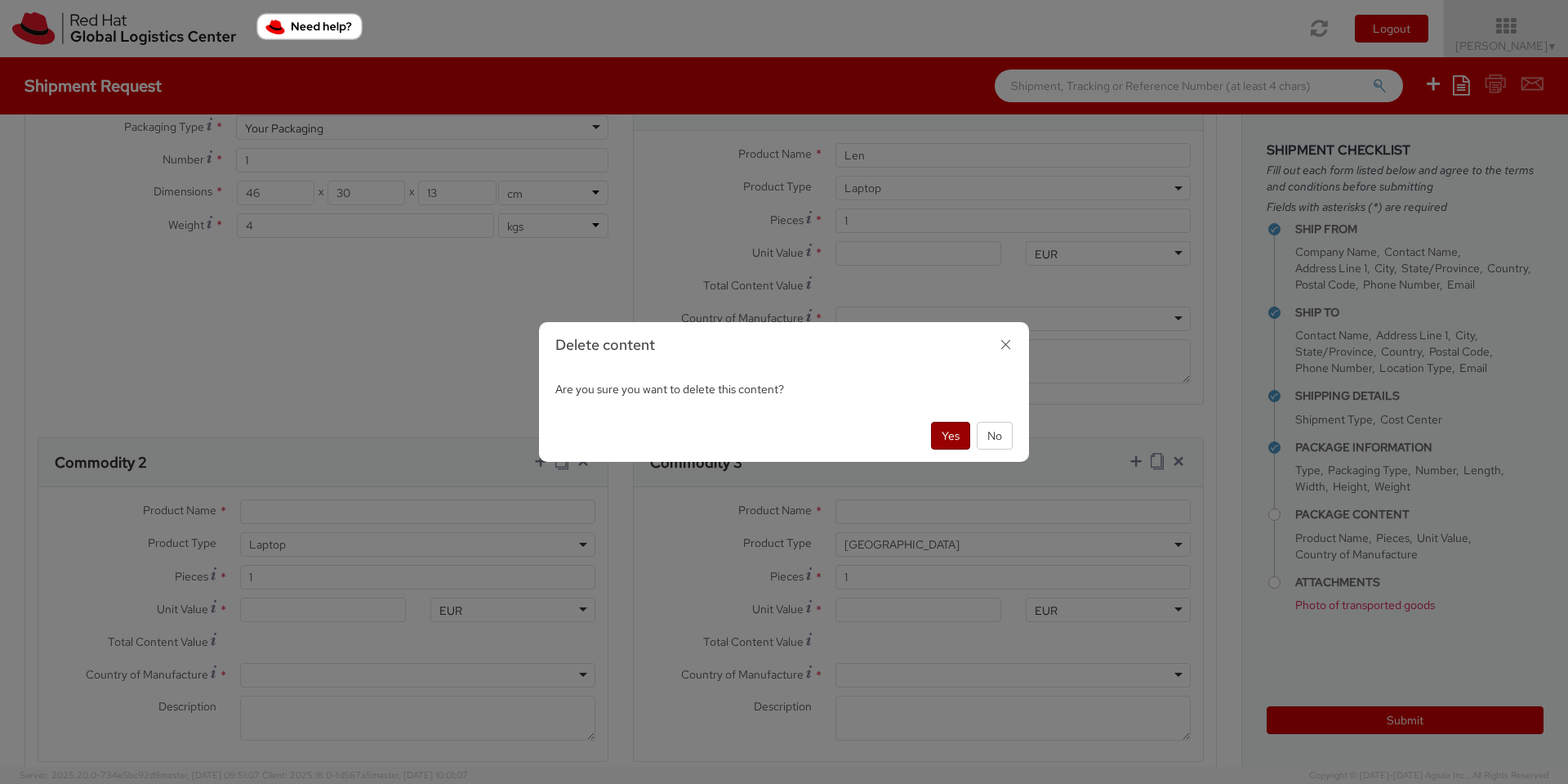
click at [951, 431] on button "Yes" at bounding box center [951, 436] width 39 height 28
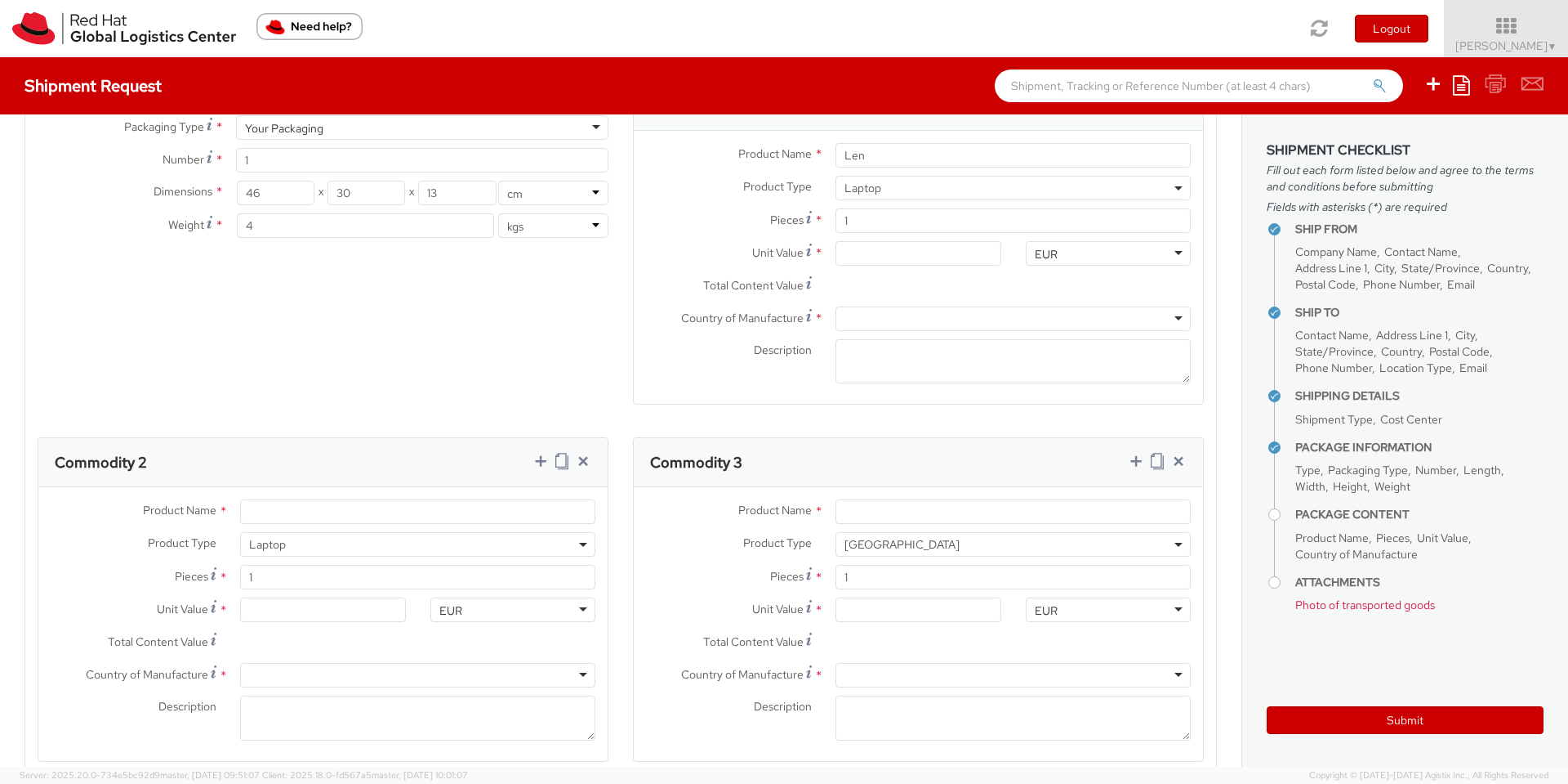
select select "LAPTOP"
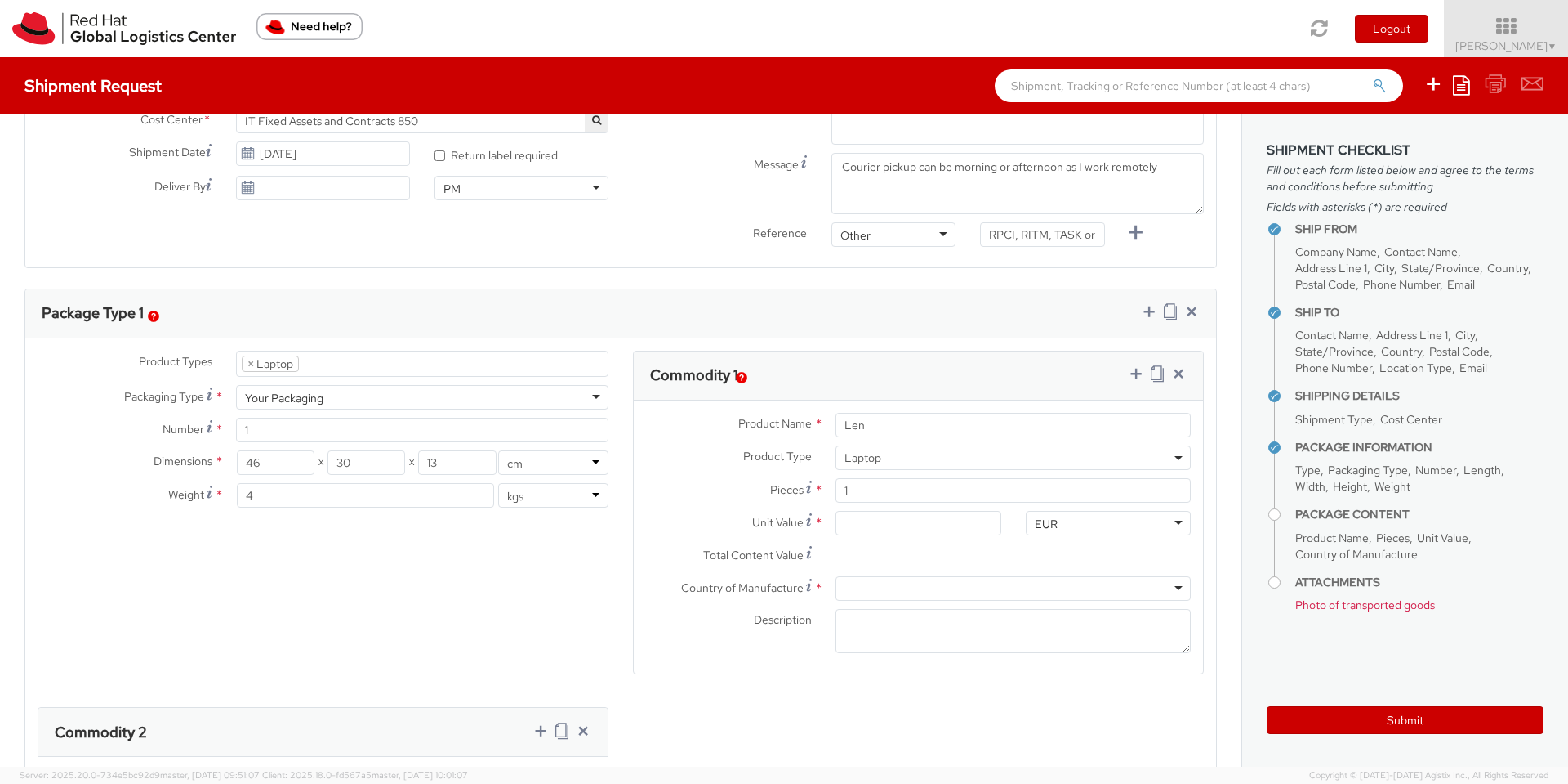
scroll to position [589, 0]
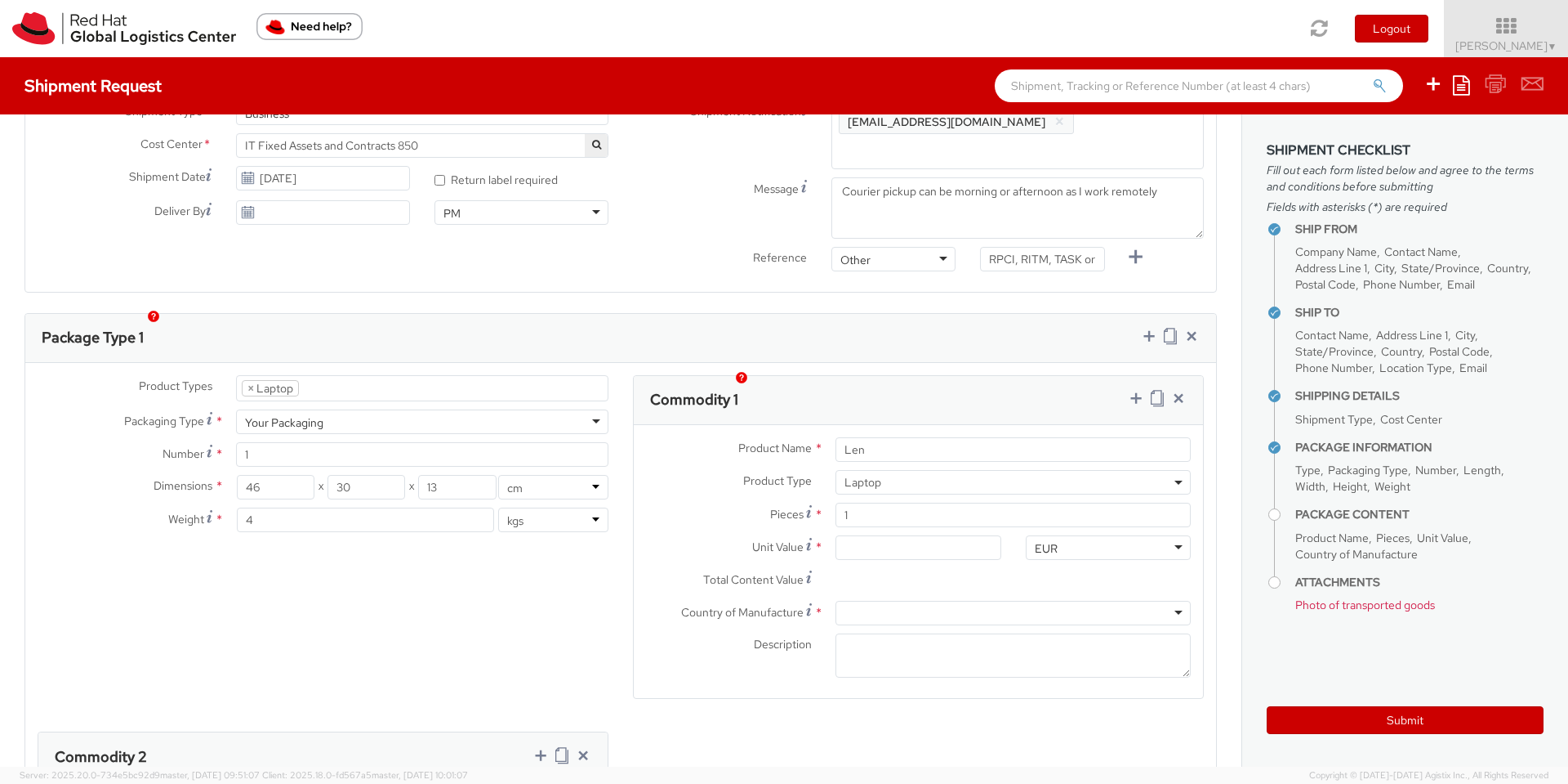
click at [906, 475] on span "Laptop" at bounding box center [1013, 482] width 337 height 14
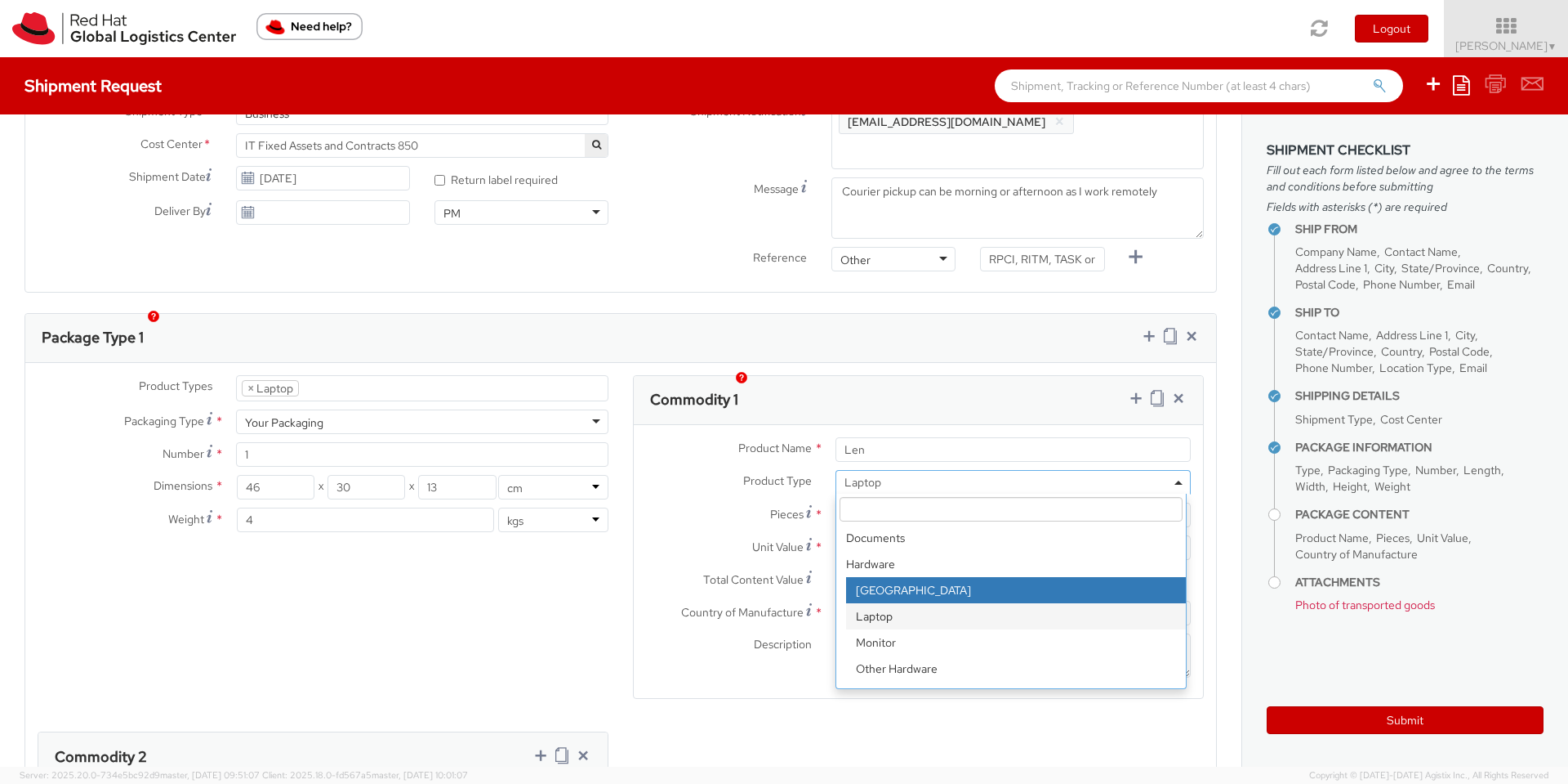
select select "DOC_STATION"
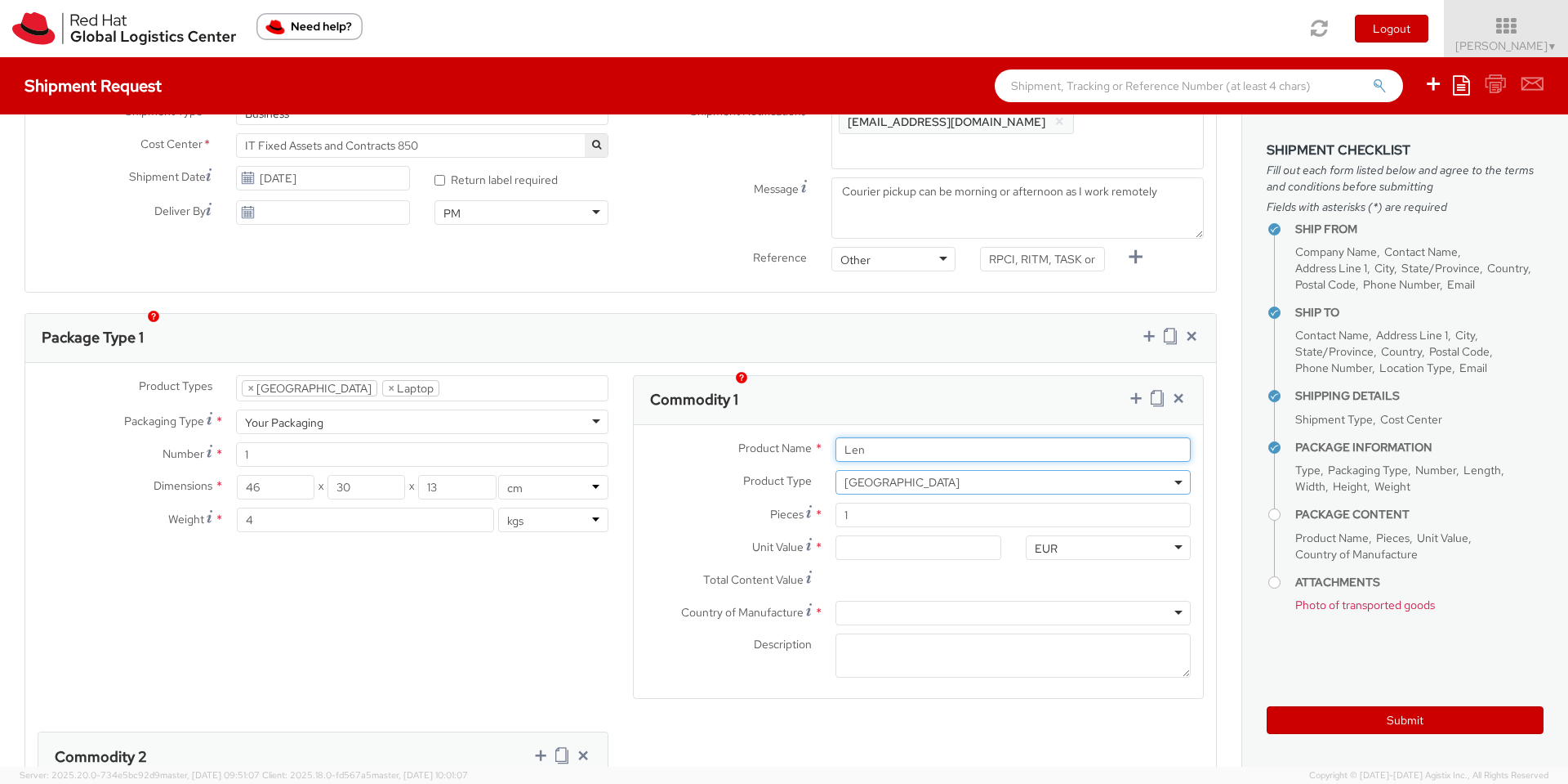
click at [914, 437] on input "Len" at bounding box center [1013, 449] width 356 height 25
type input "Lenovo"
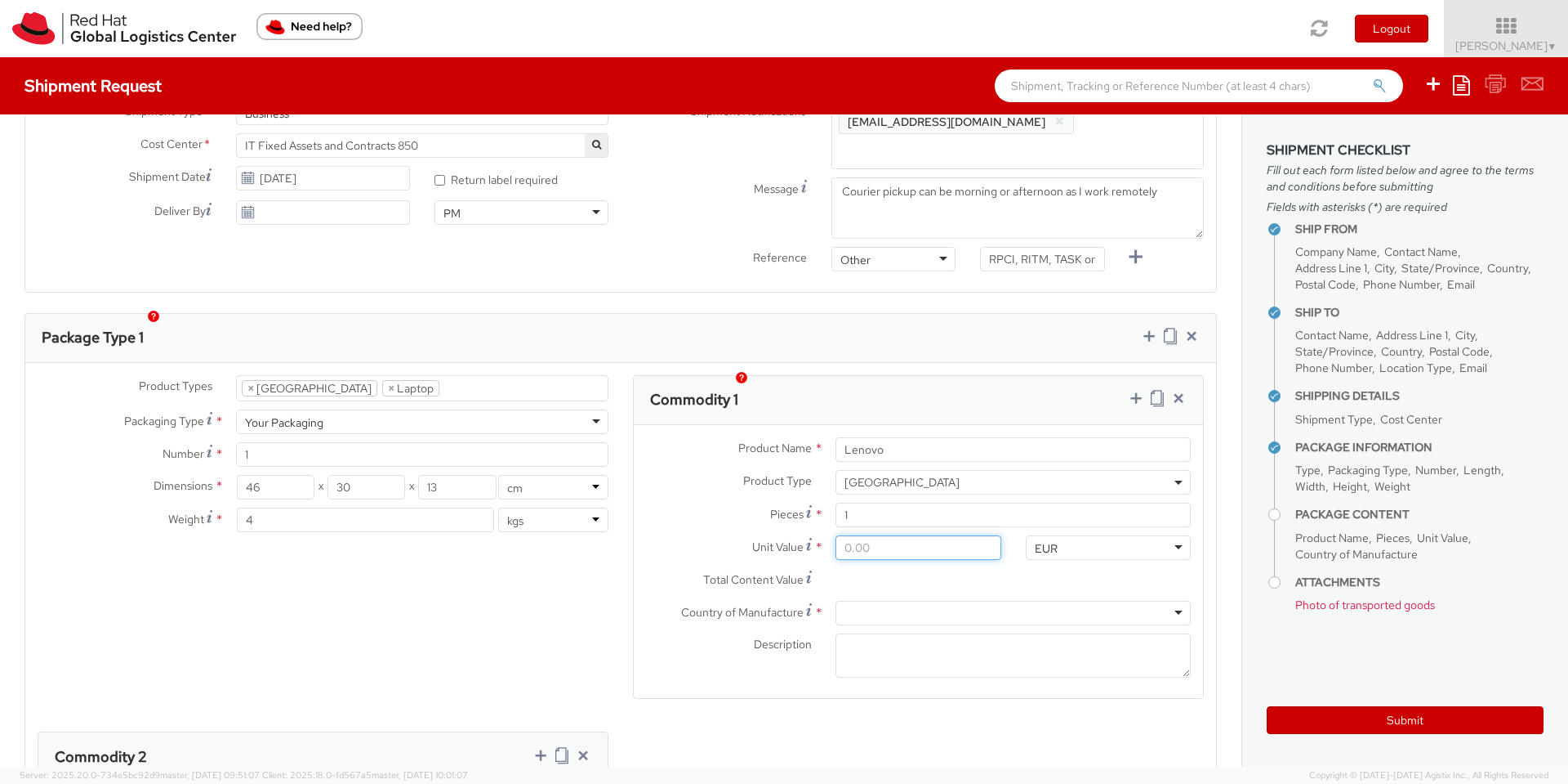
click at [853, 535] on input "Unit Value *" at bounding box center [918, 547] width 165 height 25
type input "1.00"
type input "10.00"
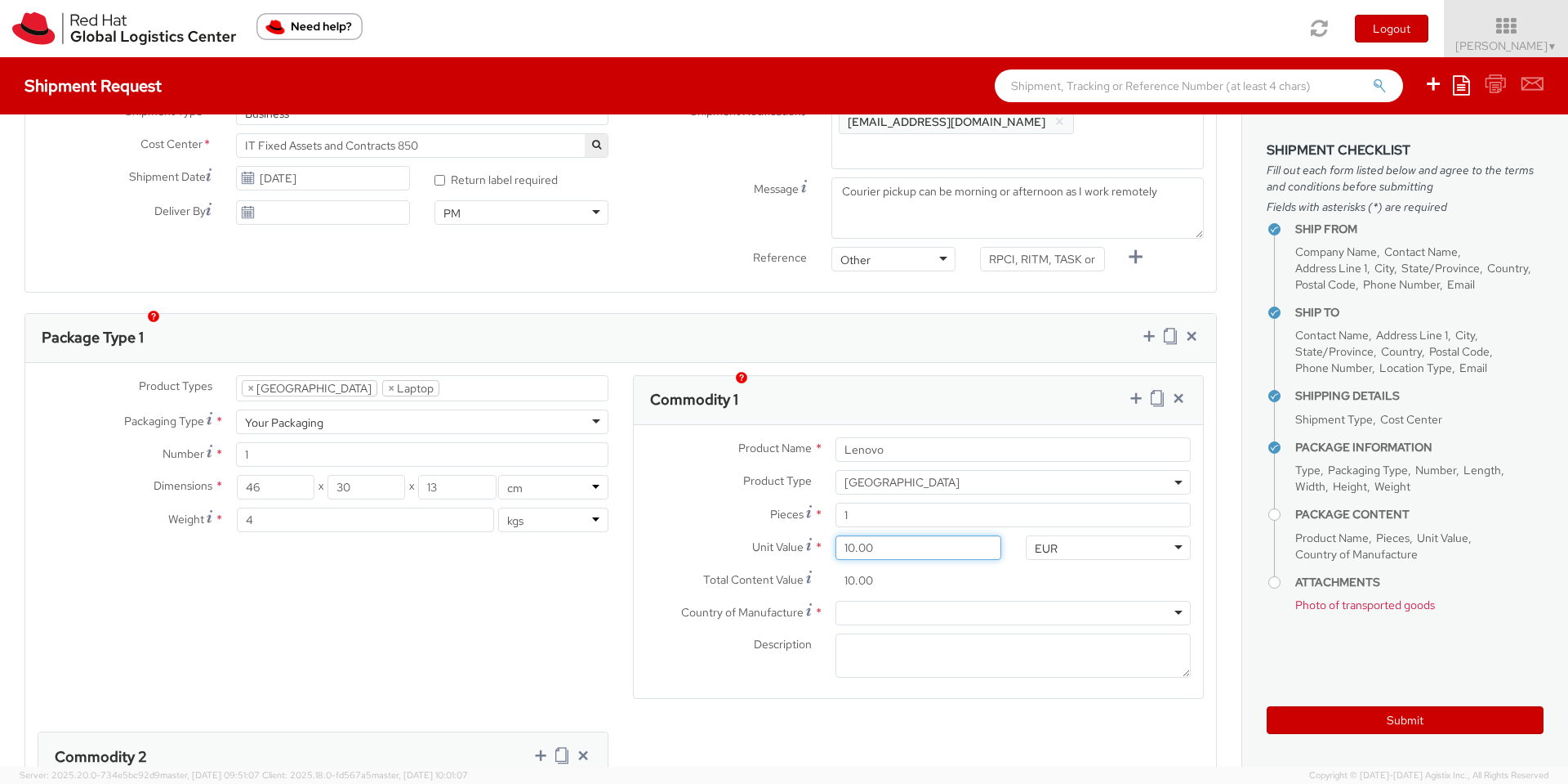
type input "100.00"
click at [874, 601] on div at bounding box center [1013, 612] width 356 height 25
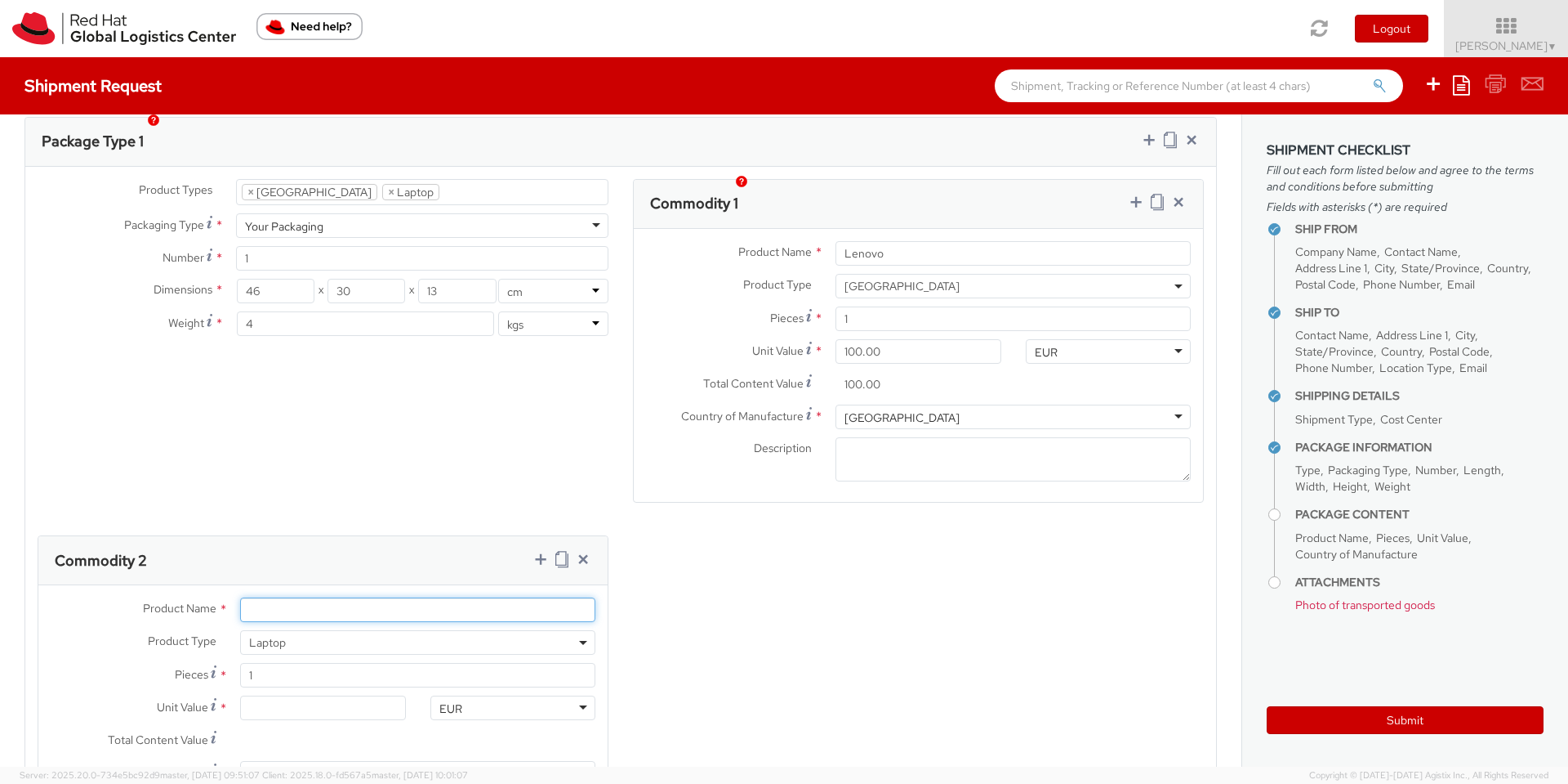
click at [267, 597] on input "Product Name *" at bounding box center [418, 609] width 356 height 25
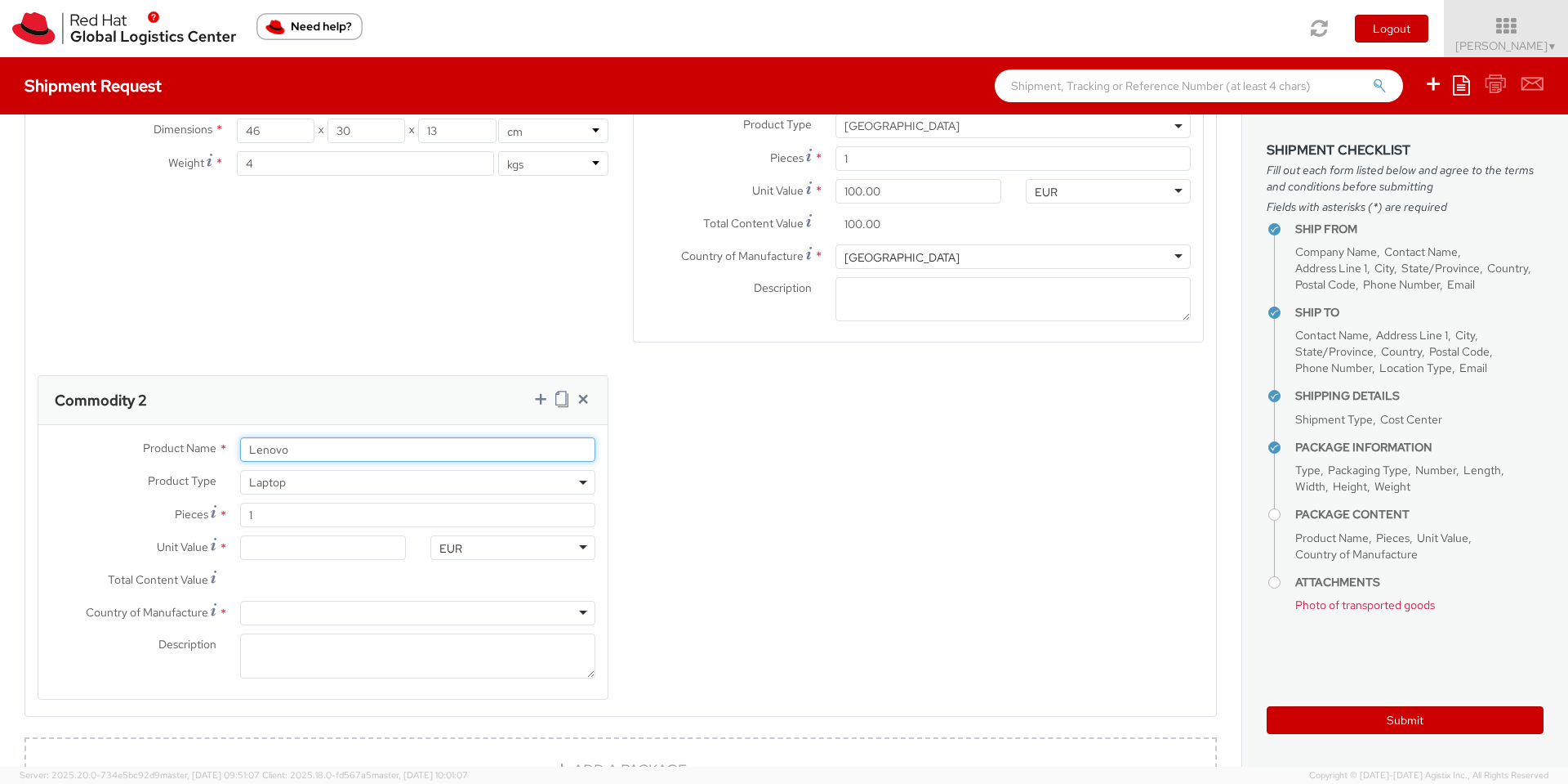
scroll to position [981, 0]
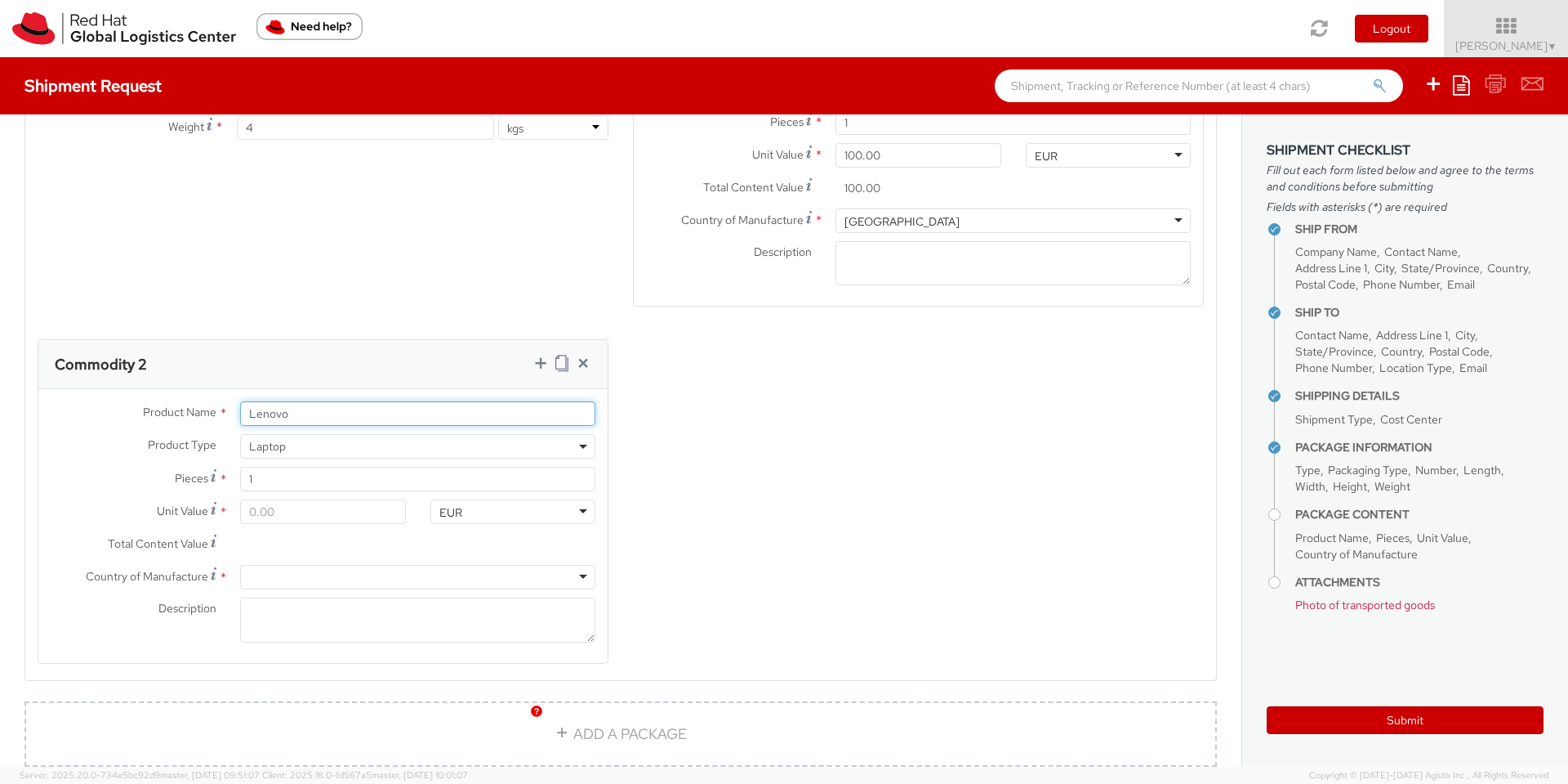
type input "Lenovo"
click at [284, 499] on input "Unit Value *" at bounding box center [323, 511] width 165 height 25
type input "5.00"
type input "50.00"
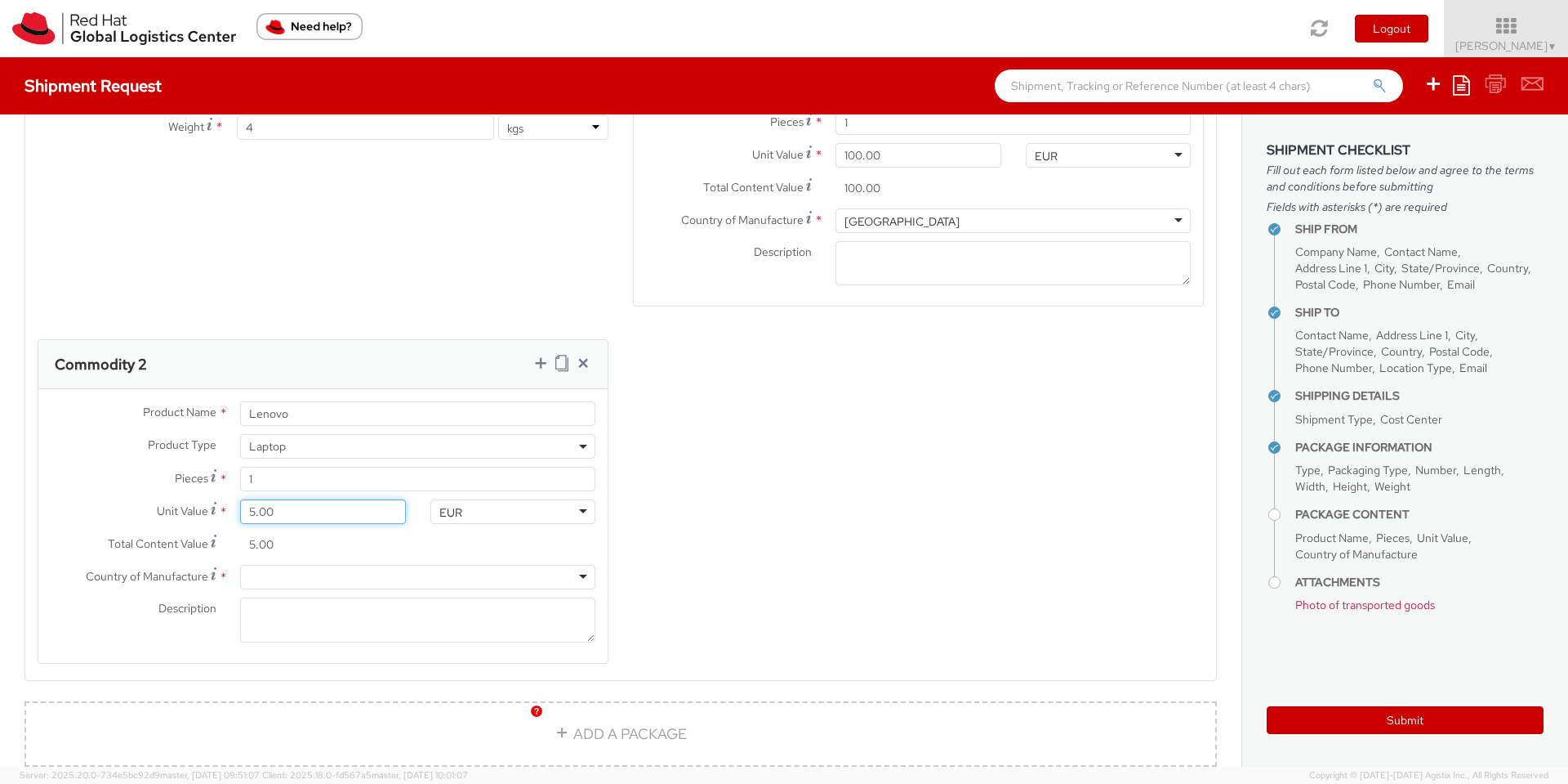
type input "50.00"
type input "500.00"
click at [303, 565] on div at bounding box center [418, 577] width 356 height 25
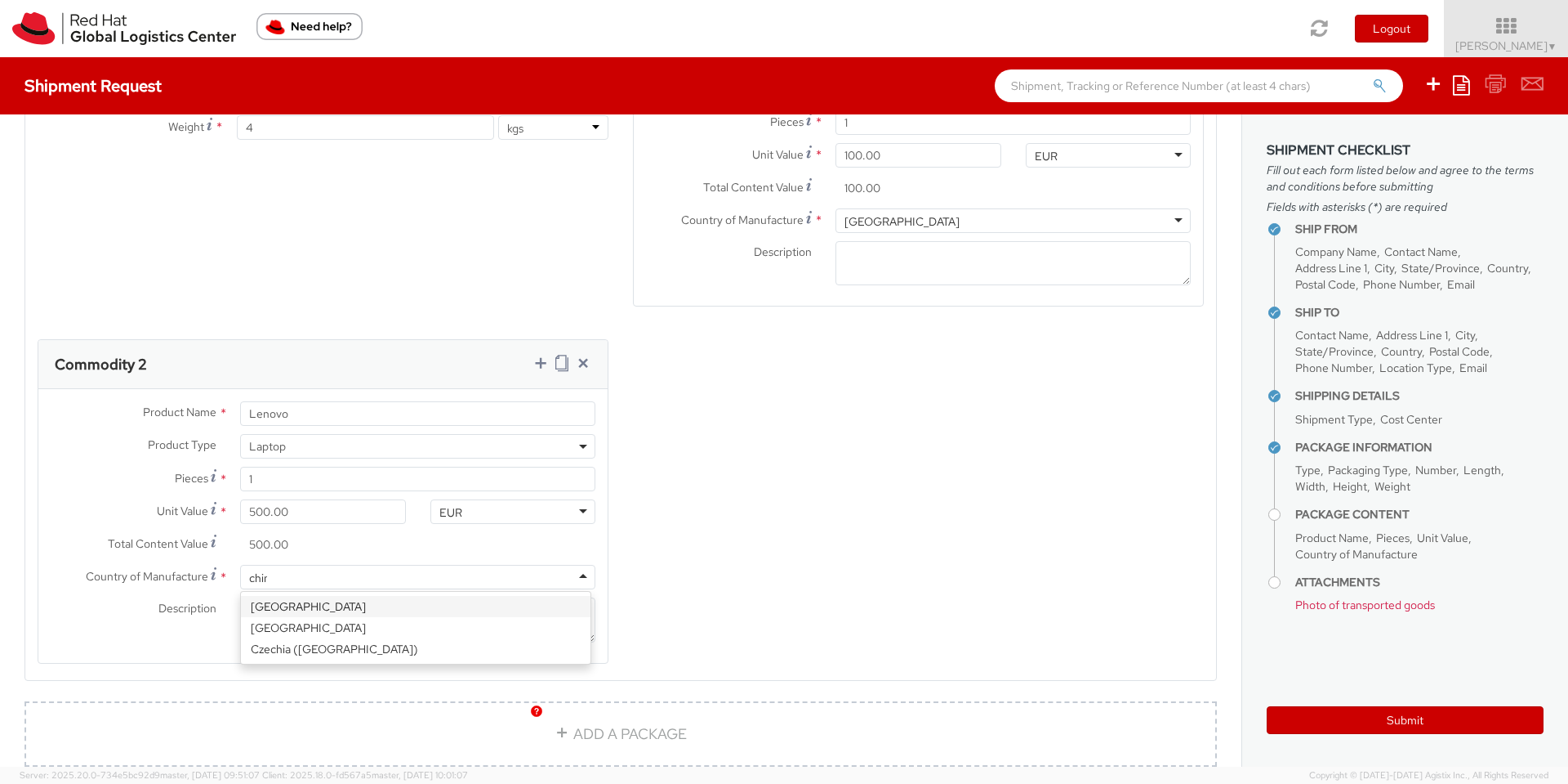
type input "china"
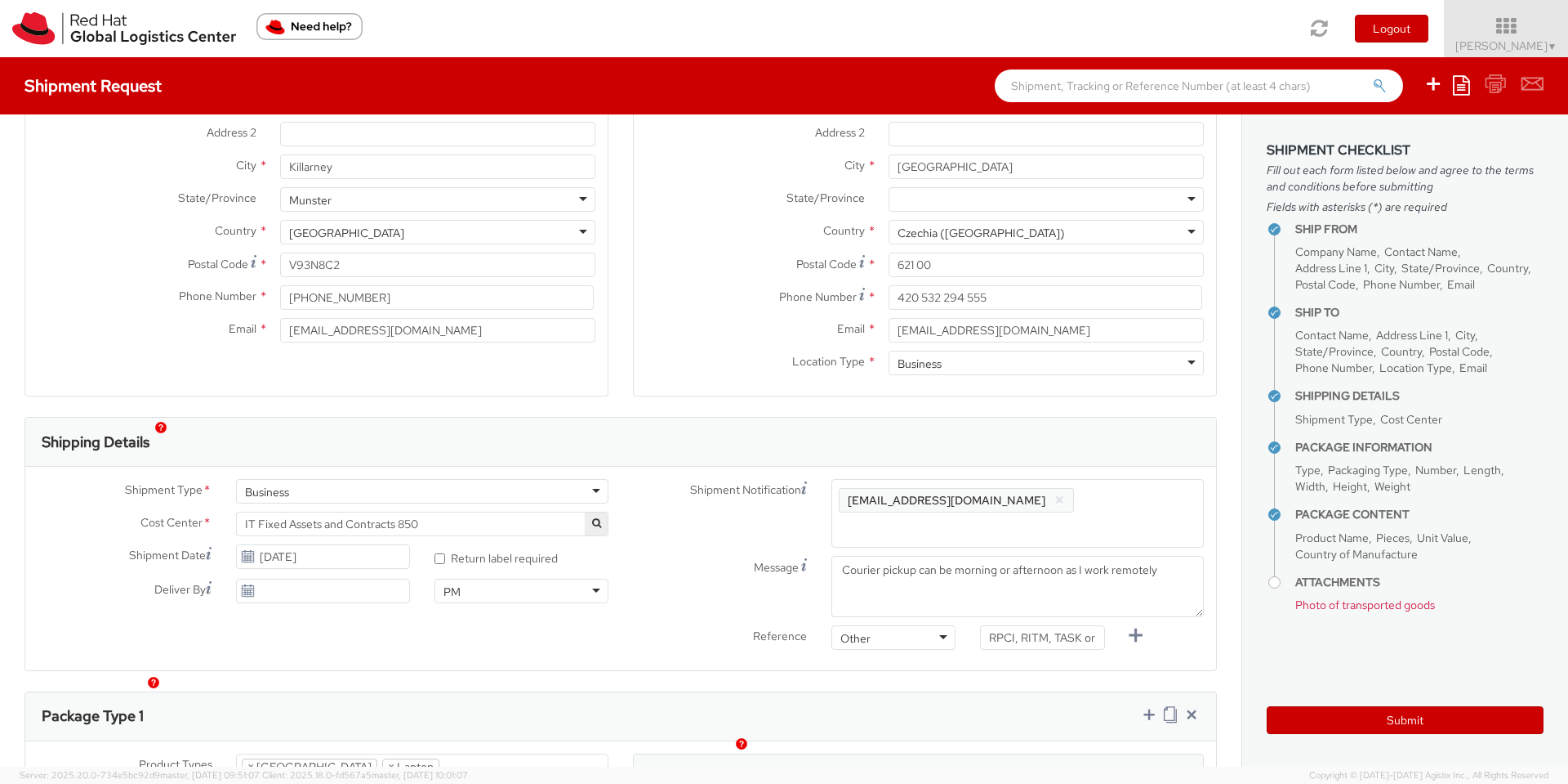
scroll to position [196, 0]
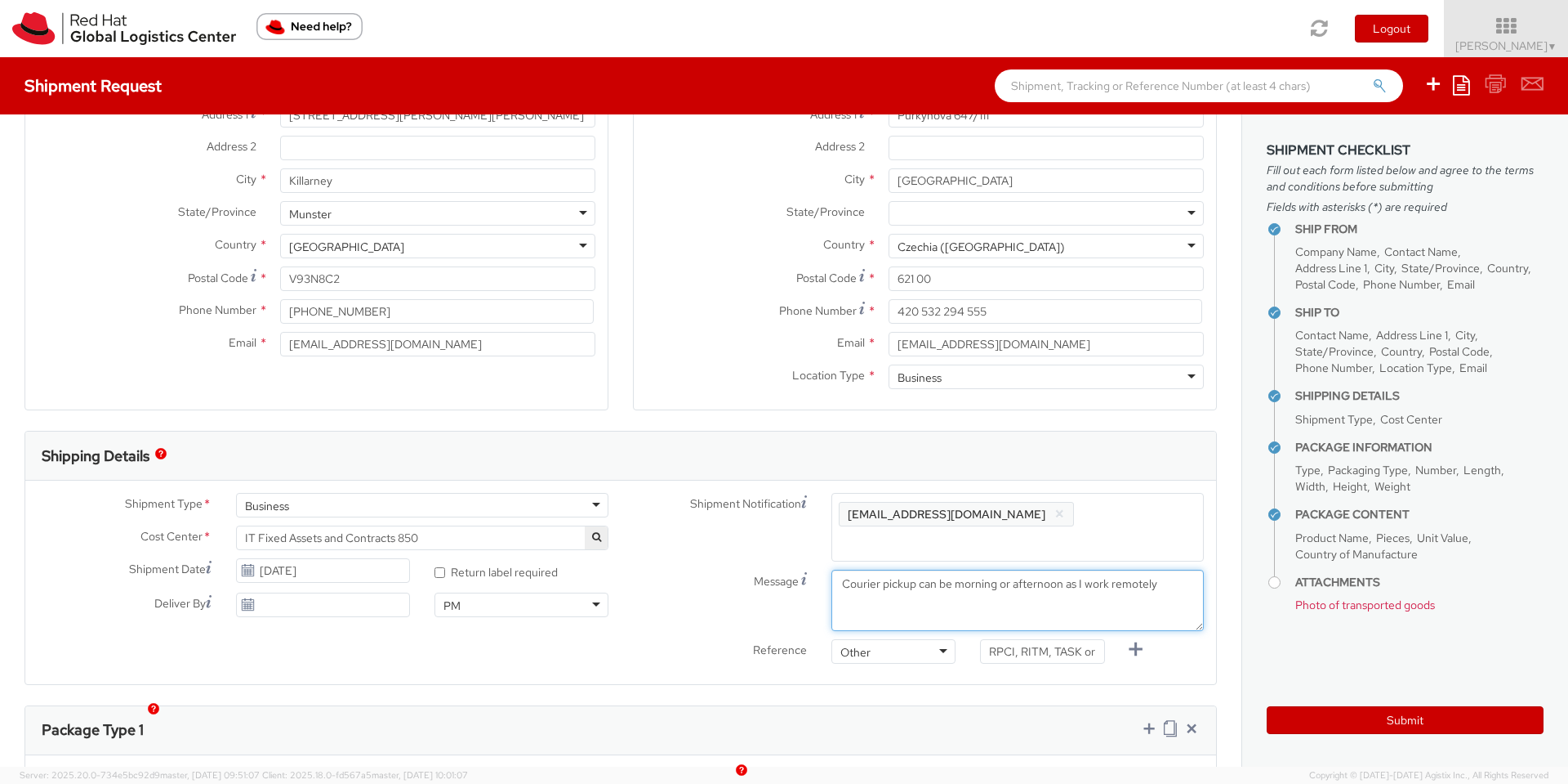
click at [1151, 570] on textarea "Courier pickup can be morning or afternoon as I work remotely" at bounding box center [1018, 601] width 373 height 61
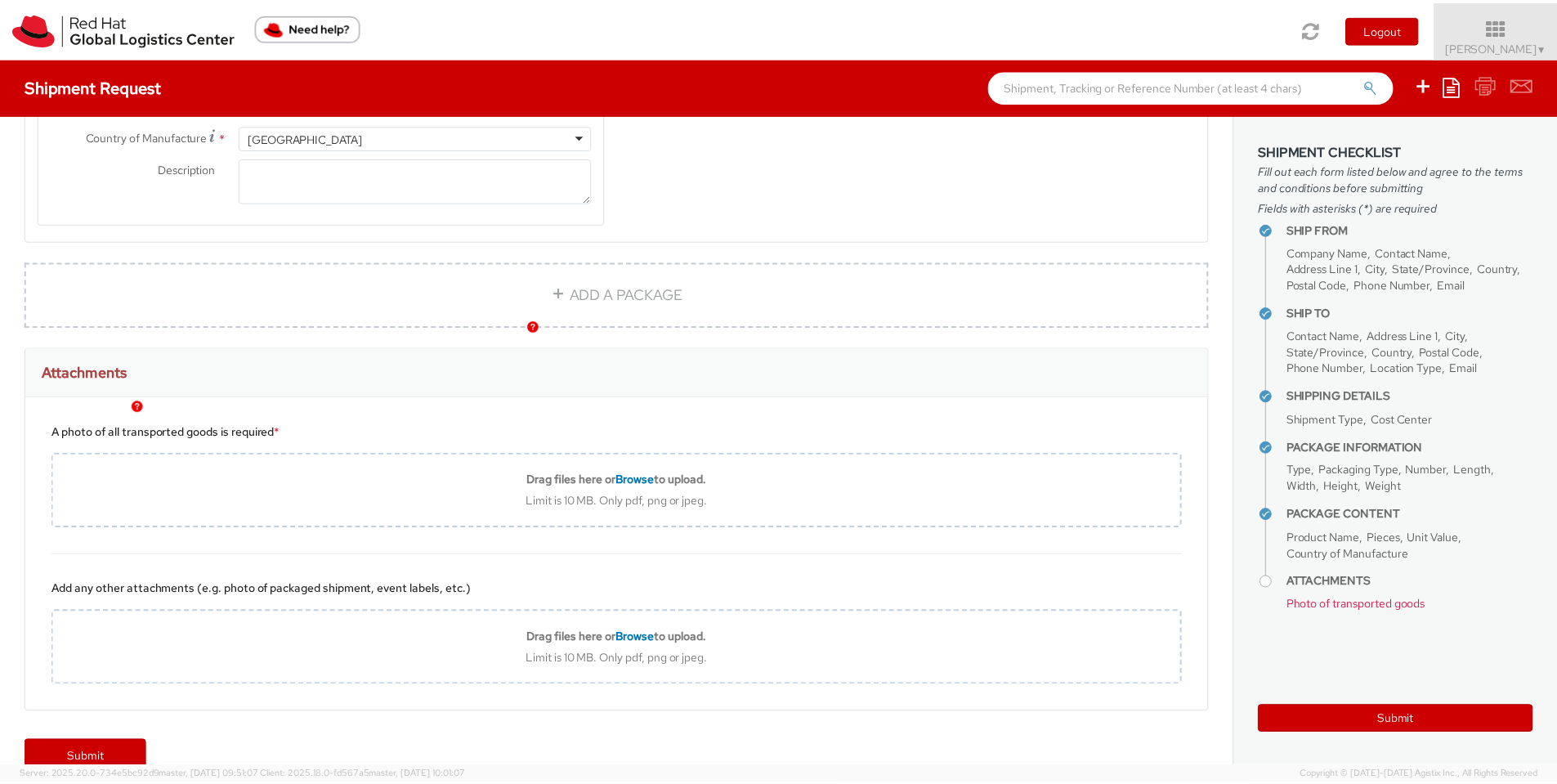
scroll to position [1431, 0]
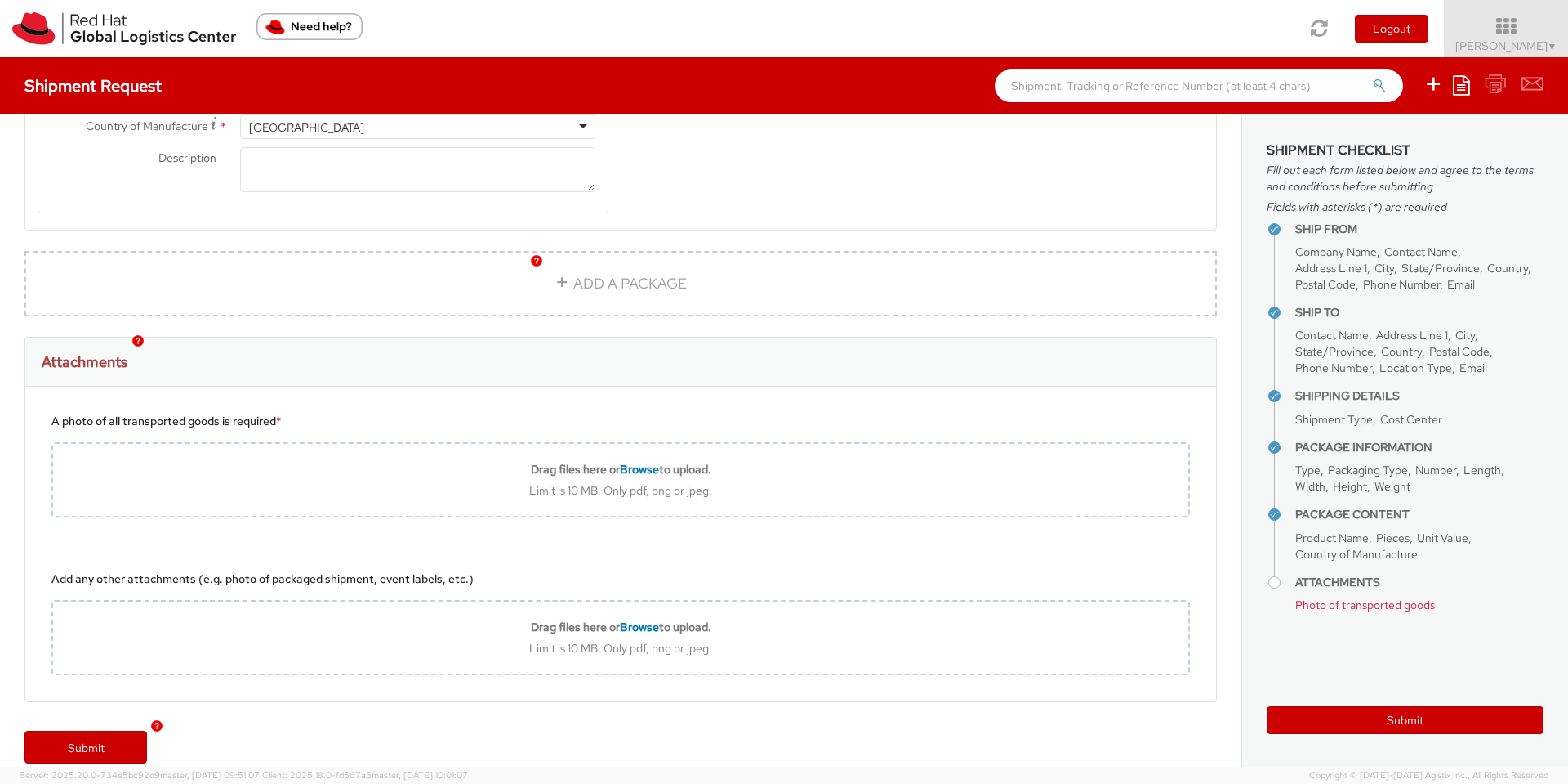
type textarea "Courier pickup can be morning or afternoon as I work remotely."
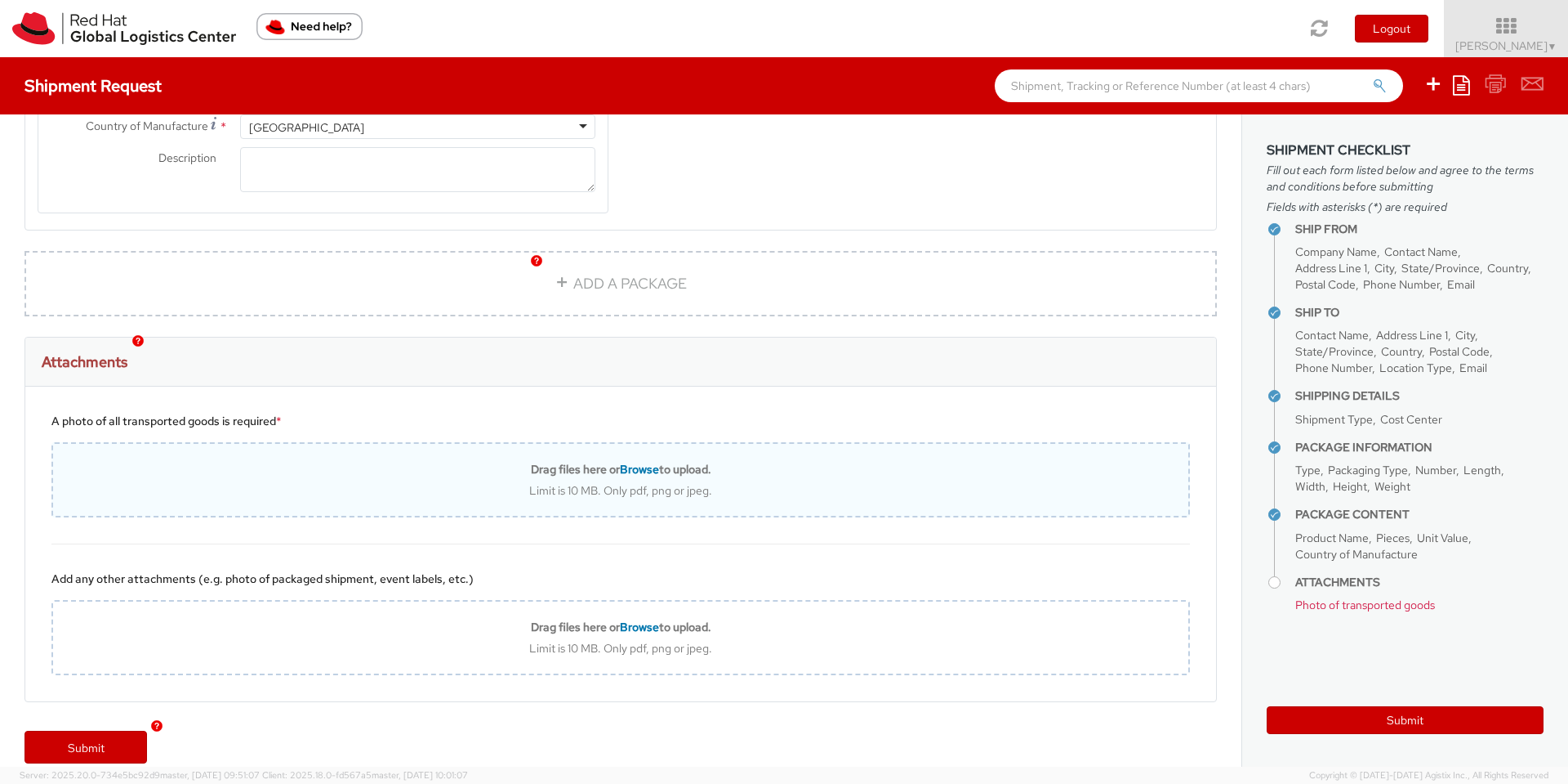
click at [623, 462] on span "Browse" at bounding box center [639, 469] width 39 height 14
type input "C:\fakepath\Laptop&Docking_station.jpg"
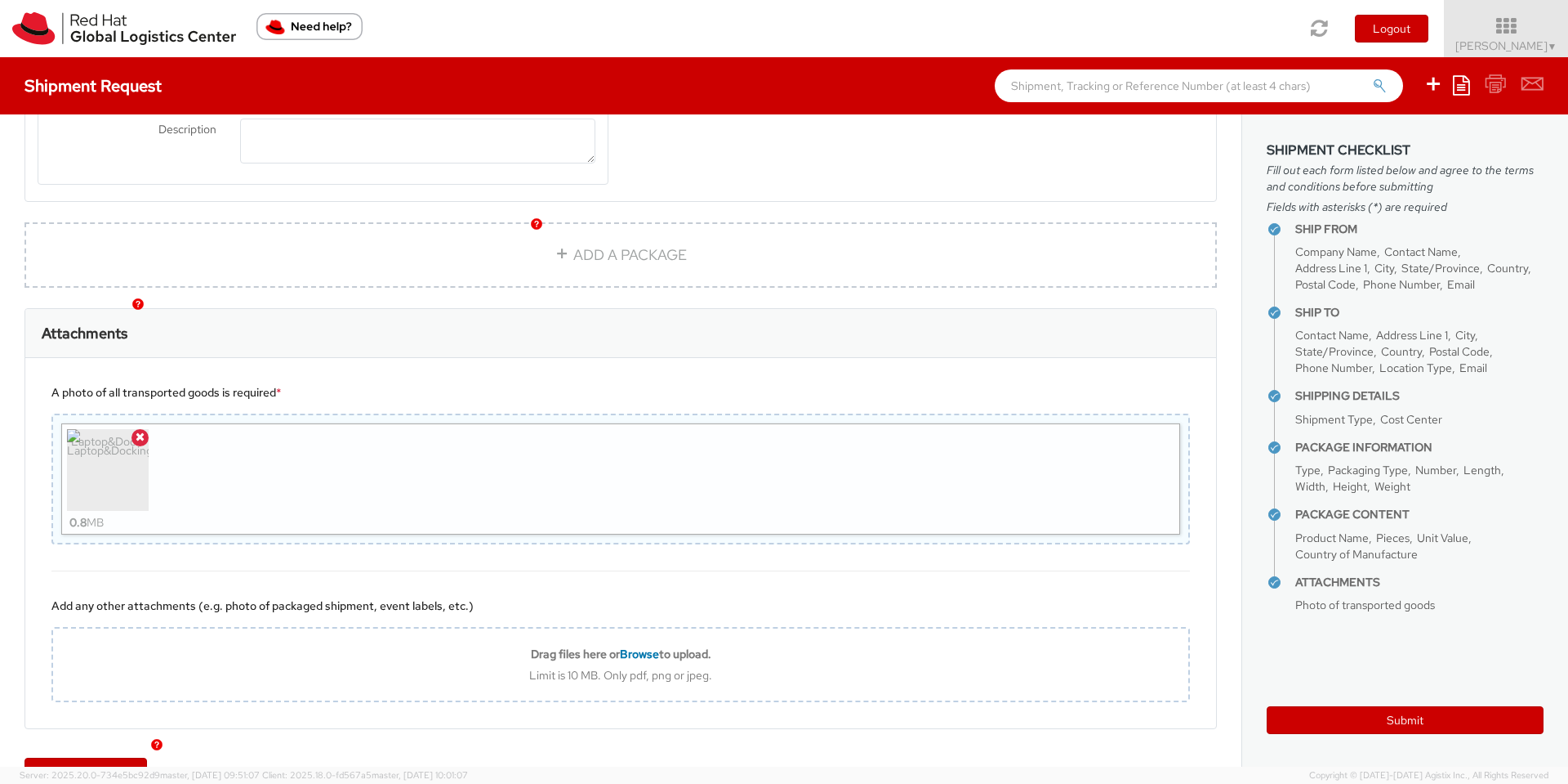
scroll to position [1486, 0]
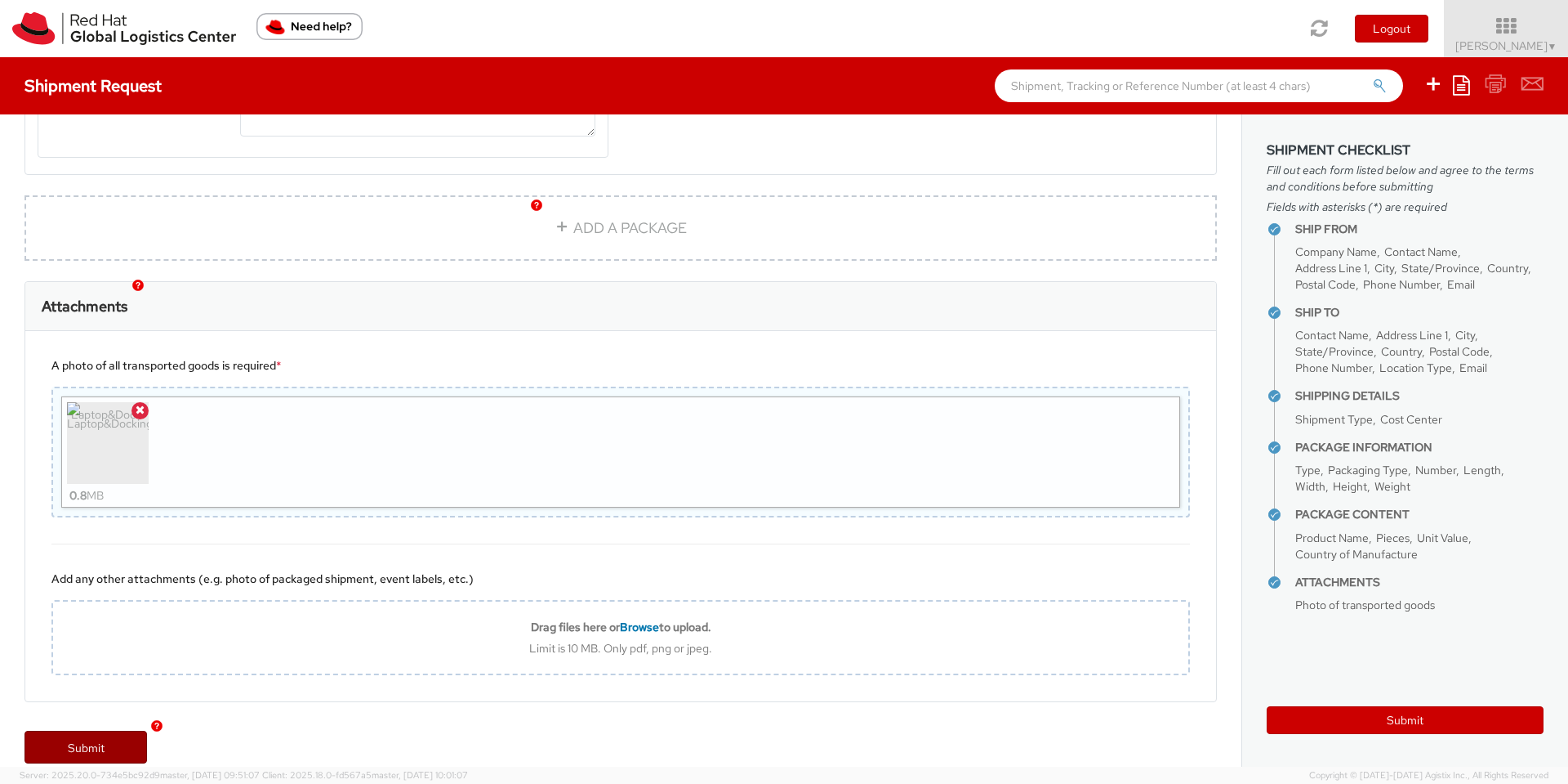
click at [59, 730] on link "Submit" at bounding box center [86, 747] width 122 height 32
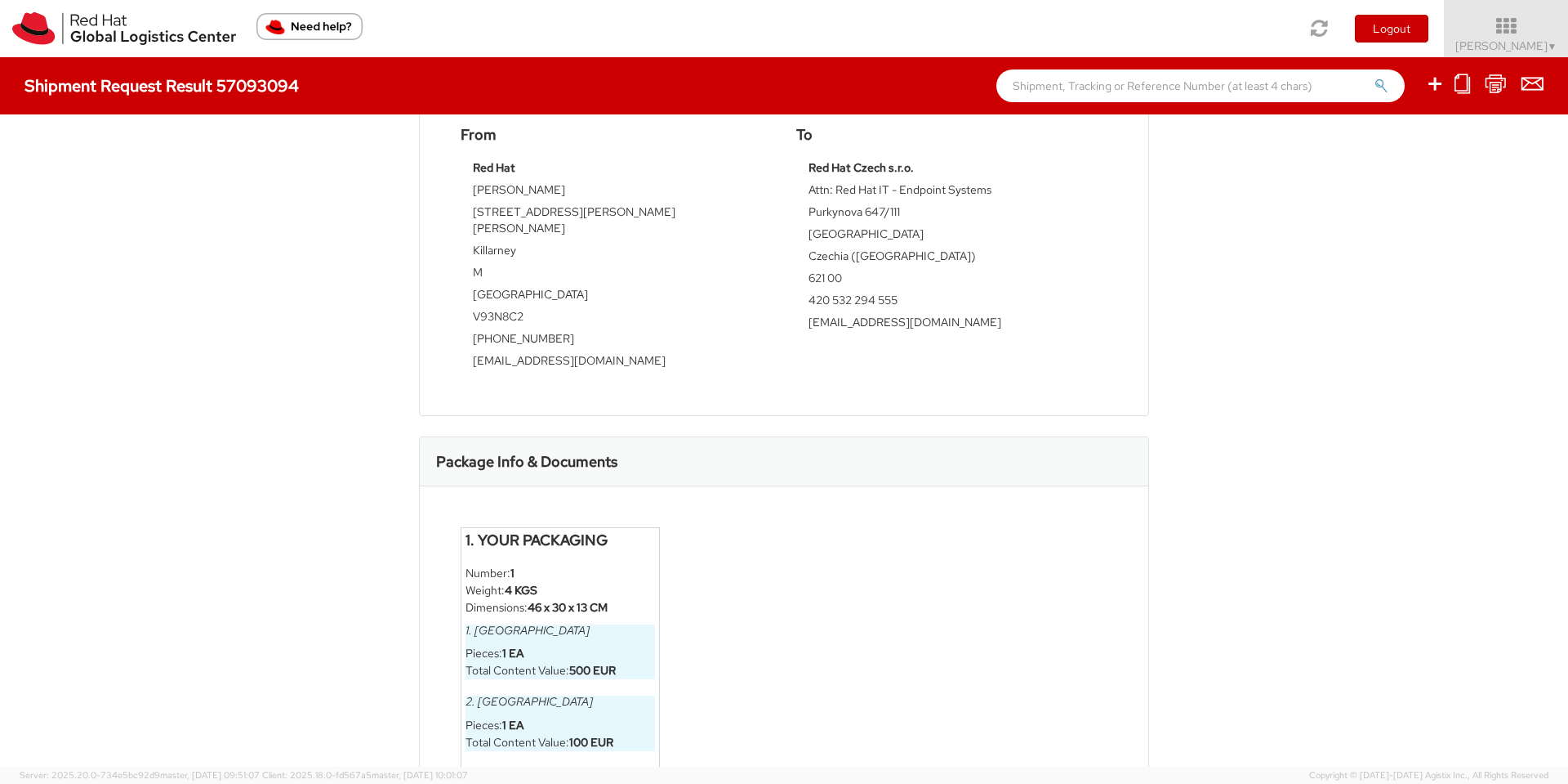
scroll to position [741, 0]
